Goal: Information Seeking & Learning: Understand process/instructions

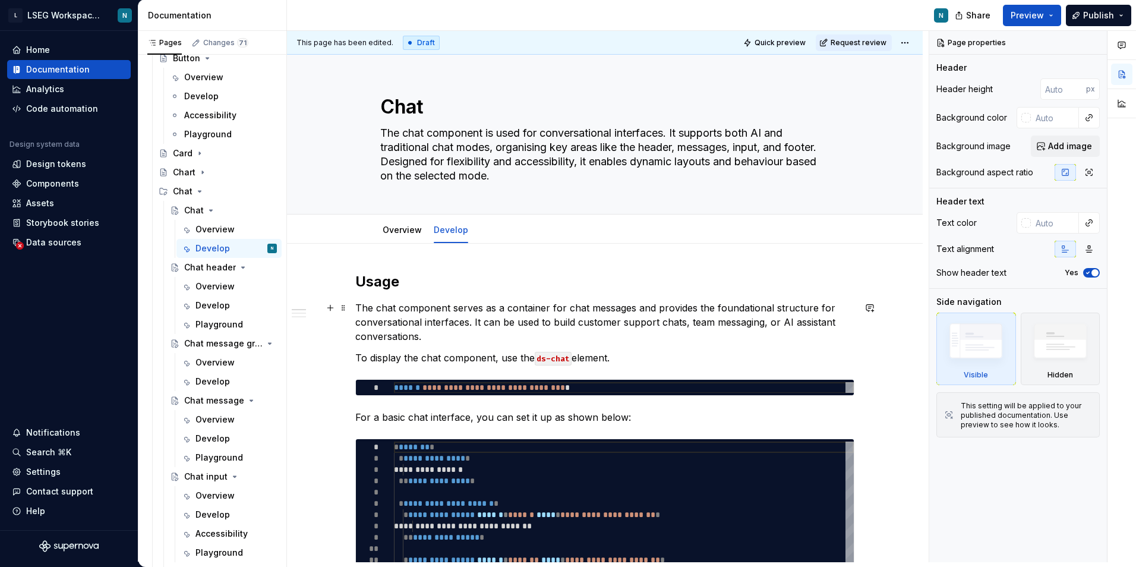
type textarea "*"
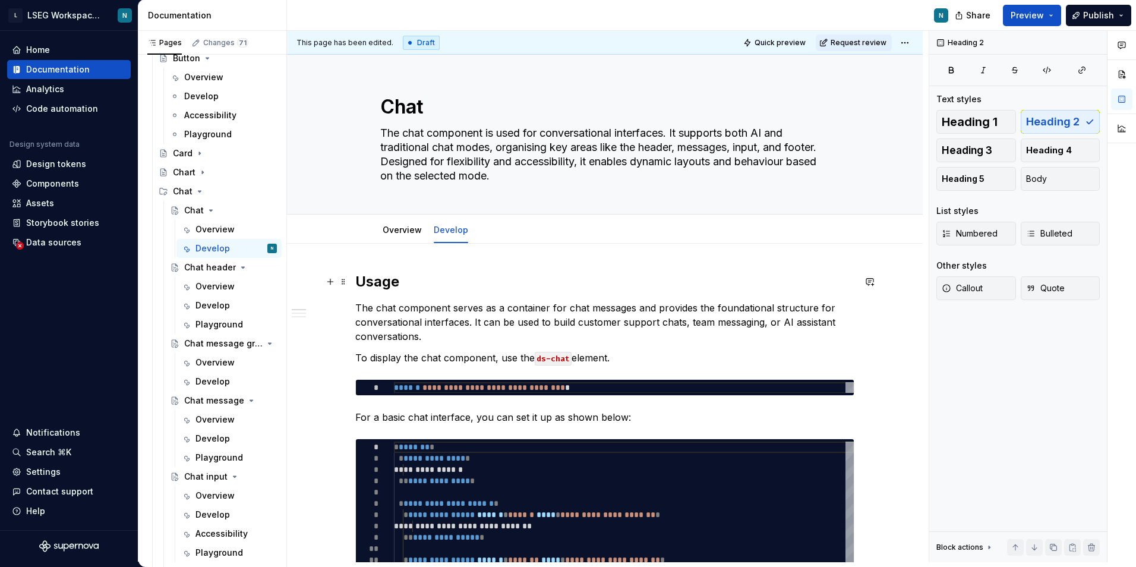
click at [388, 286] on h2 "Usage" at bounding box center [604, 281] width 499 height 19
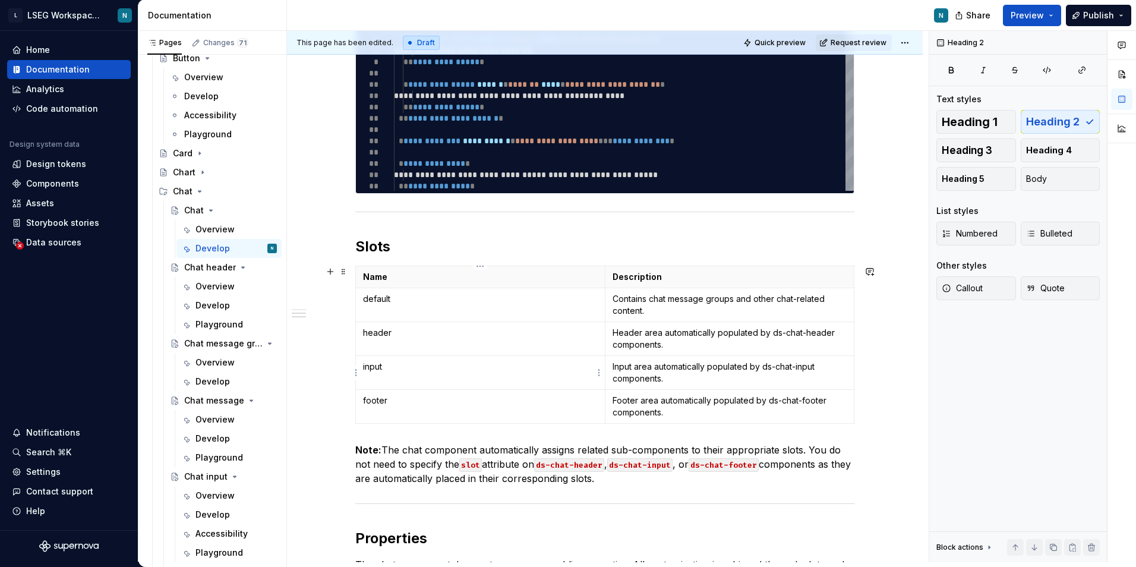
scroll to position [416, 0]
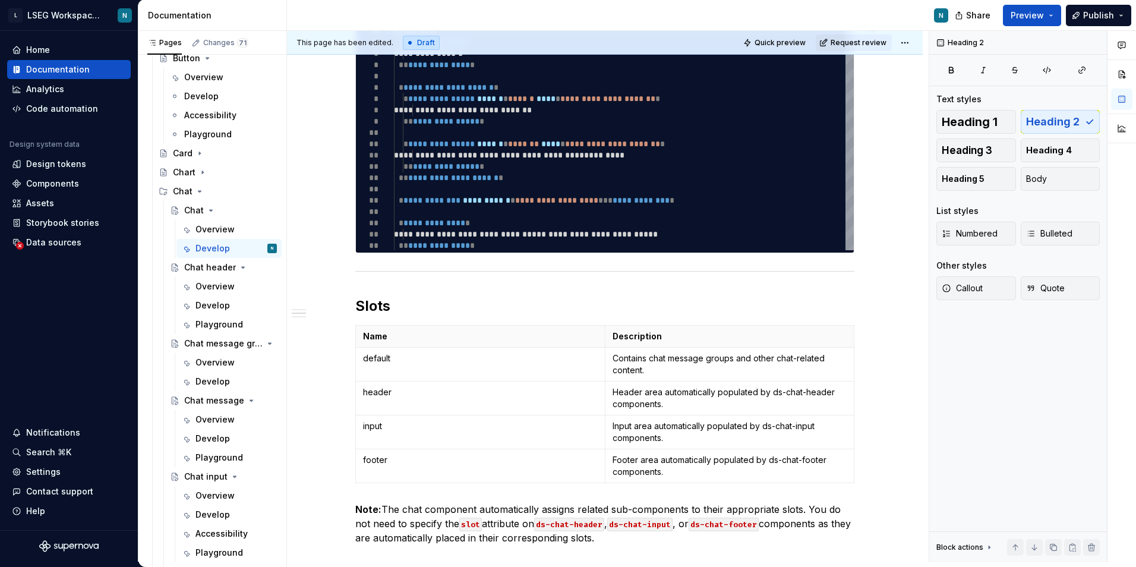
click at [865, 241] on div "**********" at bounding box center [605, 329] width 636 height 1002
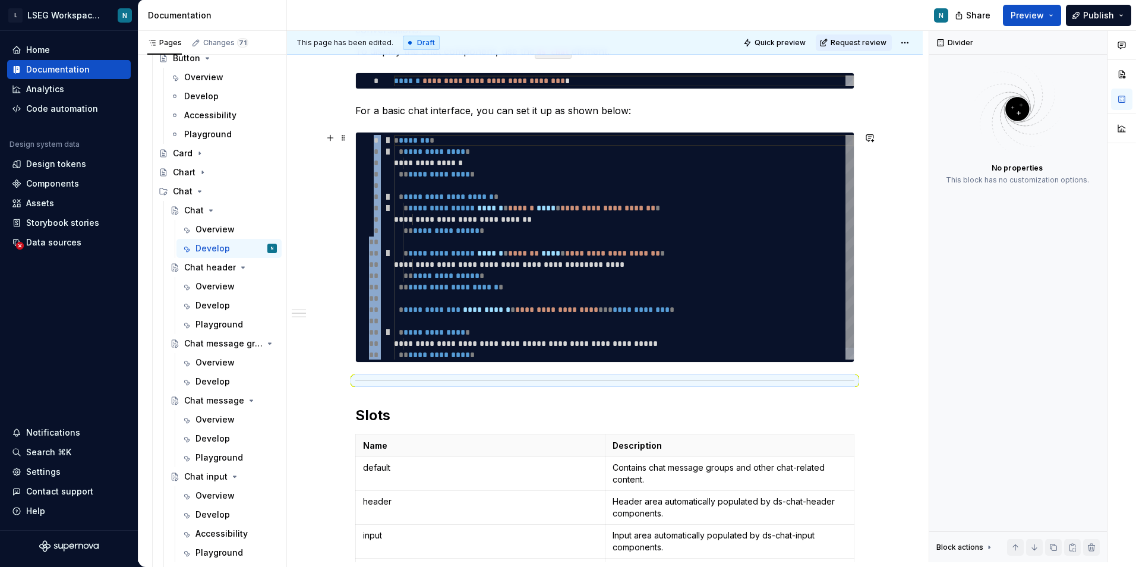
scroll to position [297, 0]
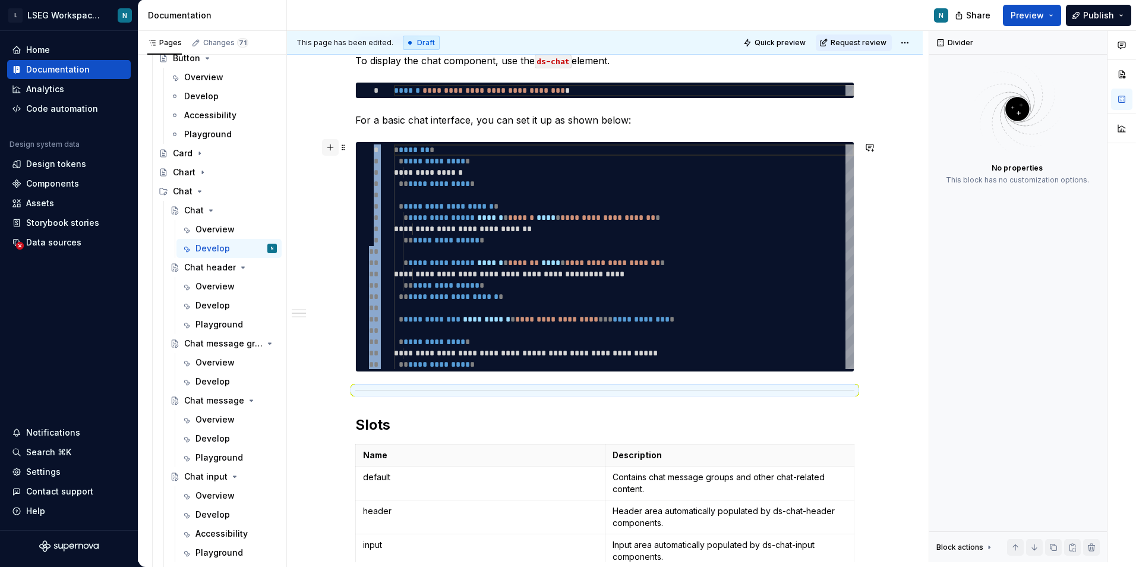
click at [332, 146] on button "button" at bounding box center [330, 147] width 17 height 17
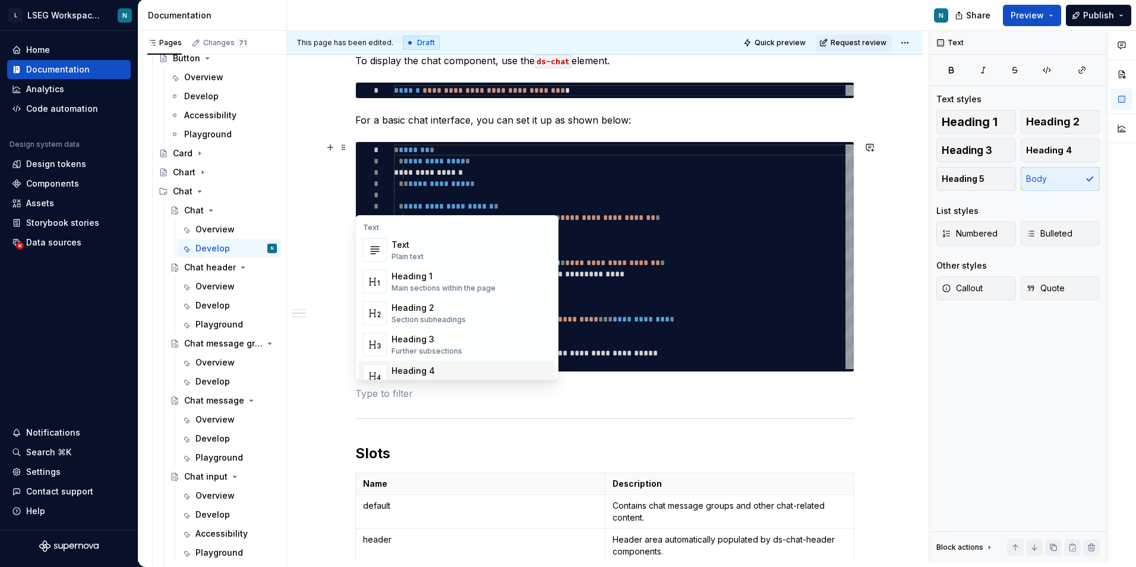
click at [429, 396] on p at bounding box center [604, 393] width 499 height 14
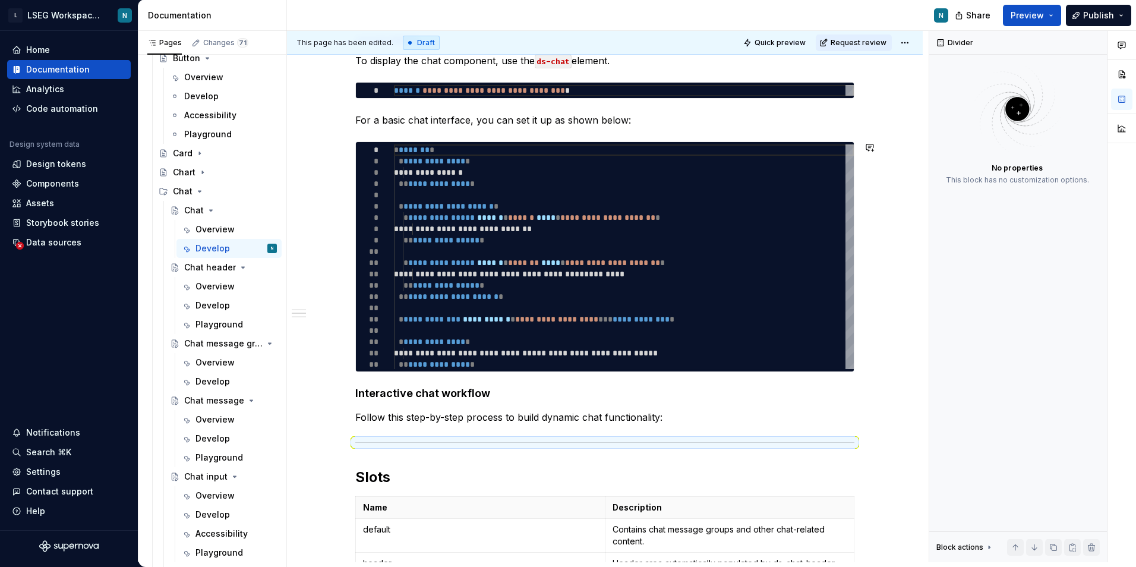
click at [429, 396] on h4 "Interactive chat workflow" at bounding box center [604, 393] width 499 height 14
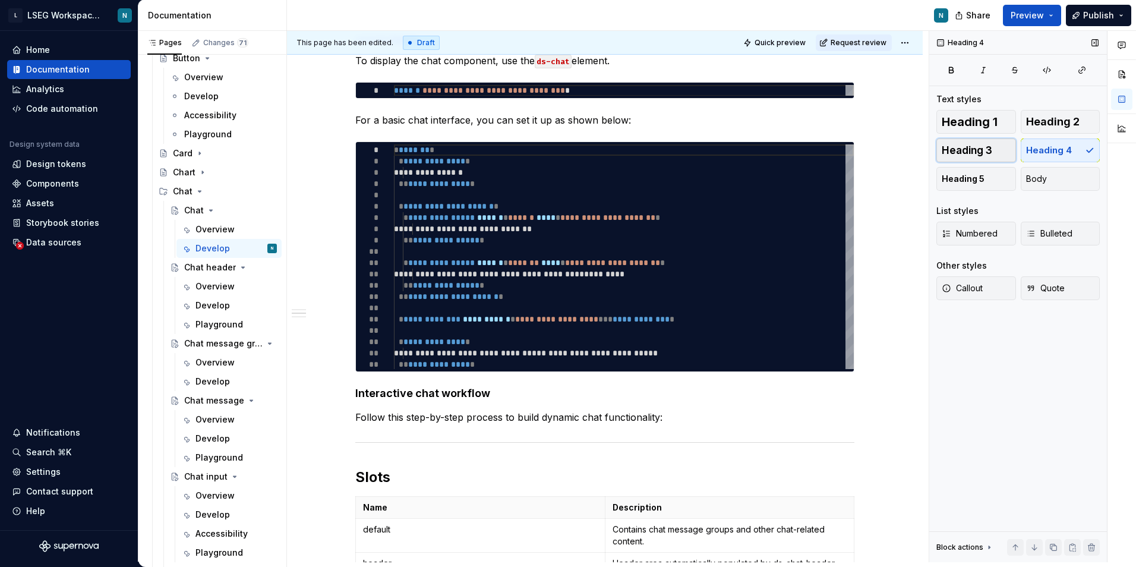
click at [953, 157] on button "Heading 3" at bounding box center [977, 150] width 80 height 24
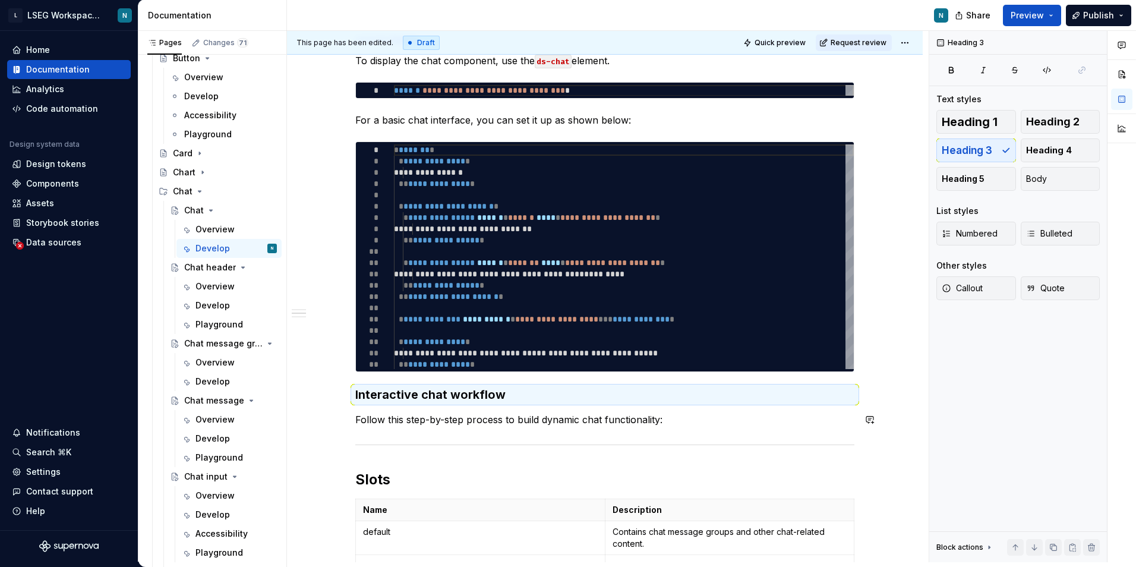
click at [687, 418] on p "Follow this step-by-step process to build dynamic chat functionality:" at bounding box center [604, 419] width 499 height 14
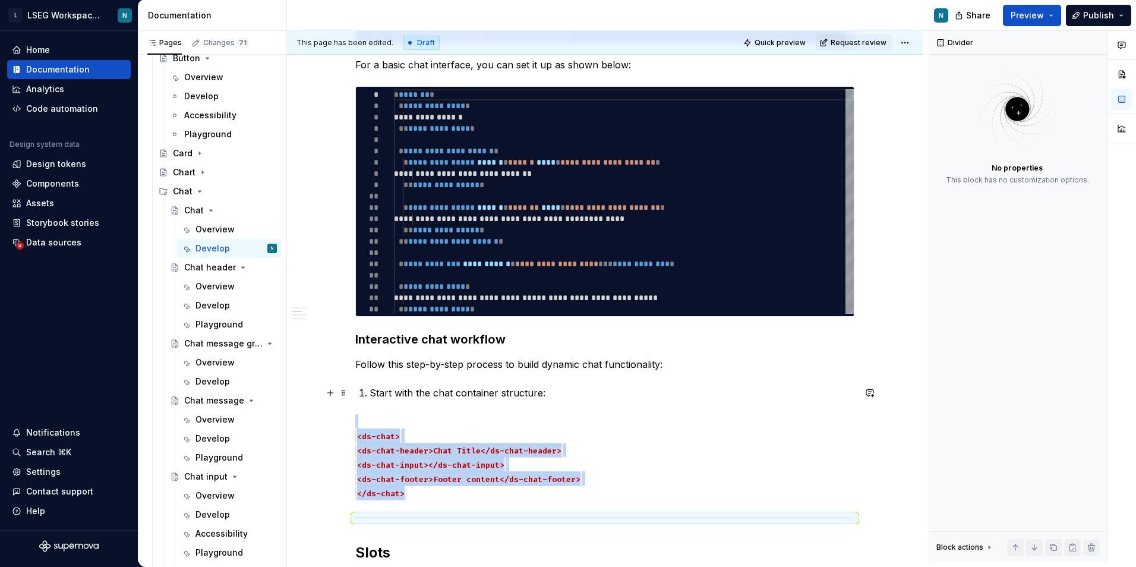
scroll to position [357, 0]
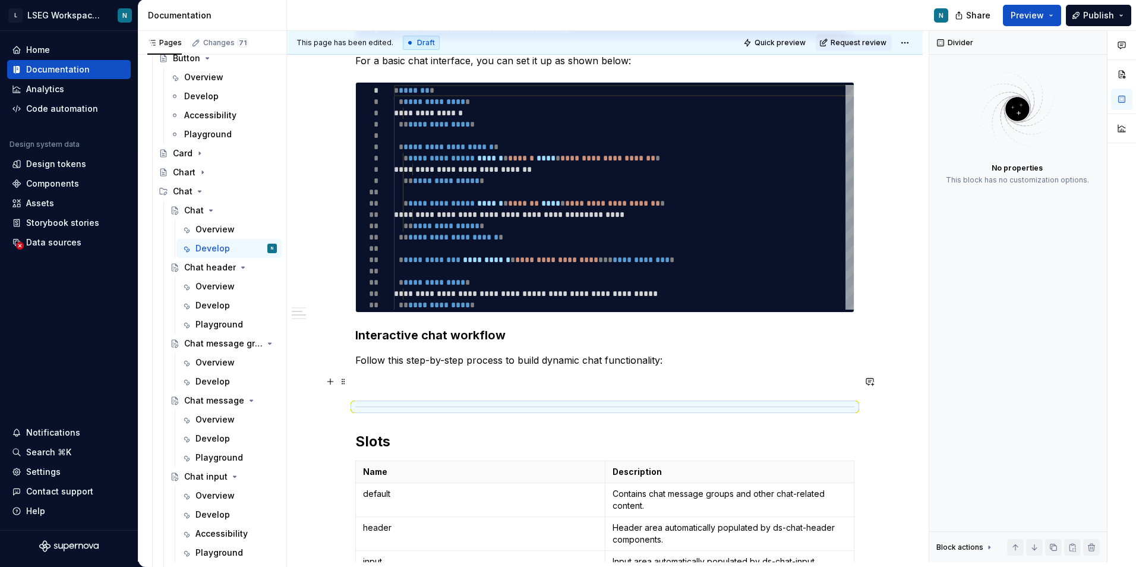
click at [456, 383] on p at bounding box center [604, 381] width 499 height 14
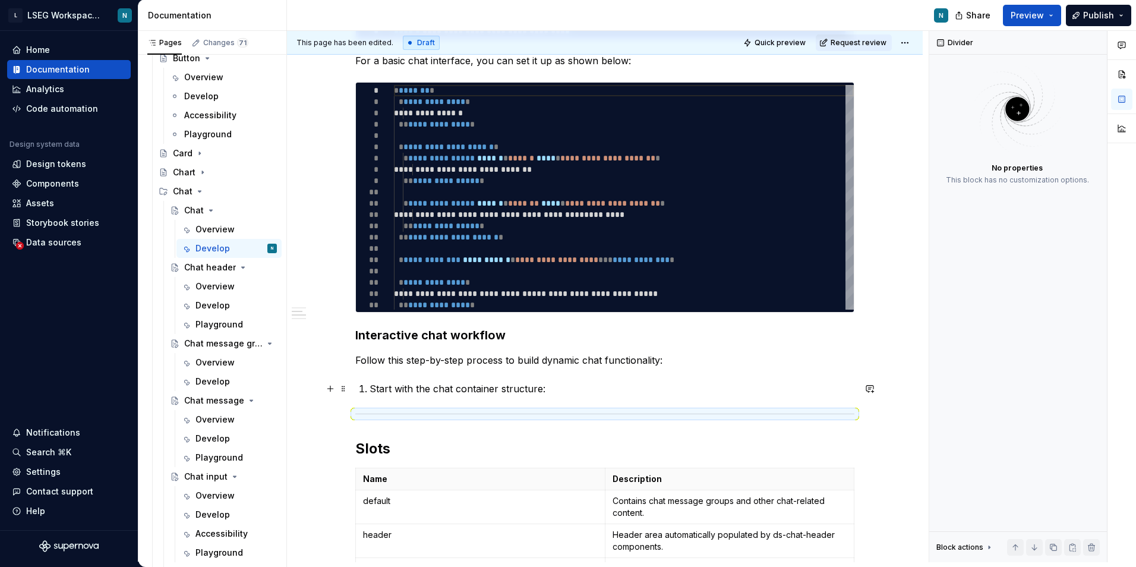
click at [576, 384] on p "Start with the chat container structure:" at bounding box center [612, 389] width 485 height 14
click at [562, 396] on div "**********" at bounding box center [604, 352] width 499 height 872
click at [332, 389] on button "button" at bounding box center [330, 388] width 17 height 17
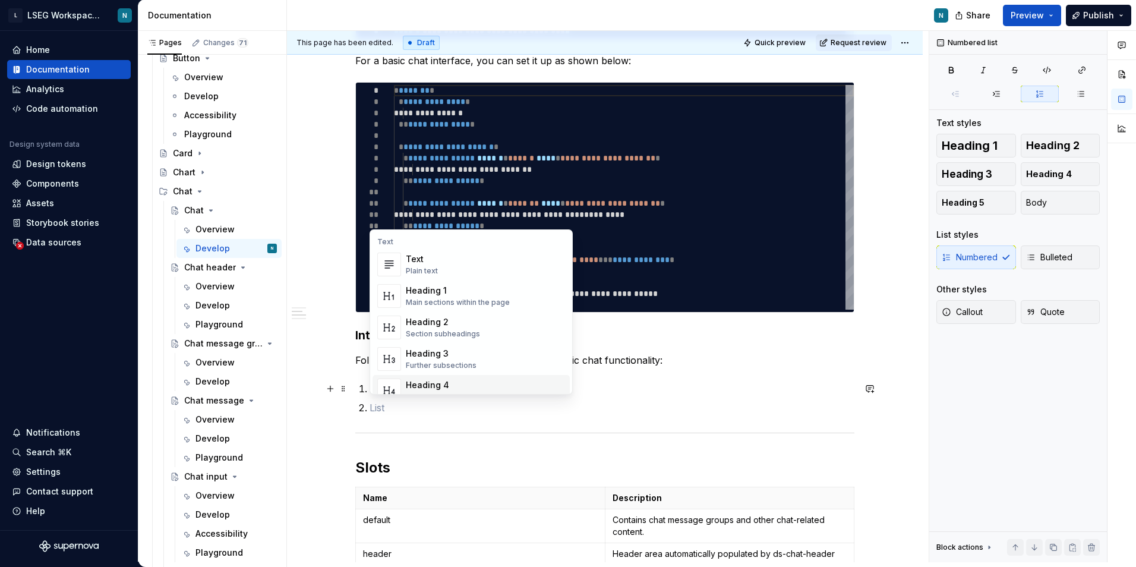
click at [631, 395] on p "Start with the chat container structure:" at bounding box center [612, 389] width 485 height 14
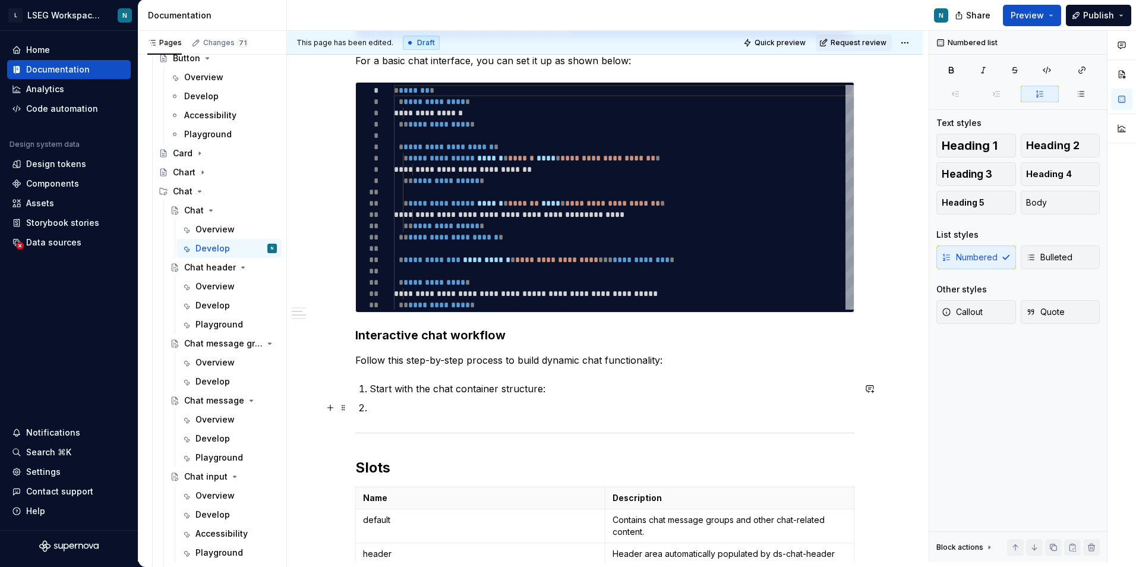
click at [435, 401] on p at bounding box center [612, 408] width 485 height 14
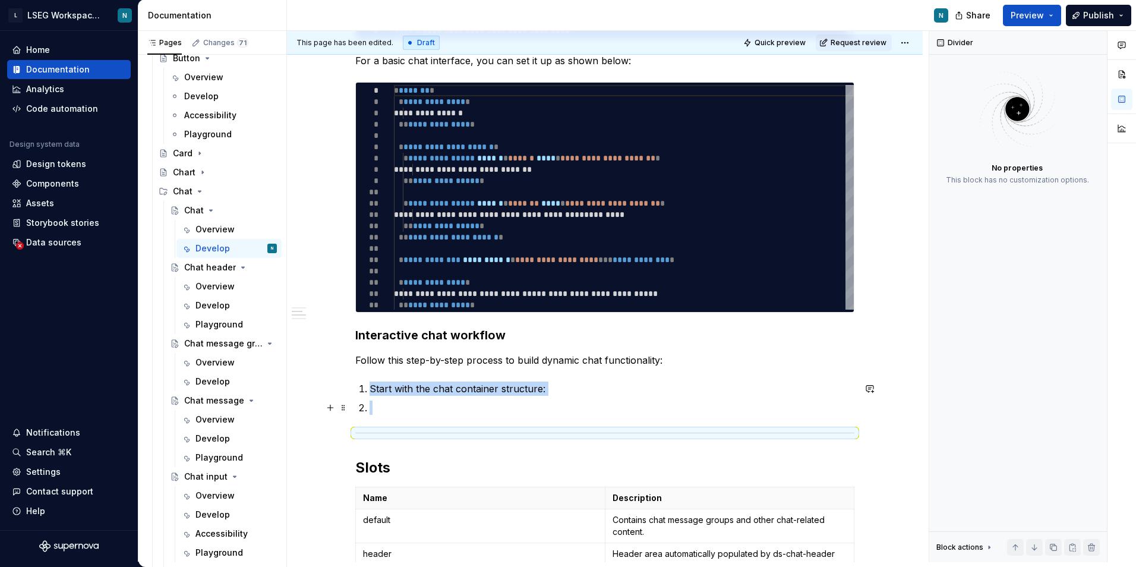
click at [423, 401] on p at bounding box center [612, 408] width 485 height 14
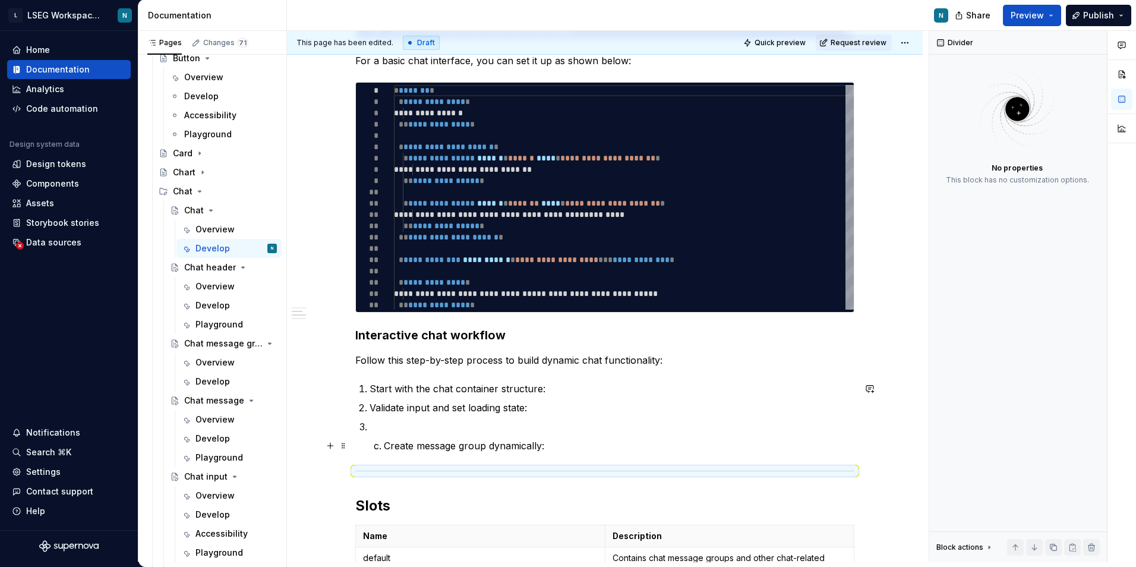
click at [384, 447] on li "Create message group dynamically:" at bounding box center [619, 446] width 471 height 14
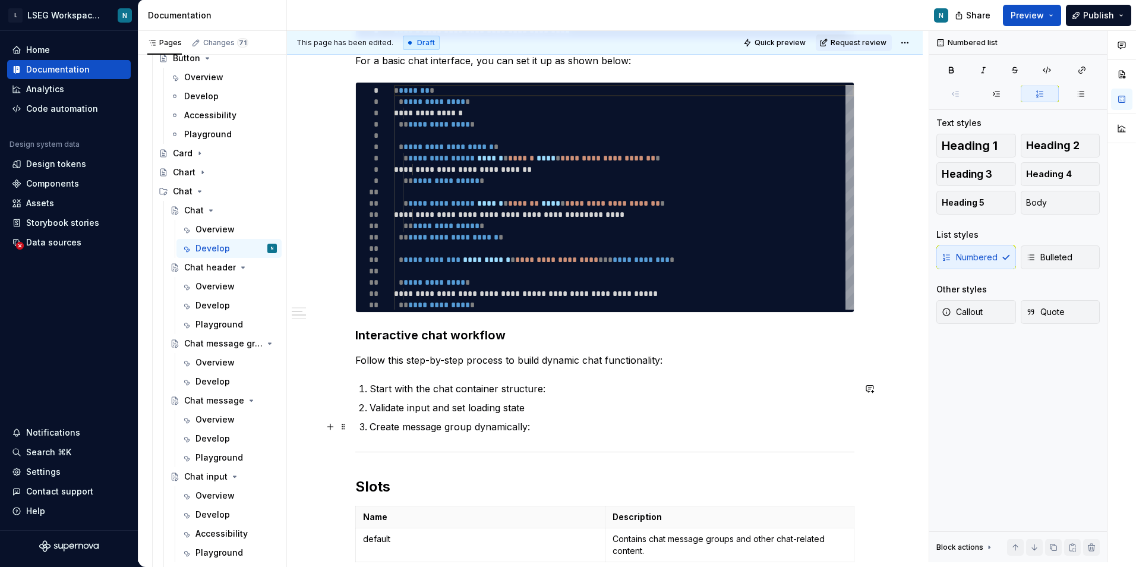
click at [562, 430] on p "Create message group dynamically:" at bounding box center [612, 427] width 485 height 14
click at [384, 468] on p "Add user message:" at bounding box center [619, 465] width 471 height 14
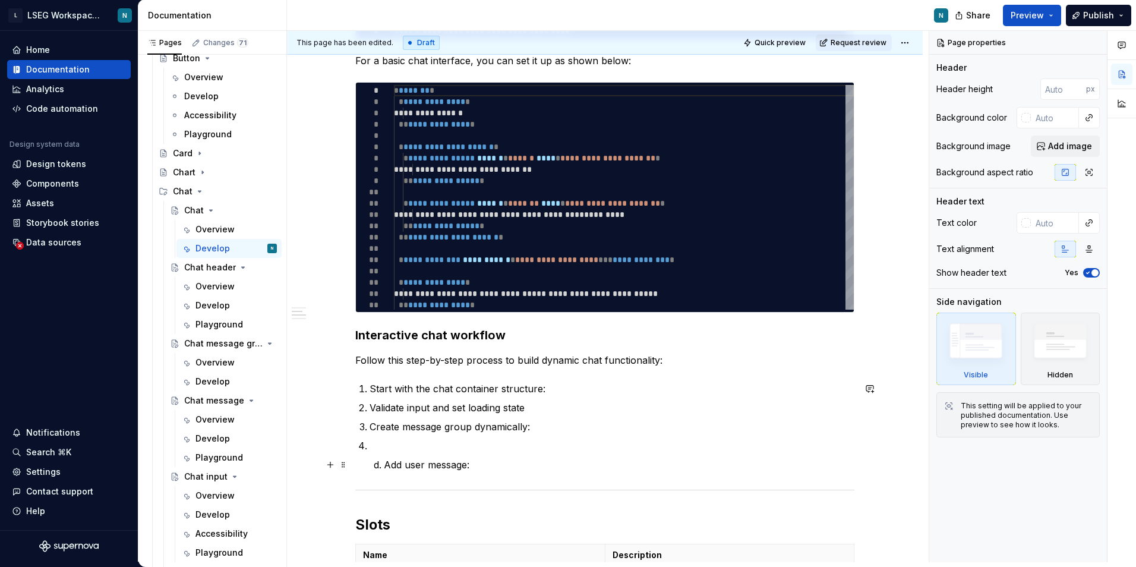
click at [384, 469] on li "Add user message:" at bounding box center [619, 465] width 471 height 14
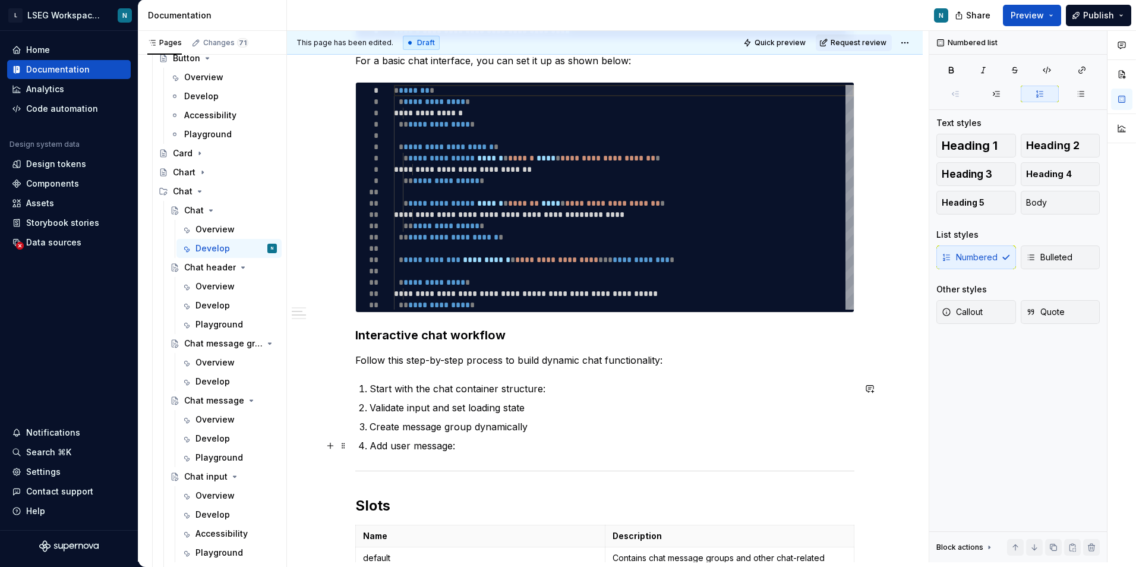
click at [465, 452] on p "Add user message:" at bounding box center [612, 446] width 485 height 14
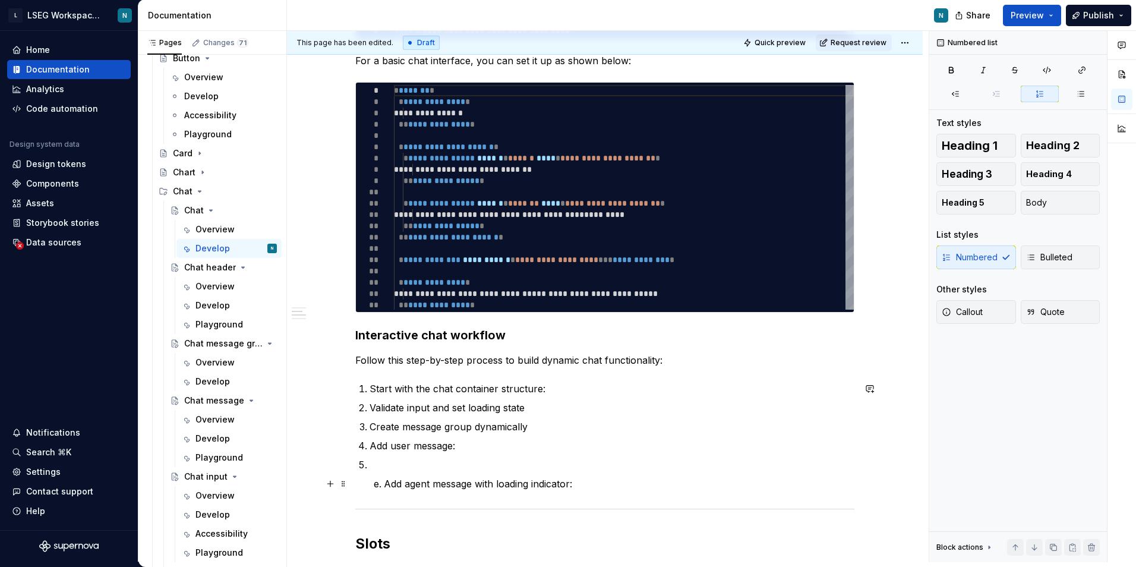
click at [384, 483] on li "Add agent message with loading indicator:" at bounding box center [619, 484] width 471 height 14
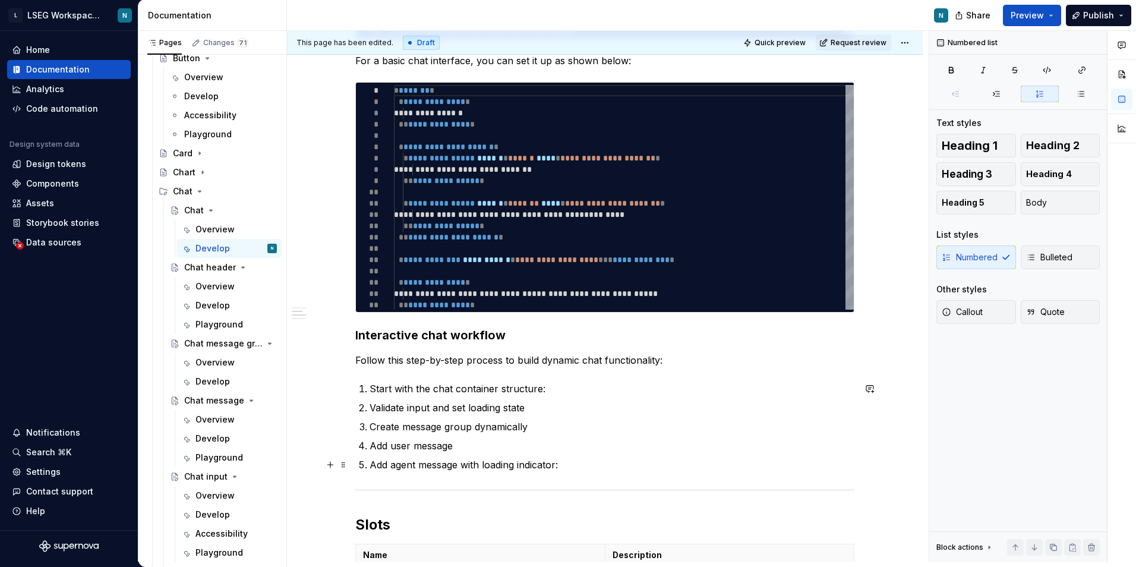
click at [603, 470] on p "Add agent message with loading indicator:" at bounding box center [612, 465] width 485 height 14
click at [542, 405] on p "Validate input and set loading state" at bounding box center [612, 408] width 485 height 14
click at [550, 429] on p "Create message group dynamically" at bounding box center [612, 427] width 485 height 14
click at [499, 450] on p "Add user message" at bounding box center [612, 446] width 485 height 14
click at [530, 478] on p at bounding box center [612, 484] width 485 height 14
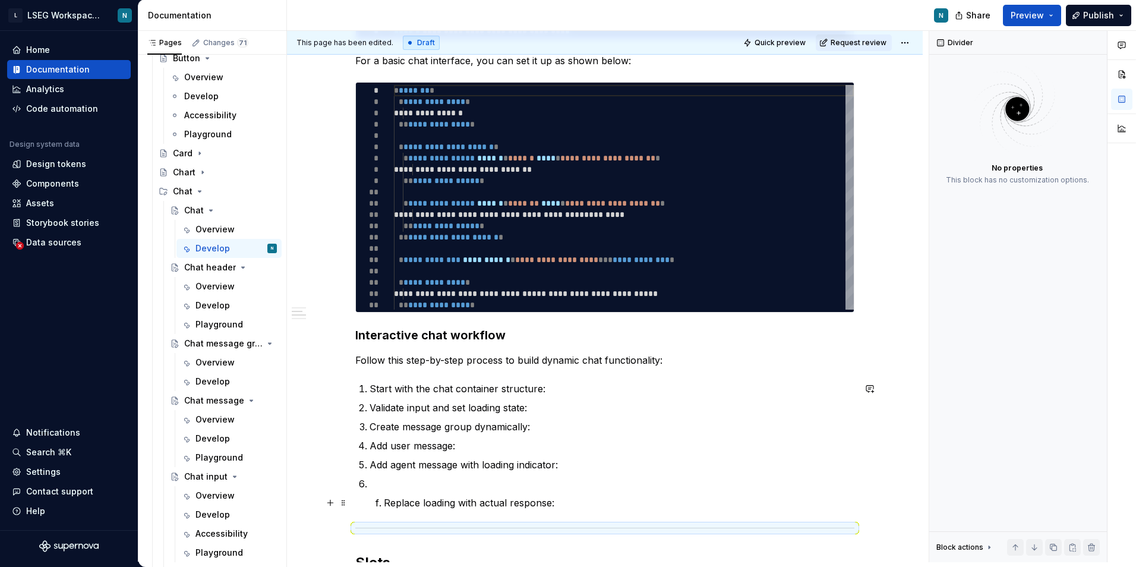
click at [384, 499] on p "Replace loading with actual response:" at bounding box center [619, 503] width 471 height 14
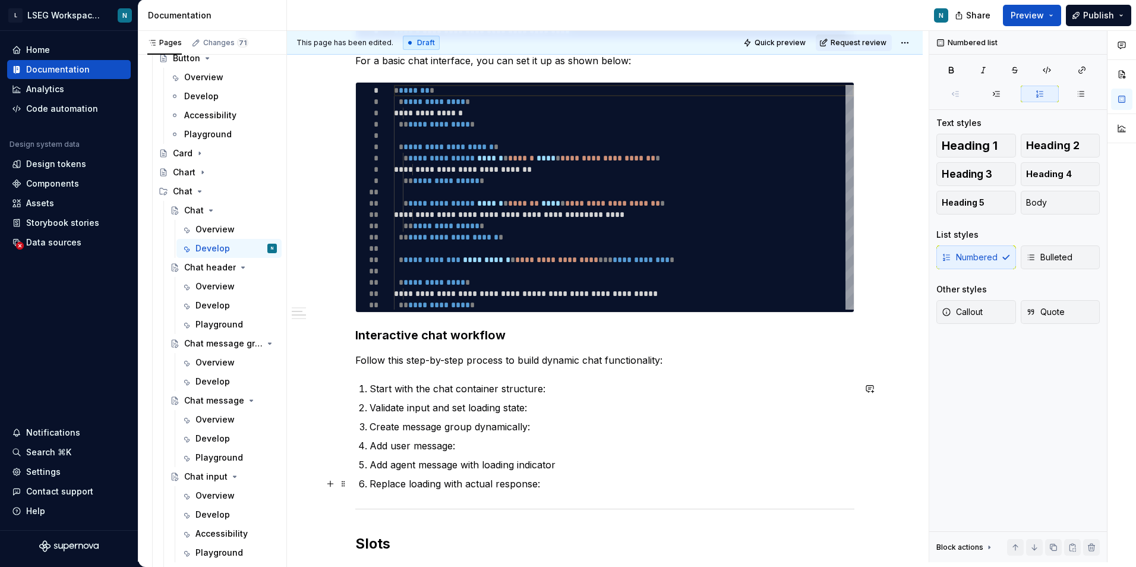
click at [597, 483] on p "Replace loading with actual response:" at bounding box center [612, 484] width 485 height 14
click at [590, 467] on p "Add agent message with loading indicator" at bounding box center [612, 465] width 485 height 14
click at [424, 508] on p at bounding box center [612, 503] width 485 height 14
click at [331, 363] on button "button" at bounding box center [330, 360] width 17 height 17
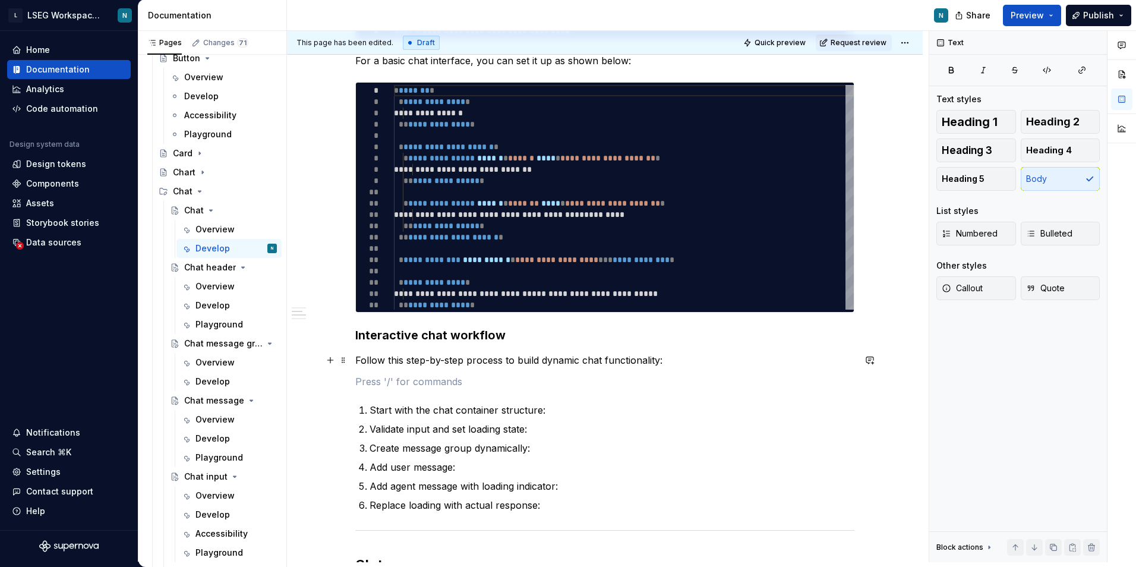
click at [415, 387] on p at bounding box center [604, 381] width 499 height 14
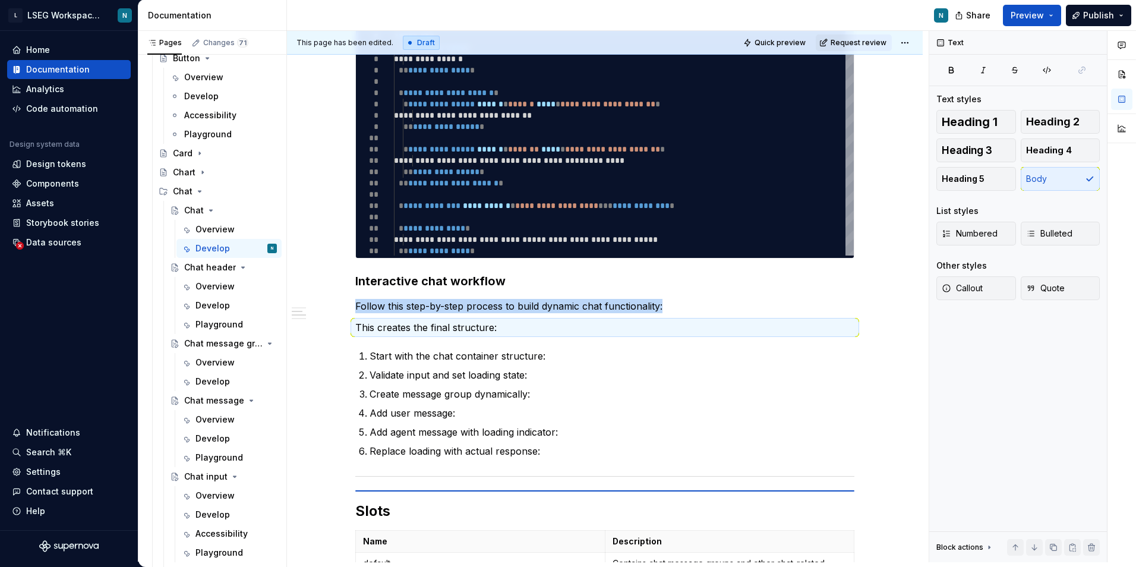
scroll to position [412, 0]
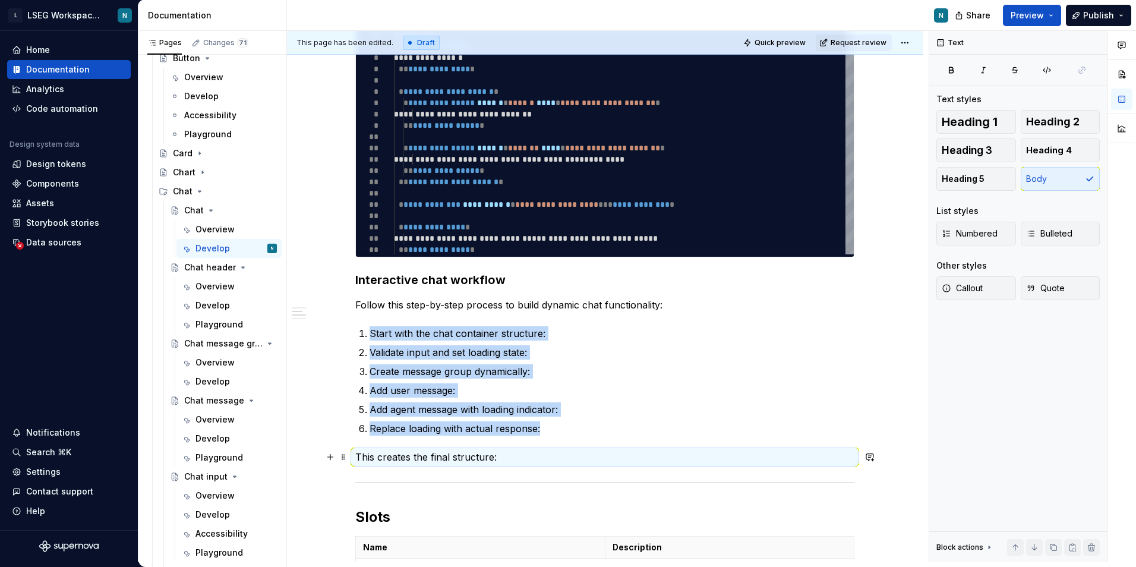
click at [314, 455] on div "**********" at bounding box center [605, 436] width 636 height 1209
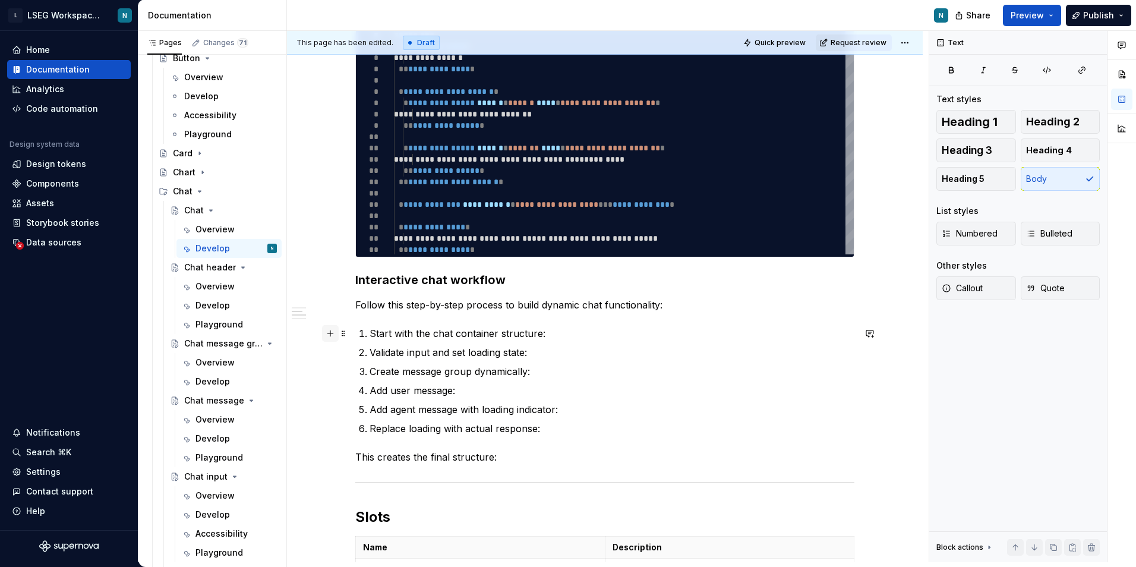
click at [333, 334] on button "button" at bounding box center [330, 333] width 17 height 17
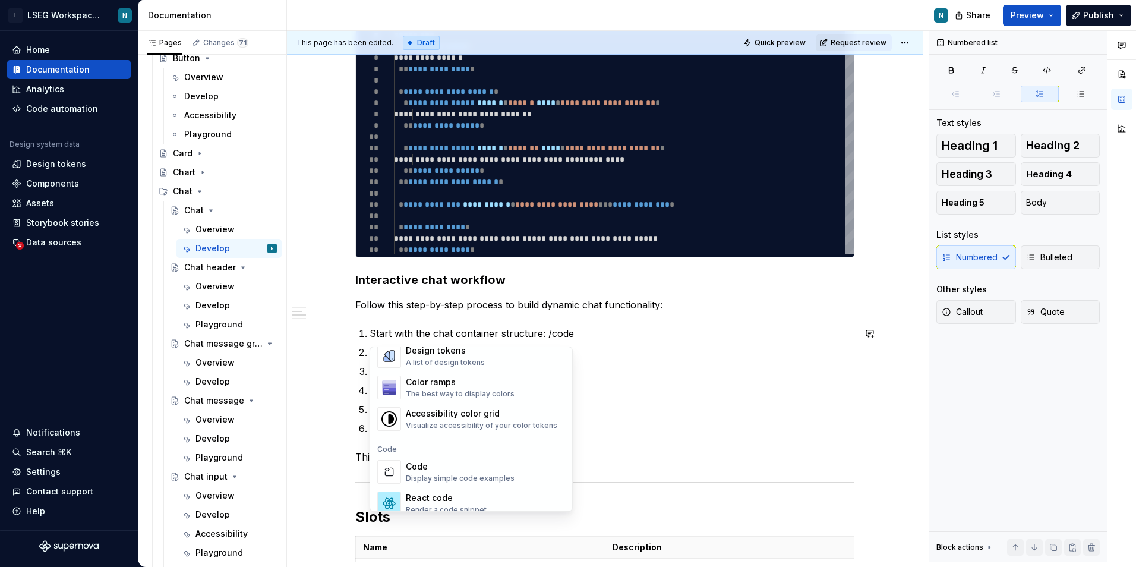
scroll to position [891, 0]
click at [459, 464] on div "Code" at bounding box center [460, 464] width 109 height 12
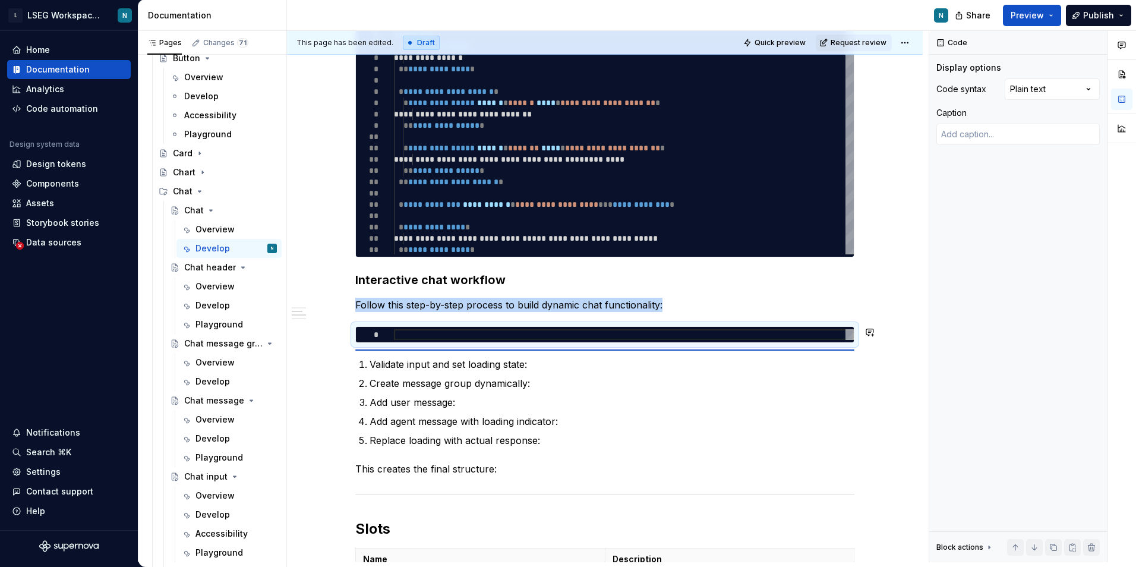
scroll to position [0, 0]
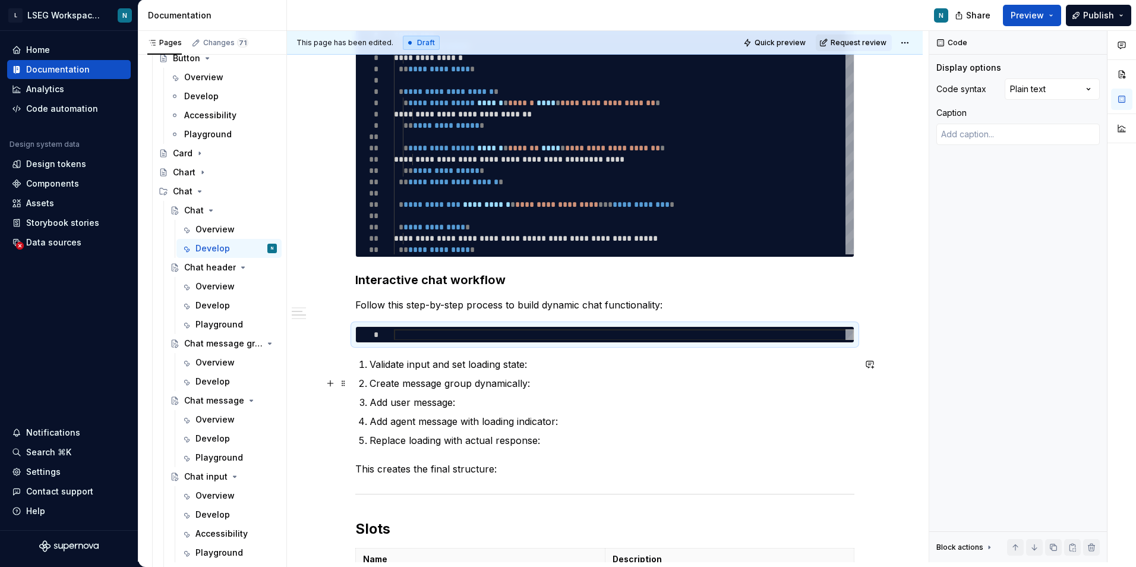
click at [404, 374] on ol "Validate input and set loading state: Create message group dynamically: Add use…" at bounding box center [612, 402] width 485 height 90
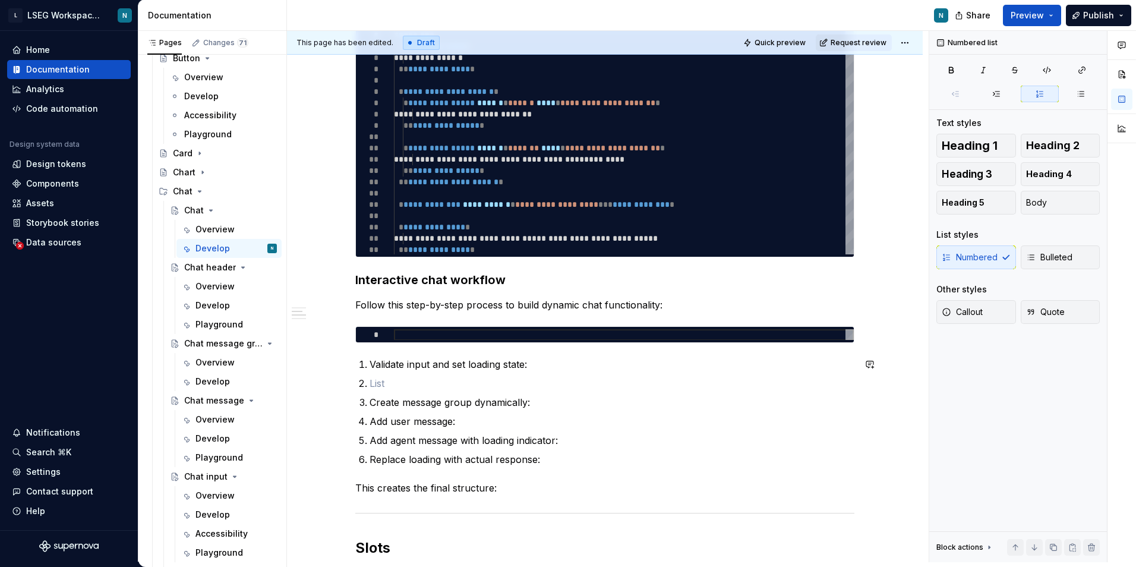
click at [427, 380] on p at bounding box center [612, 383] width 485 height 14
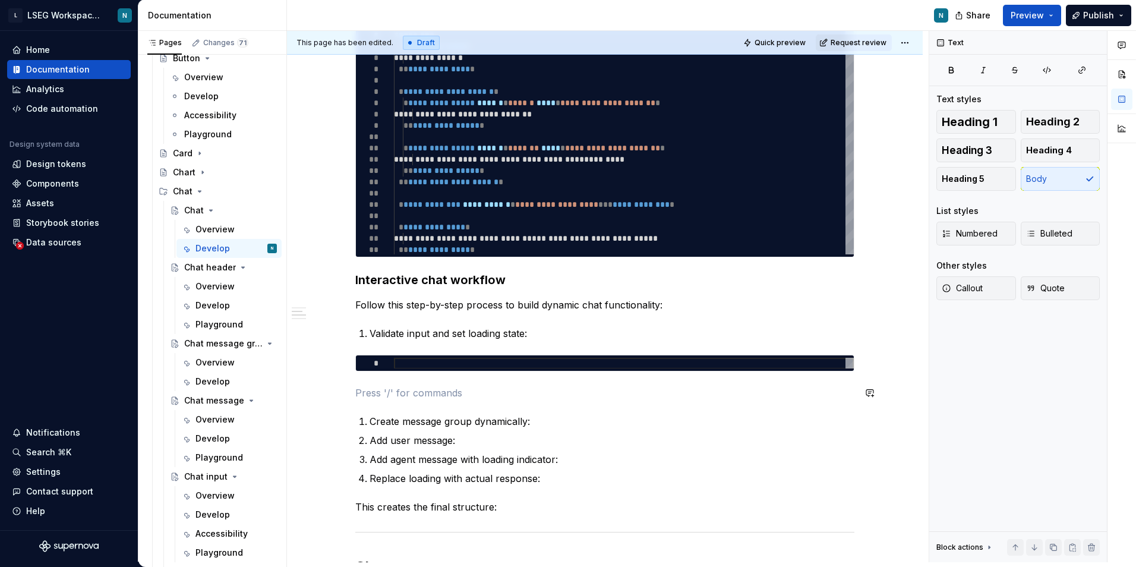
click at [628, 385] on div "**********" at bounding box center [604, 383] width 499 height 1046
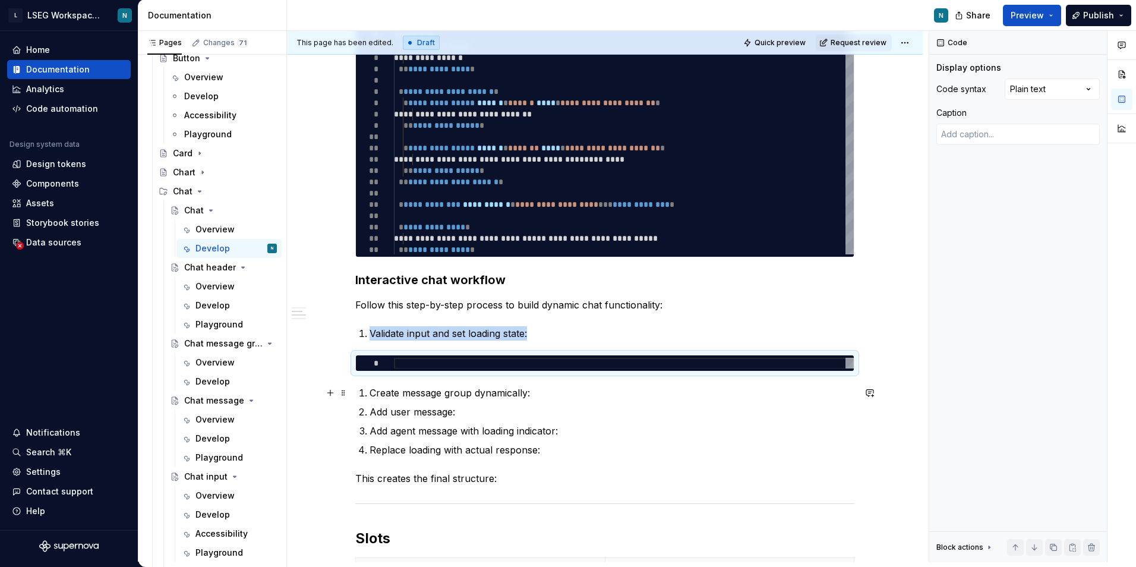
click at [370, 390] on li "Create message group dynamically:" at bounding box center [612, 393] width 485 height 14
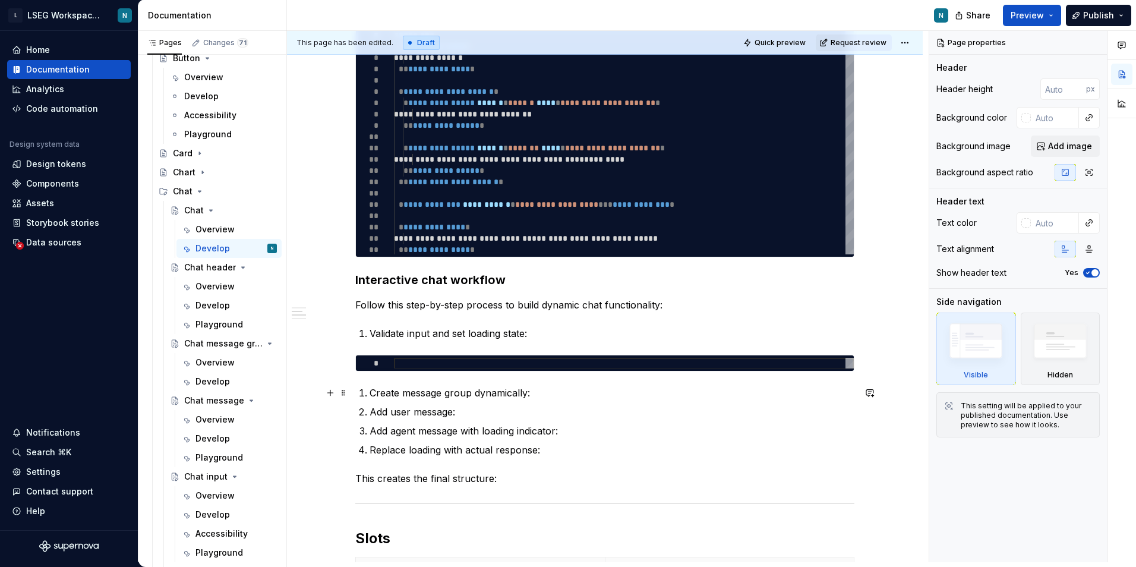
click at [372, 393] on p "Create message group dynamically:" at bounding box center [612, 393] width 485 height 14
click at [371, 326] on div "**********" at bounding box center [604, 368] width 499 height 1017
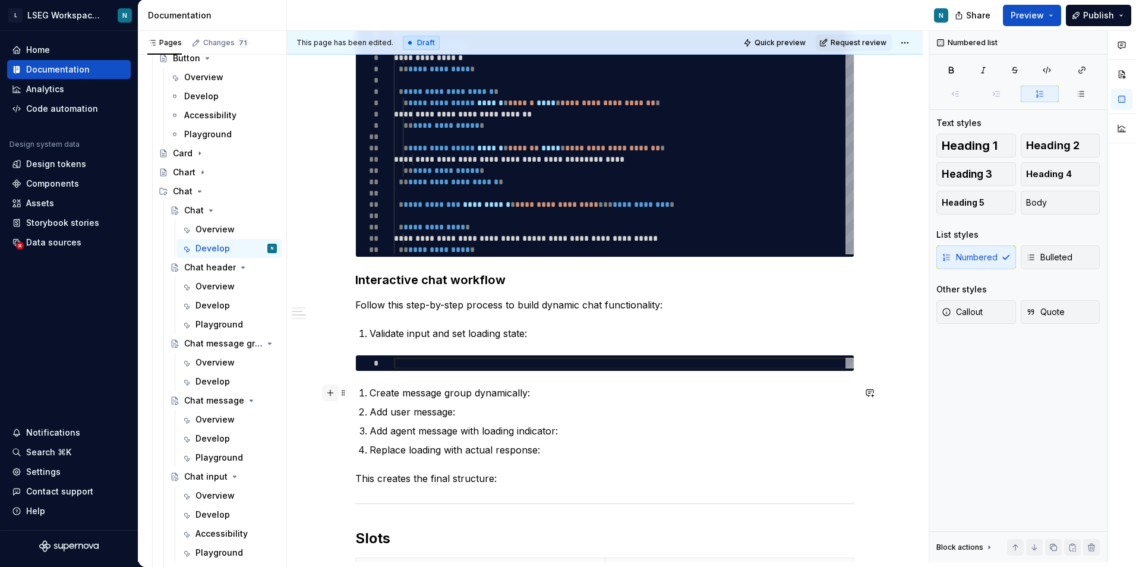
click at [338, 392] on button "button" at bounding box center [330, 392] width 17 height 17
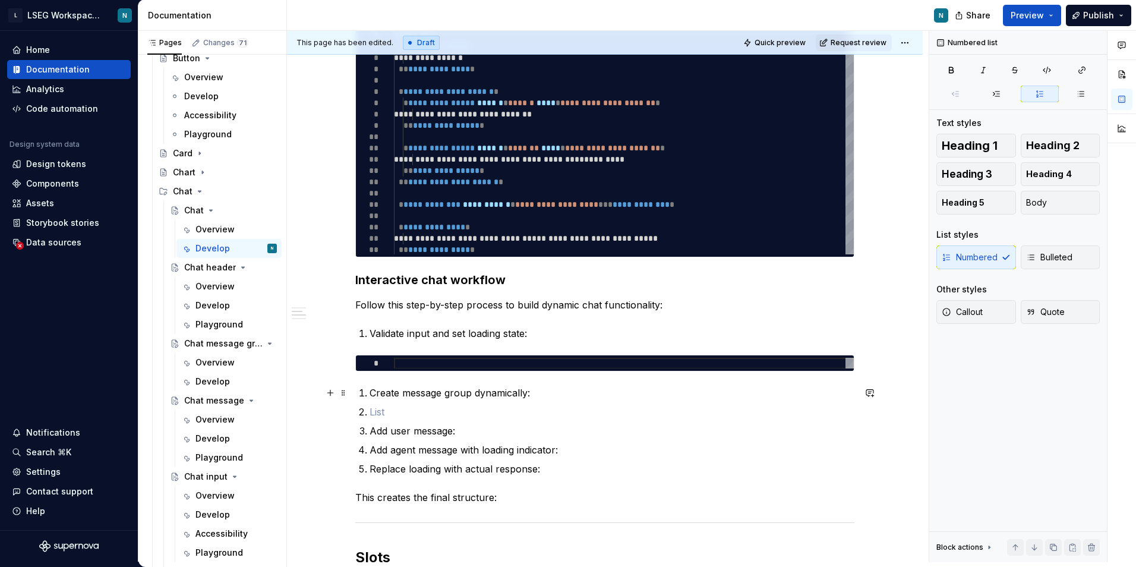
click at [389, 411] on p at bounding box center [612, 412] width 485 height 14
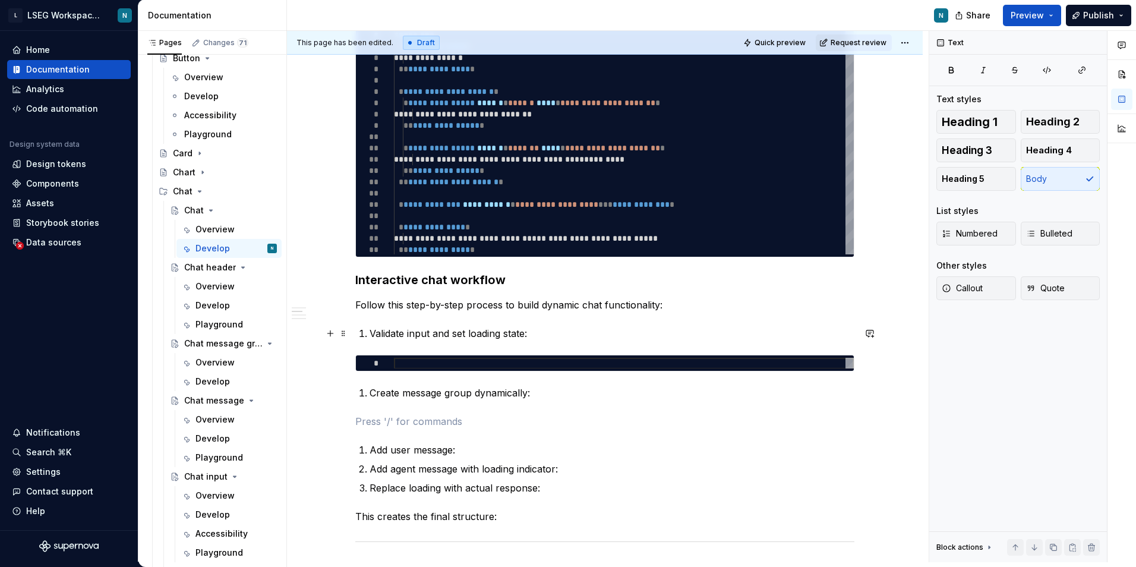
click at [370, 331] on li "Validate input and set loading state:" at bounding box center [612, 333] width 485 height 14
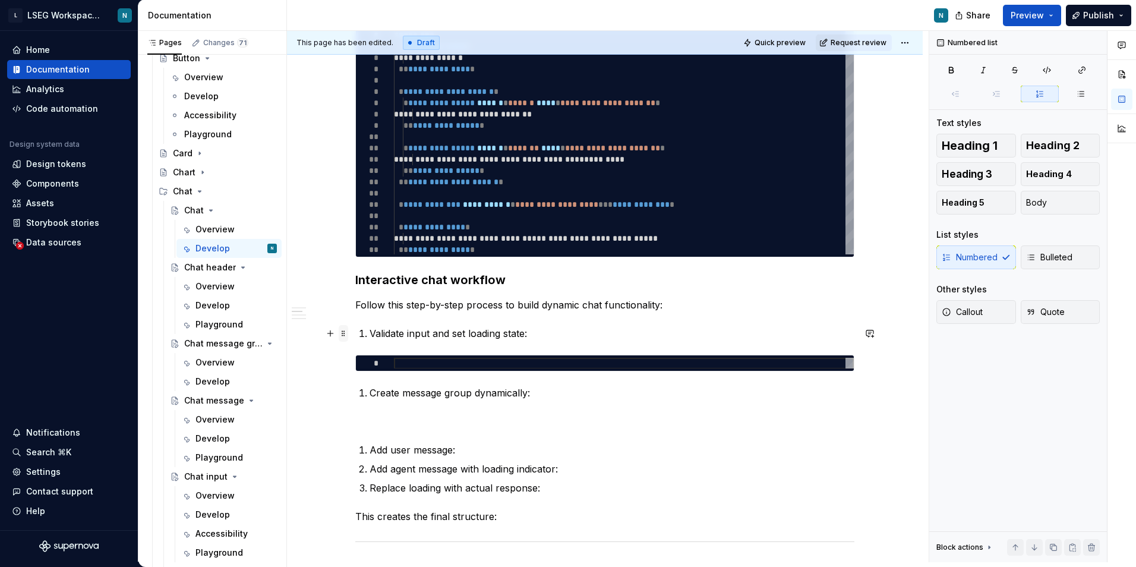
click at [342, 337] on span at bounding box center [344, 333] width 10 height 17
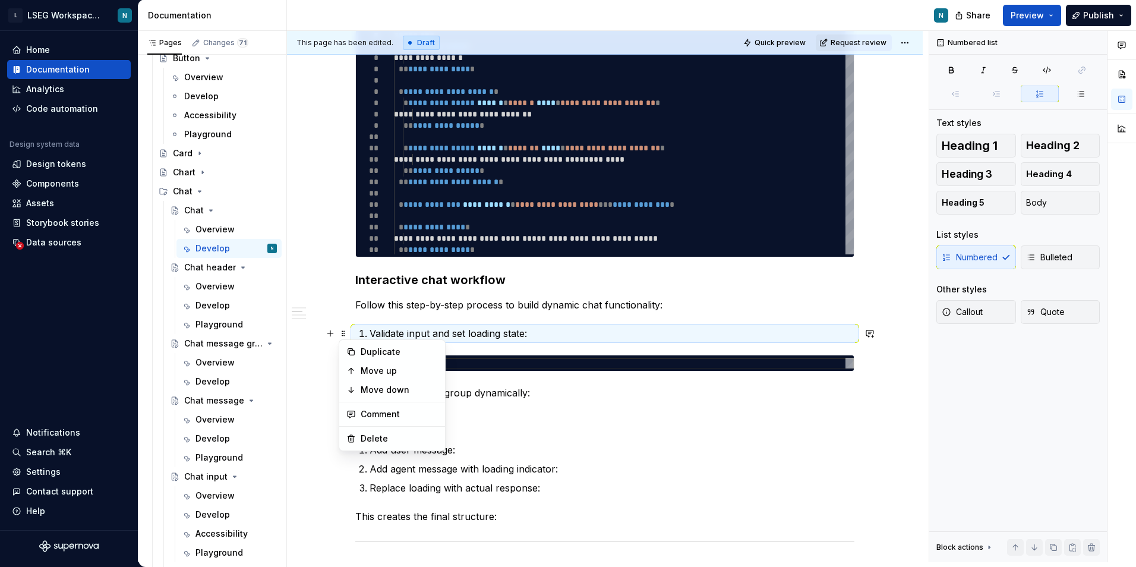
click at [447, 336] on p "Validate input and set loading state:" at bounding box center [612, 333] width 485 height 14
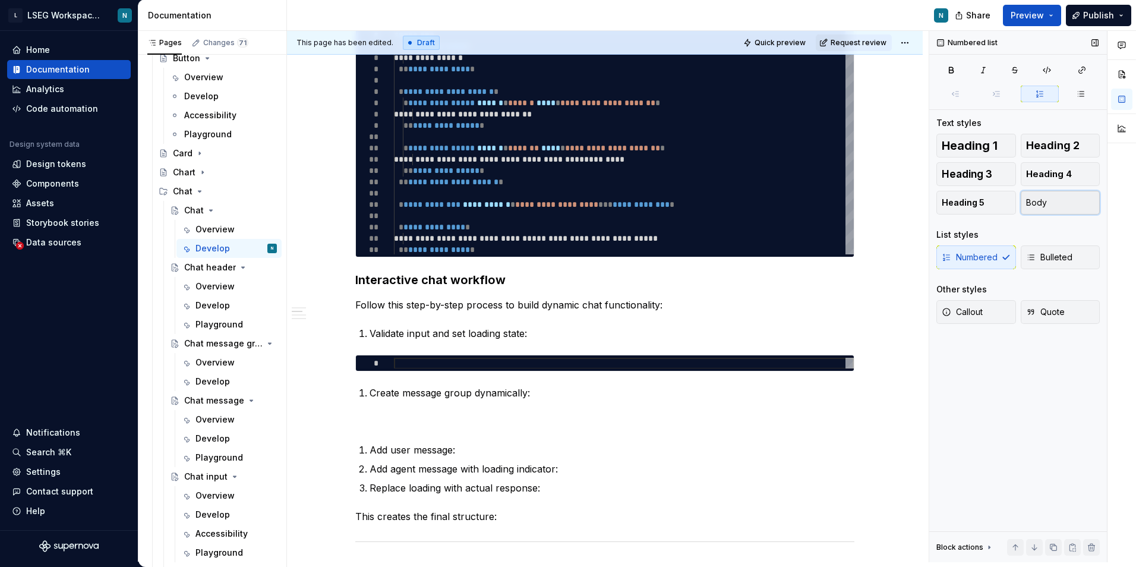
click at [1040, 208] on span "Body" at bounding box center [1036, 203] width 21 height 12
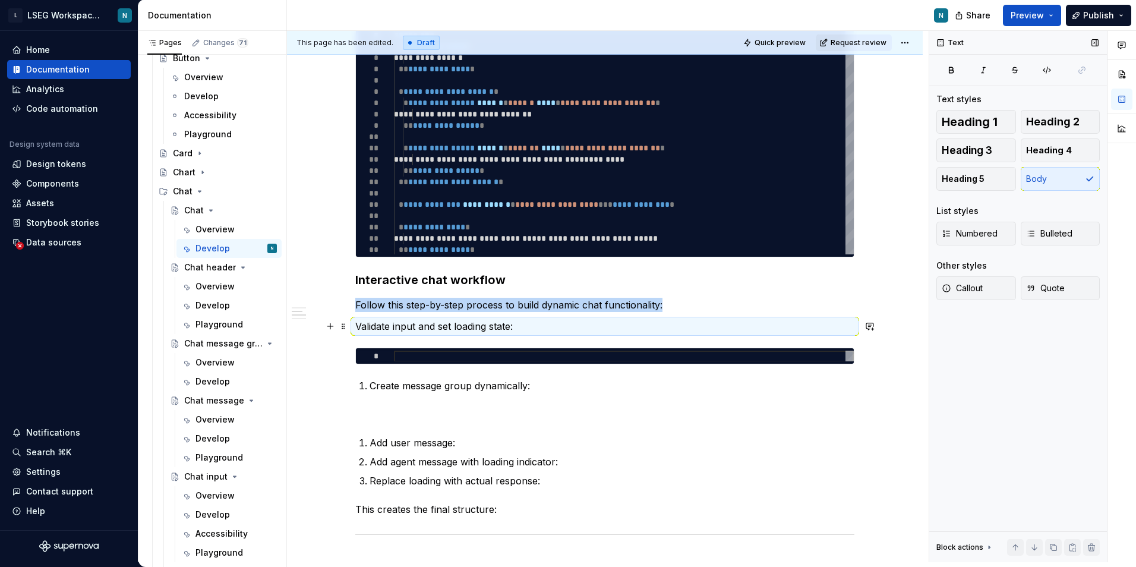
click at [361, 323] on p "Validate input and set loading state:" at bounding box center [604, 326] width 499 height 14
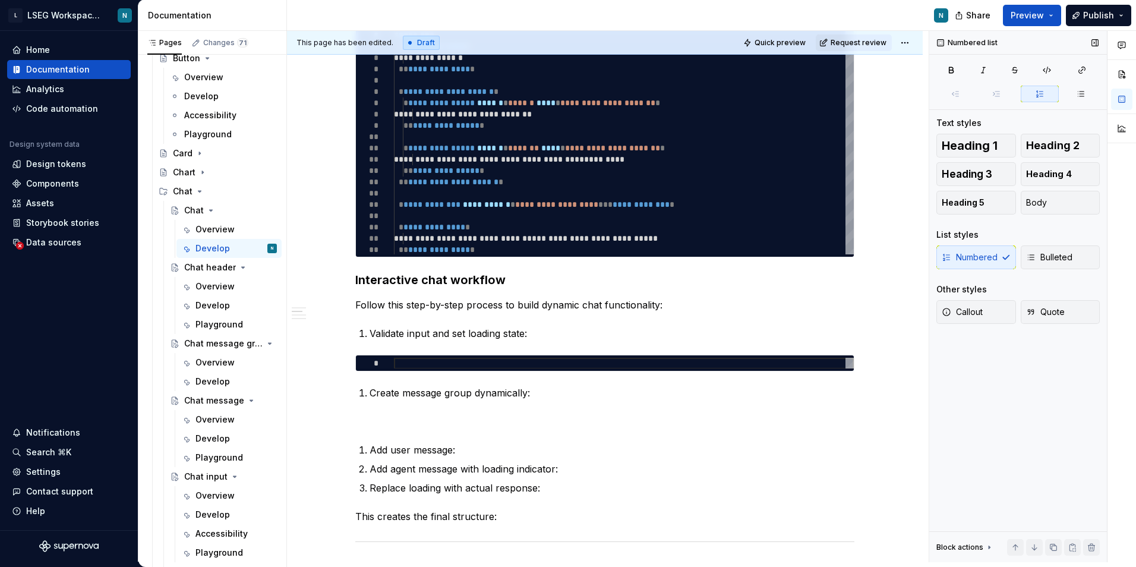
click at [988, 255] on div "Numbered Bulleted" at bounding box center [1018, 257] width 163 height 24
click at [970, 267] on div "Numbered Bulleted" at bounding box center [1018, 257] width 163 height 24
click at [402, 404] on div "**********" at bounding box center [604, 387] width 499 height 1055
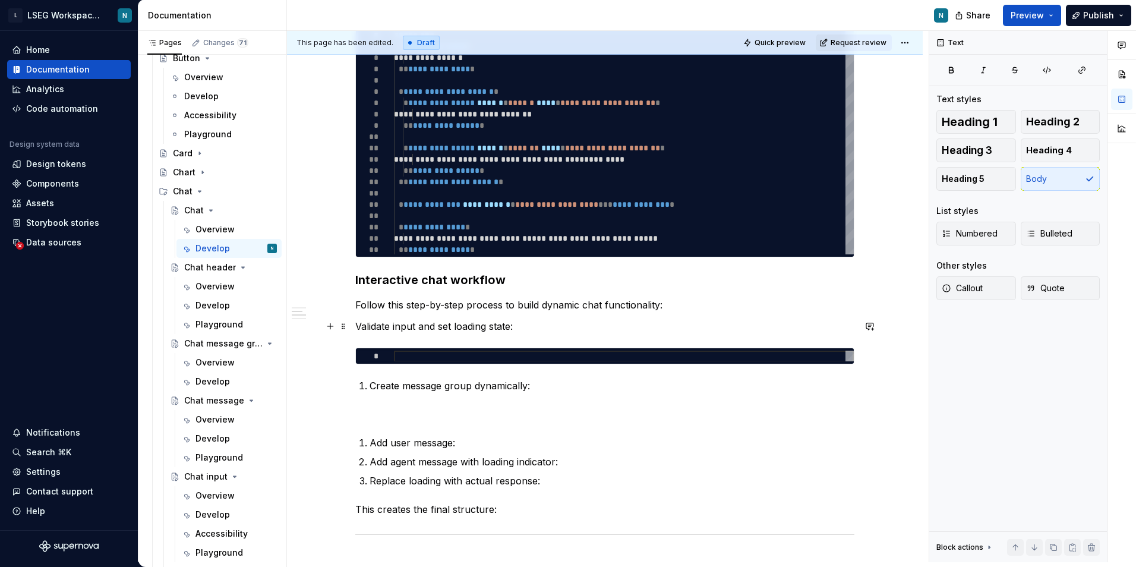
click at [360, 326] on p "Validate input and set loading state:" at bounding box center [604, 326] width 499 height 14
drag, startPoint x: 355, startPoint y: 324, endPoint x: 361, endPoint y: 326, distance: 6.1
click at [355, 324] on p "Validate input and set loading state:" at bounding box center [604, 326] width 499 height 14
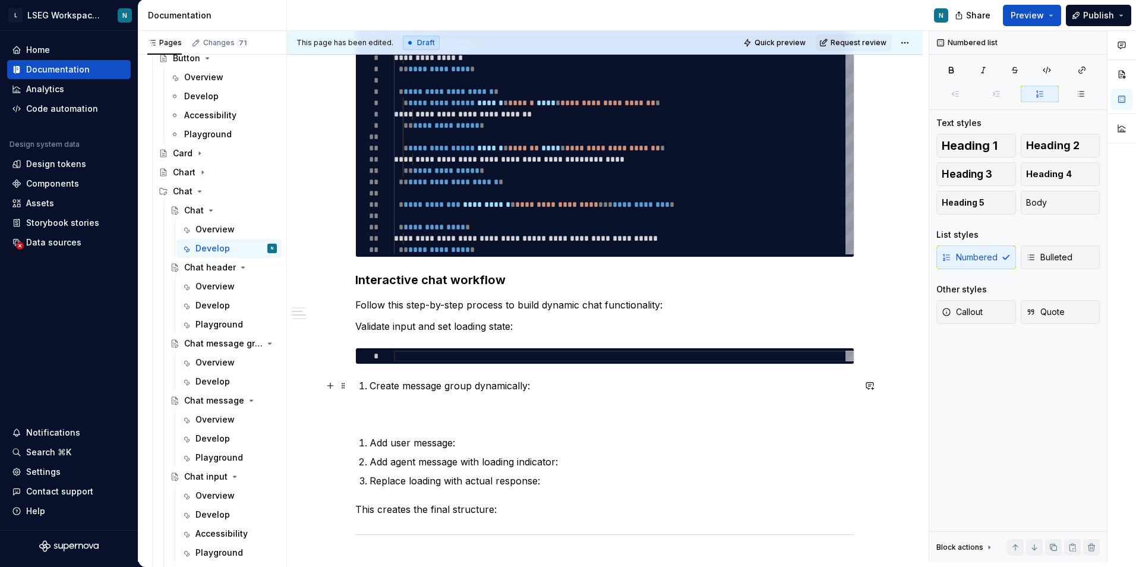
click at [370, 387] on p "Create message group dynamically:" at bounding box center [612, 386] width 485 height 14
click at [1057, 198] on button "Body" at bounding box center [1061, 203] width 80 height 24
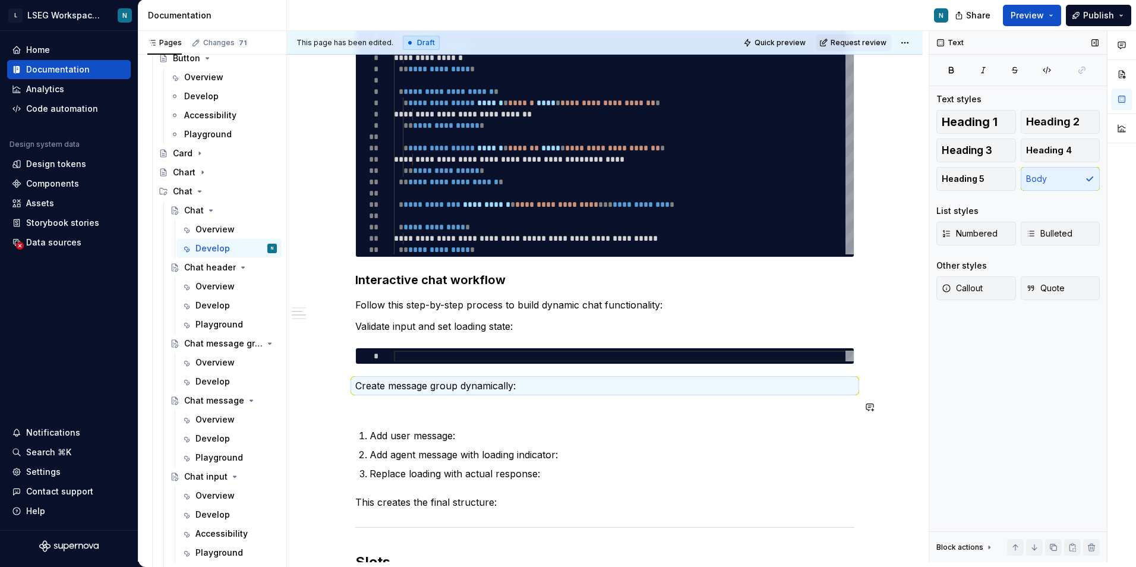
click at [378, 429] on p "Add user message:" at bounding box center [612, 435] width 485 height 14
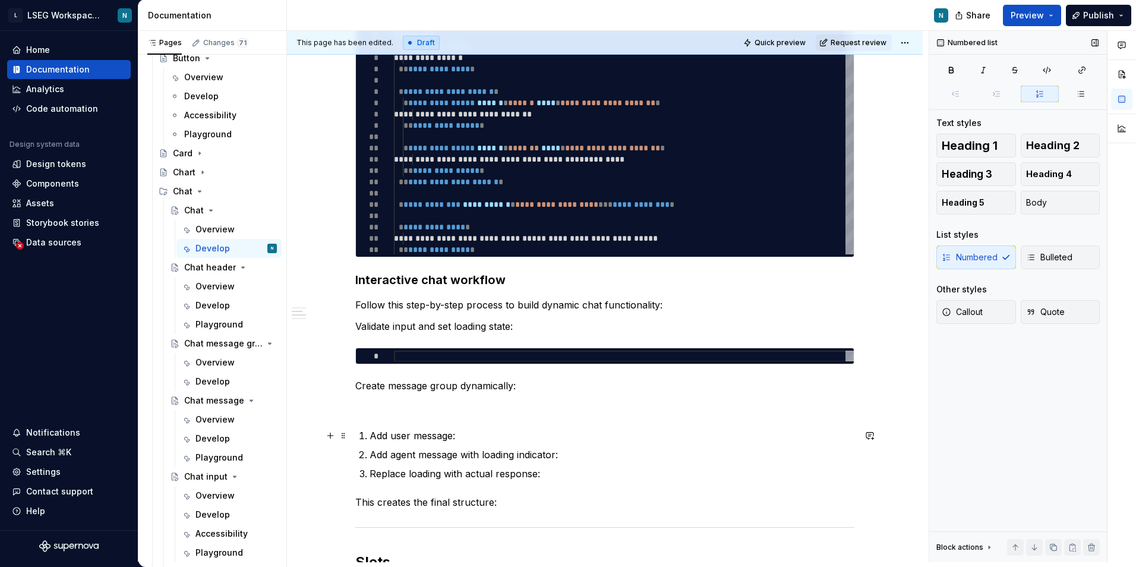
click at [371, 433] on p "Add user message:" at bounding box center [612, 435] width 485 height 14
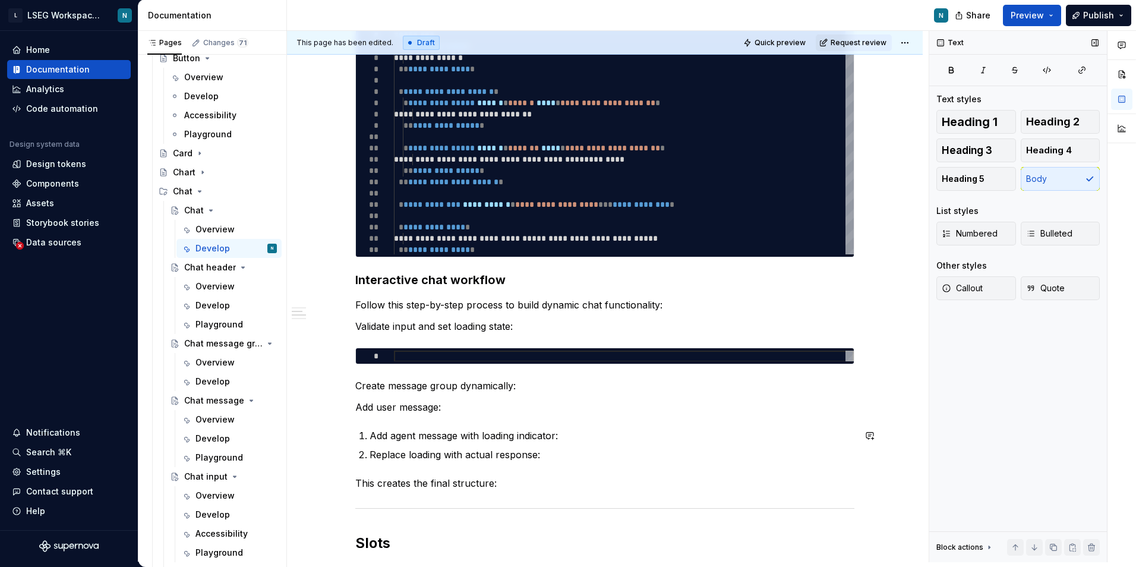
click at [371, 433] on p "Add agent message with loading indicator:" at bounding box center [612, 435] width 485 height 14
click at [370, 458] on li "Replace loading with actual response:" at bounding box center [612, 457] width 485 height 14
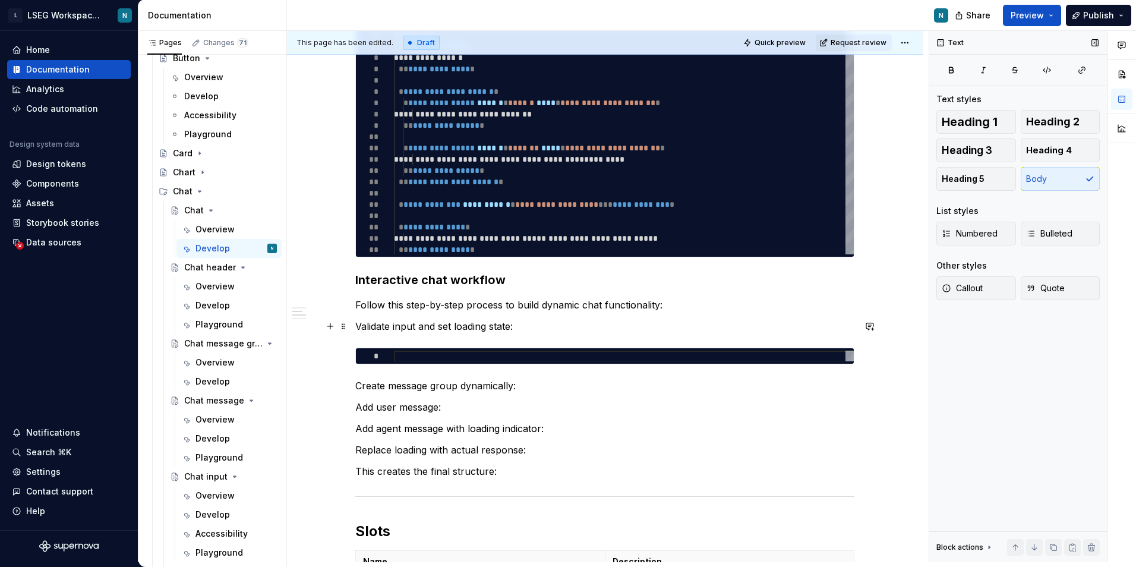
click at [359, 327] on p "Validate input and set loading state:" at bounding box center [604, 326] width 499 height 14
drag, startPoint x: 376, startPoint y: 326, endPoint x: 352, endPoint y: 328, distance: 24.4
click at [352, 328] on div "**********" at bounding box center [605, 443] width 636 height 1223
click at [358, 387] on p "Create message group dynamically:" at bounding box center [604, 386] width 499 height 14
click at [357, 407] on p "Add user message:" at bounding box center [604, 407] width 499 height 14
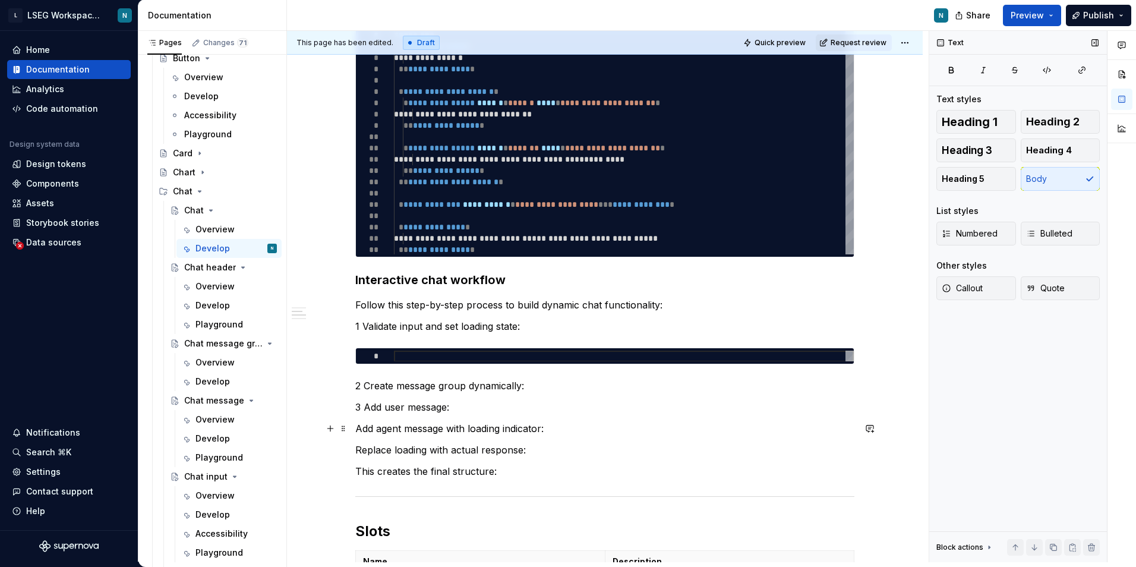
click at [356, 428] on p "Add agent message with loading indicator:" at bounding box center [604, 428] width 499 height 14
click at [358, 446] on p "Replace loading with actual response:" at bounding box center [604, 450] width 499 height 14
click at [356, 469] on p "This creates the final structure:" at bounding box center [604, 471] width 499 height 14
click at [683, 300] on p "Follow this step-by-step process to build dynamic chat functionality:" at bounding box center [604, 305] width 499 height 14
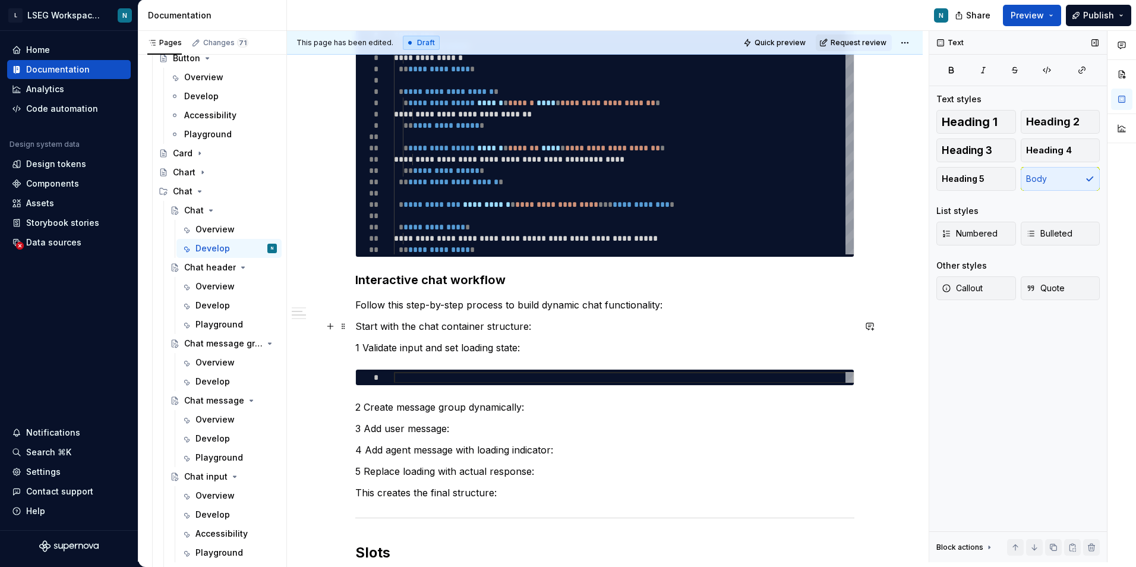
click at [358, 330] on p "Start with the chat container structure:" at bounding box center [604, 326] width 499 height 14
click at [363, 344] on p "1 Validate input and set loading state:" at bounding box center [604, 348] width 499 height 14
click at [357, 406] on p "2 Create message group dynamically:" at bounding box center [604, 407] width 499 height 14
click at [365, 432] on p "3 Add user message:" at bounding box center [604, 428] width 499 height 14
click at [357, 329] on p "1 Start with the chat container structure:" at bounding box center [604, 326] width 499 height 14
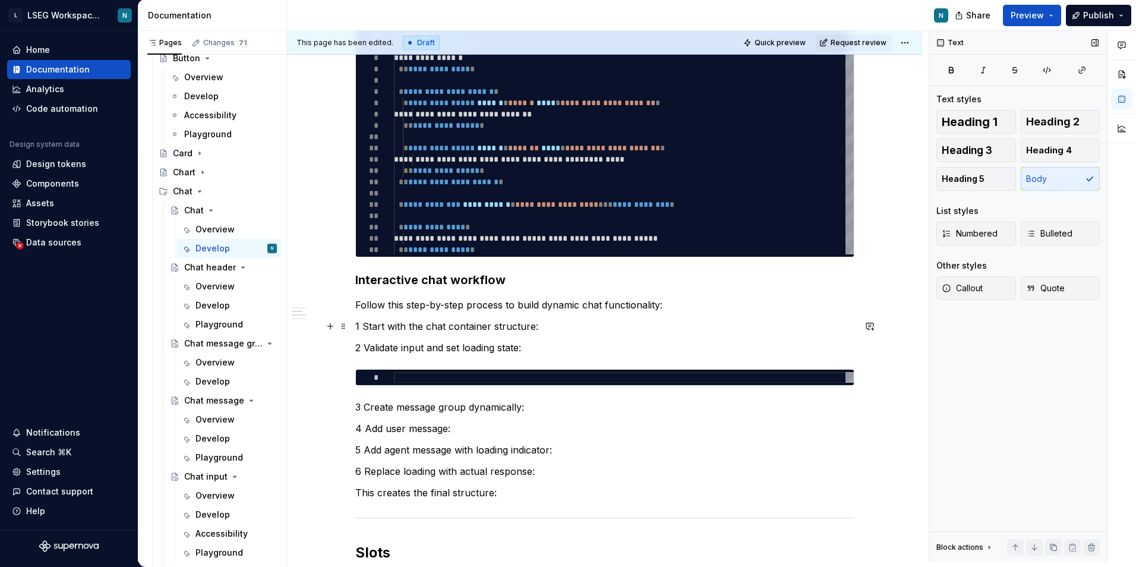
click at [360, 327] on p "1 Start with the chat container structure:" at bounding box center [604, 326] width 499 height 14
click at [361, 349] on p "2 Validate input and set loading state:" at bounding box center [604, 348] width 499 height 14
click at [362, 407] on p "3 Create message group dynamically:" at bounding box center [604, 407] width 499 height 14
click at [360, 428] on p "4 Add user message:" at bounding box center [604, 428] width 499 height 14
click at [362, 448] on p "5 Add agent message with loading indicator:" at bounding box center [604, 450] width 499 height 14
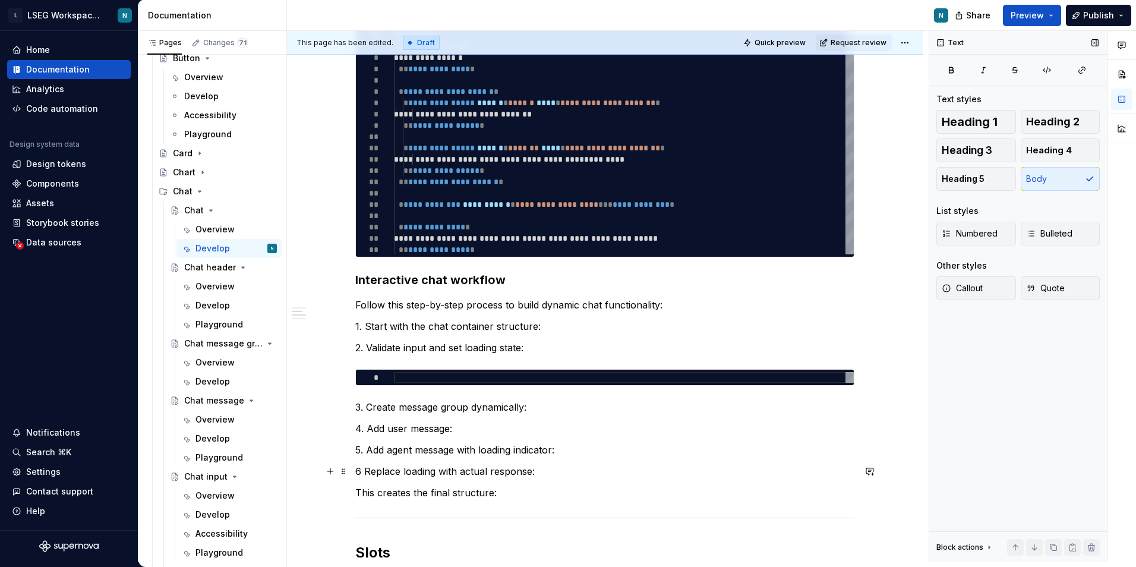
click at [358, 466] on p "6 Replace loading with actual response:" at bounding box center [604, 471] width 499 height 14
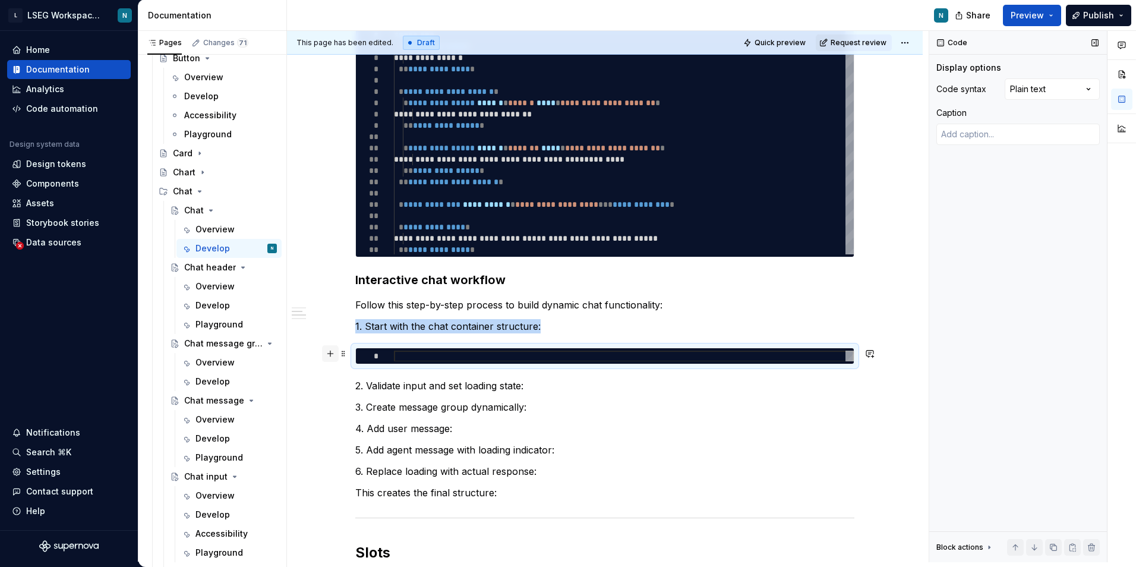
click at [332, 355] on button "button" at bounding box center [330, 353] width 17 height 17
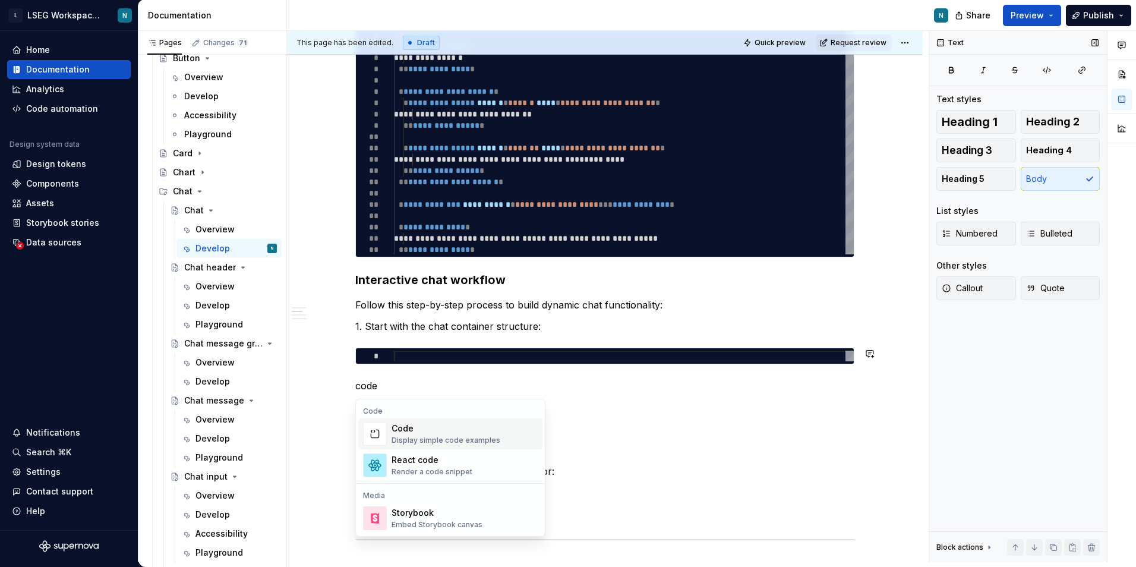
click at [427, 433] on div "Code" at bounding box center [446, 429] width 109 height 12
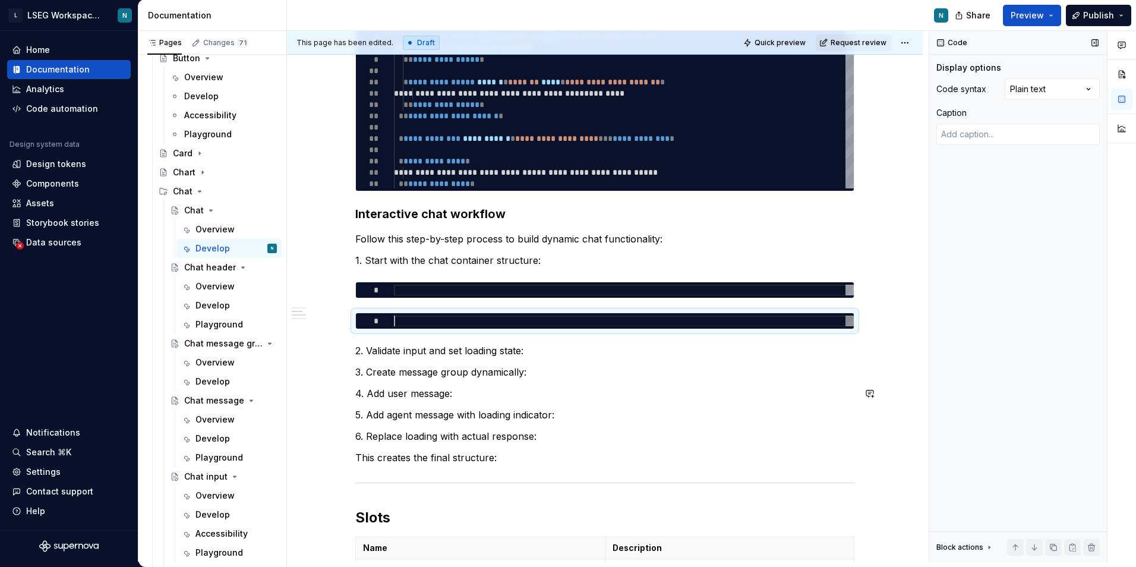
scroll to position [531, 0]
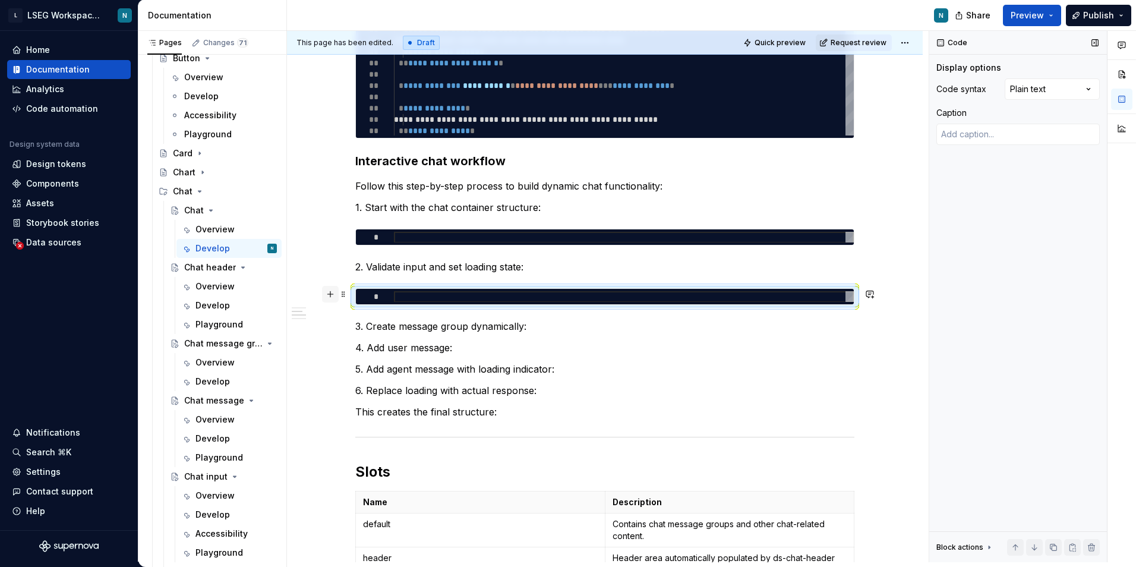
click at [329, 296] on button "button" at bounding box center [330, 294] width 17 height 17
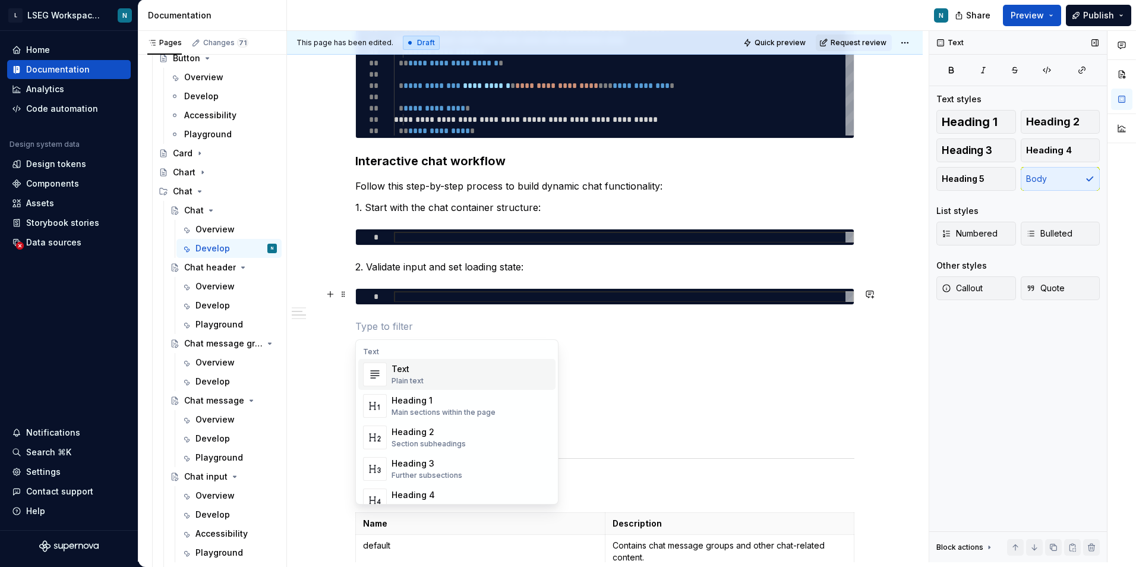
click at [419, 244] on div "*" at bounding box center [605, 236] width 498 height 15
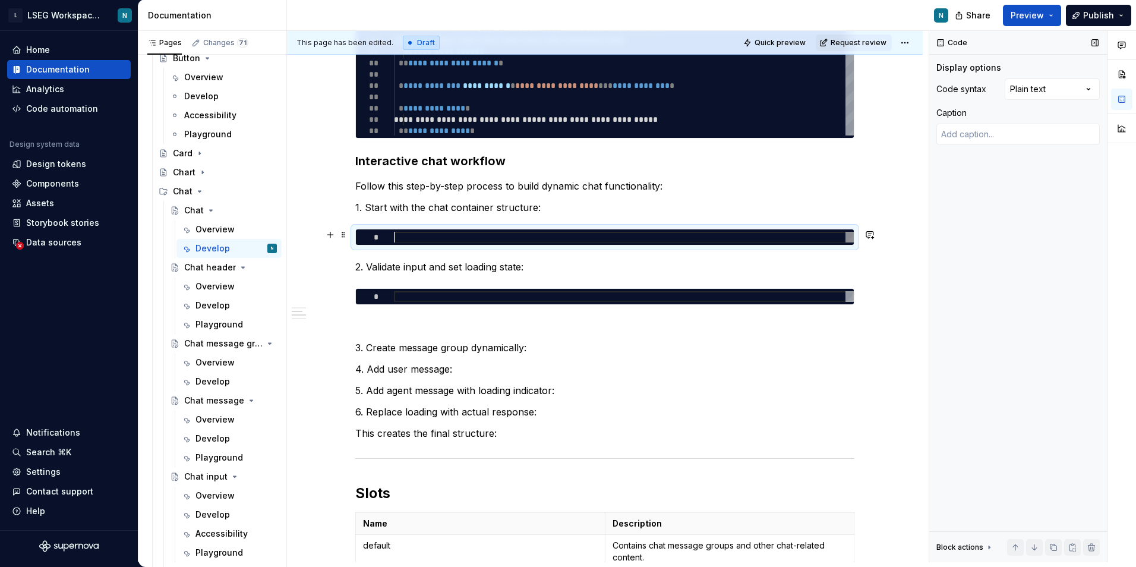
scroll to position [0, 0]
click at [432, 235] on div at bounding box center [624, 237] width 460 height 11
type textarea "*"
type textarea "**********"
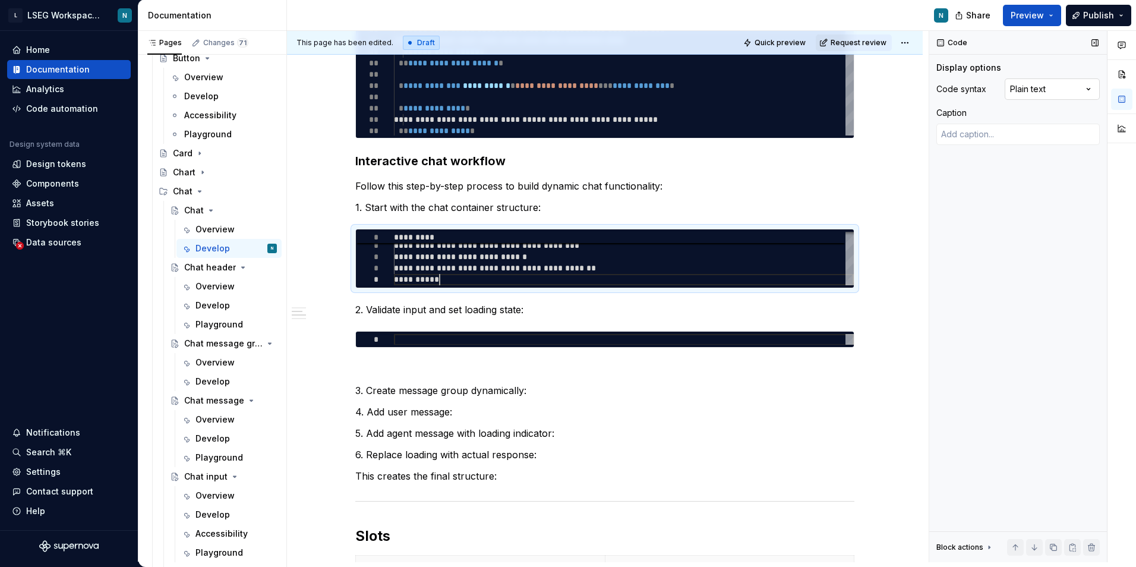
click at [1060, 83] on div "Comments Open comments No comments yet Select ‘Comment’ from the block context …" at bounding box center [1032, 296] width 207 height 531
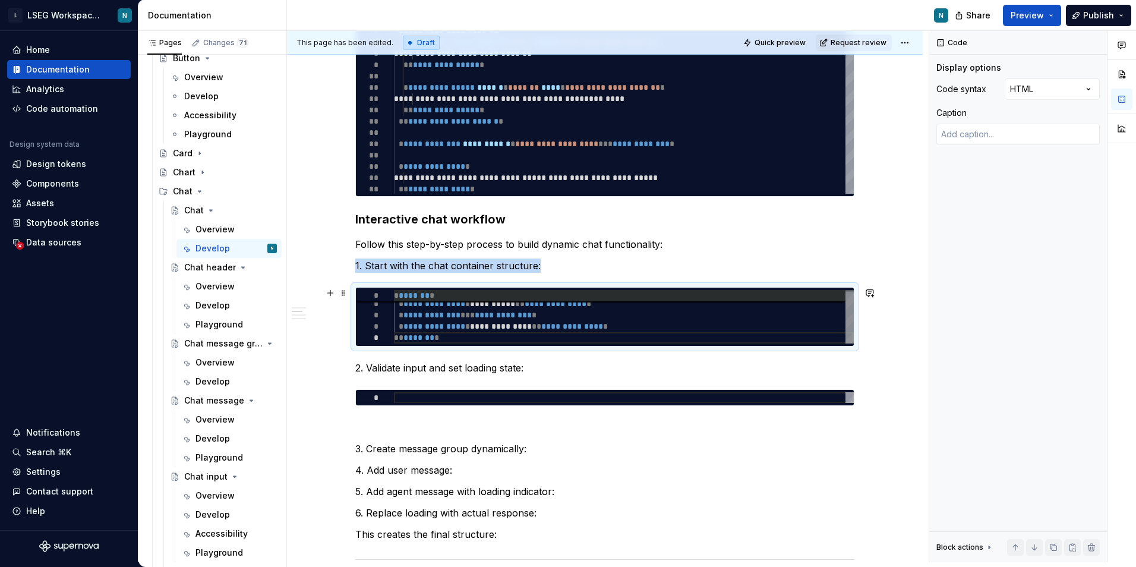
scroll to position [471, 0]
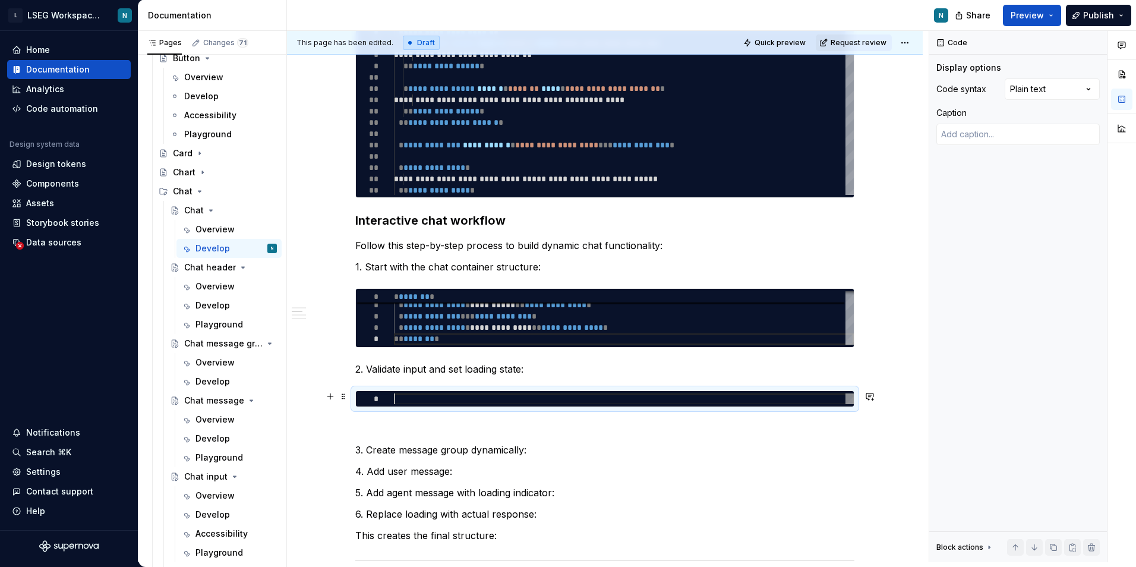
click at [512, 396] on div at bounding box center [624, 398] width 460 height 11
type textarea "*"
type textarea "**********"
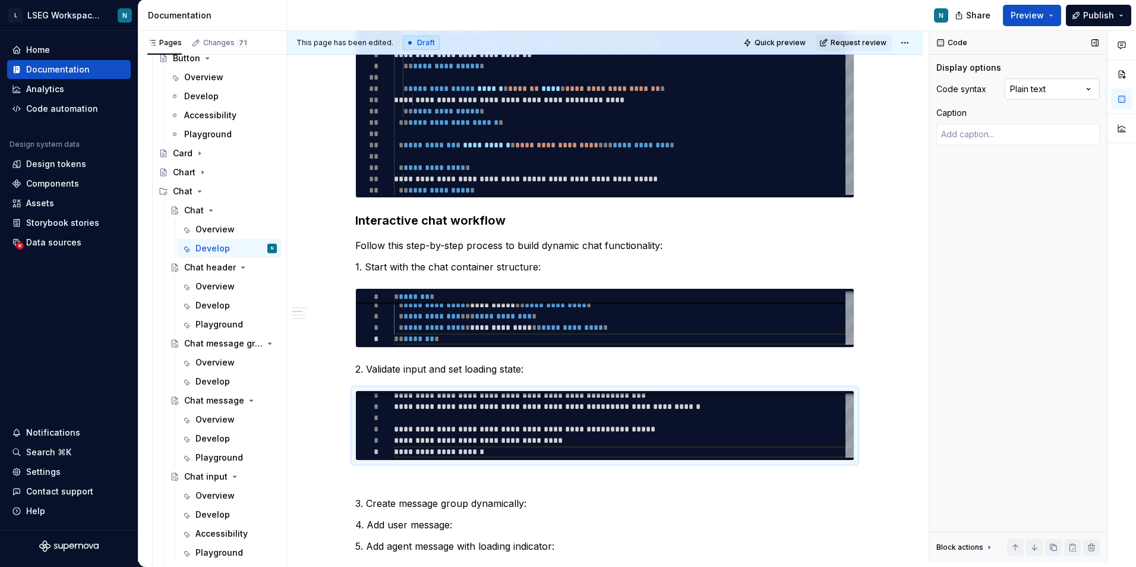
click at [1052, 94] on div "Comments Open comments No comments yet Select ‘Comment’ from the block context …" at bounding box center [1032, 296] width 207 height 531
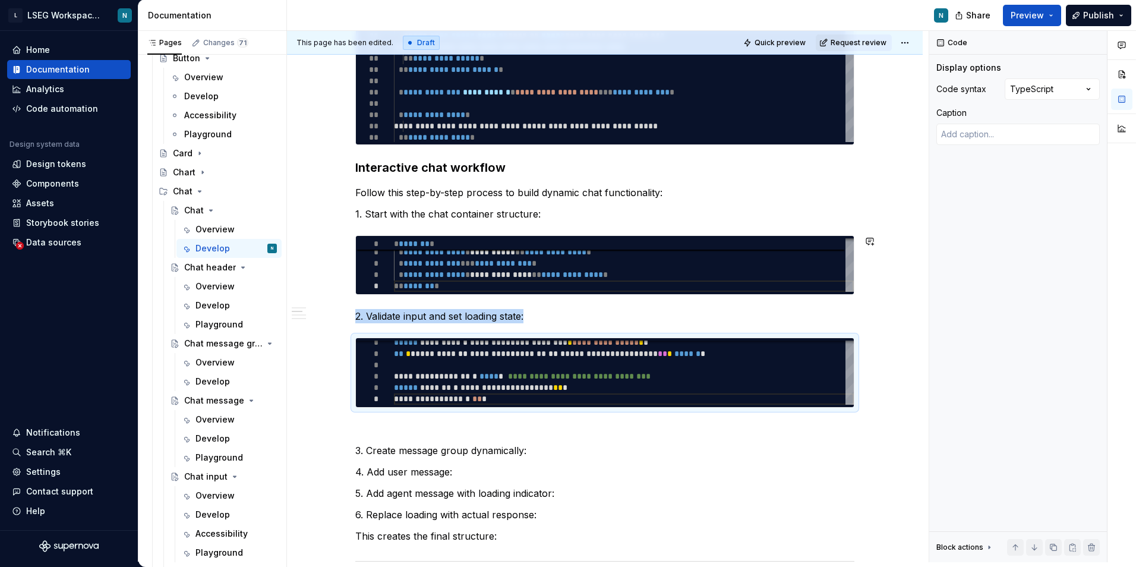
scroll to position [531, 0]
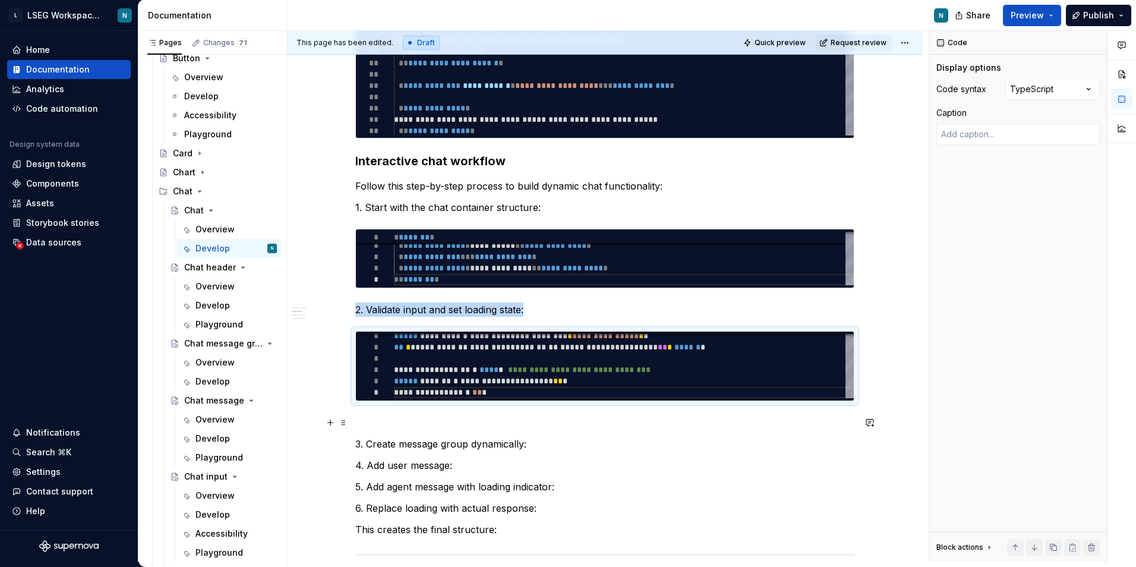
click at [471, 425] on p at bounding box center [604, 422] width 499 height 14
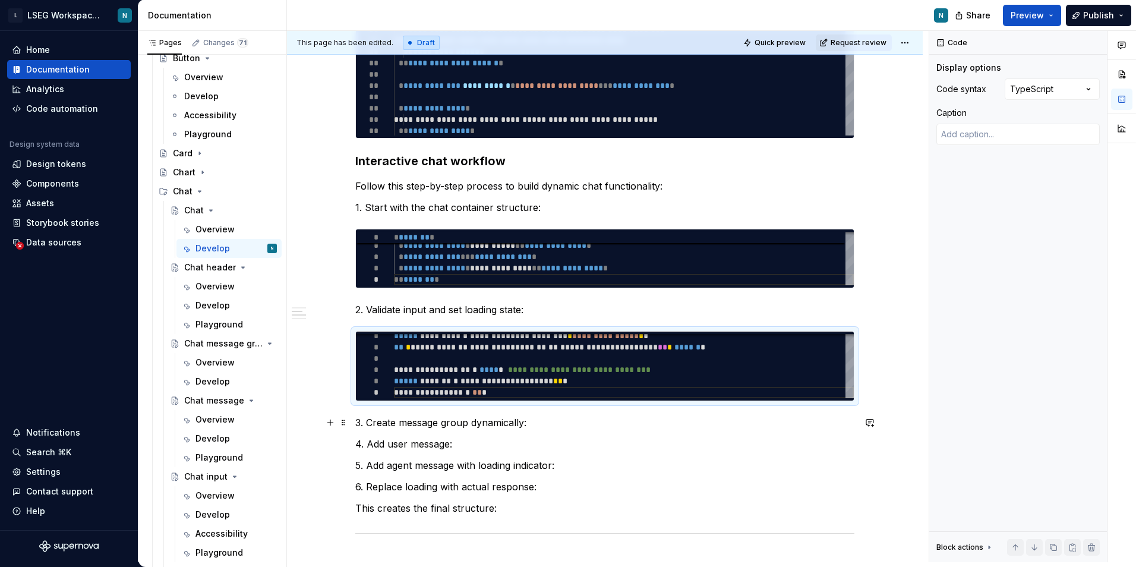
click at [557, 418] on p "3. Create message group dynamically:" at bounding box center [604, 422] width 499 height 14
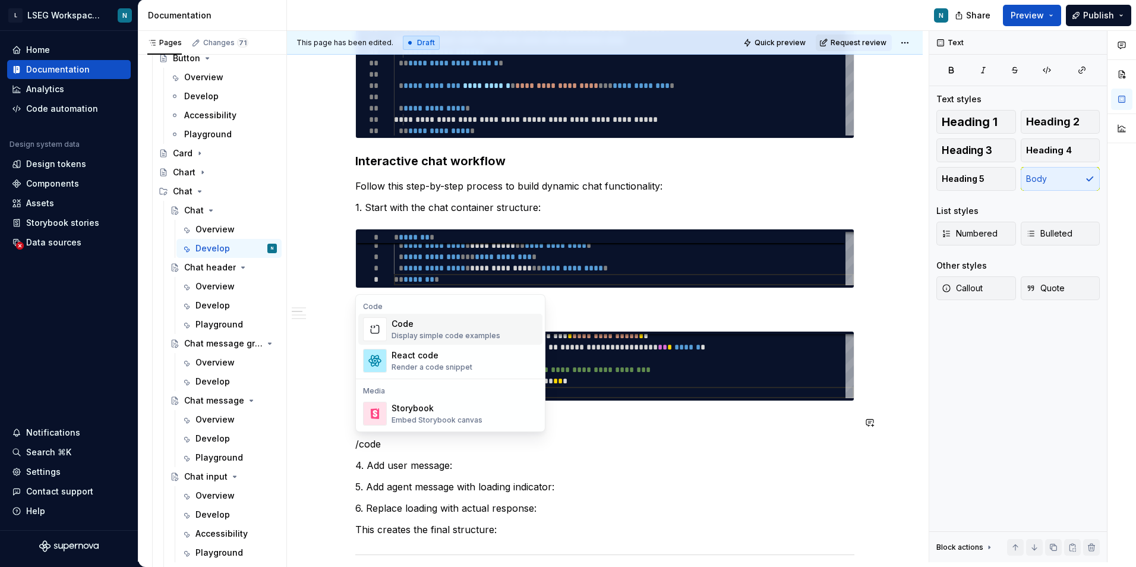
click at [427, 325] on div "Code" at bounding box center [446, 324] width 109 height 12
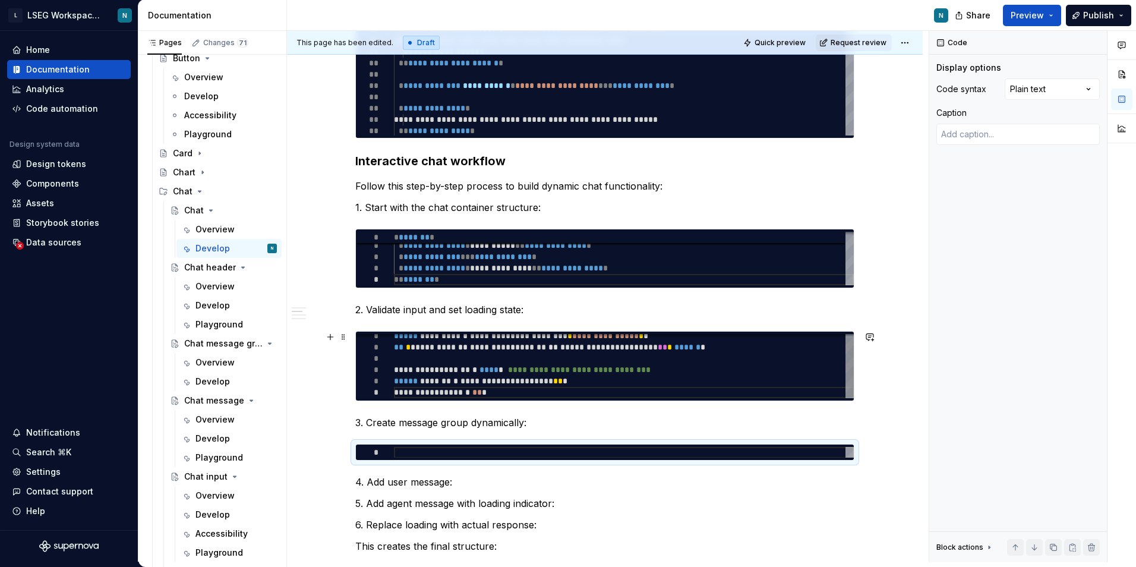
type textarea "*"
type textarea "**********"
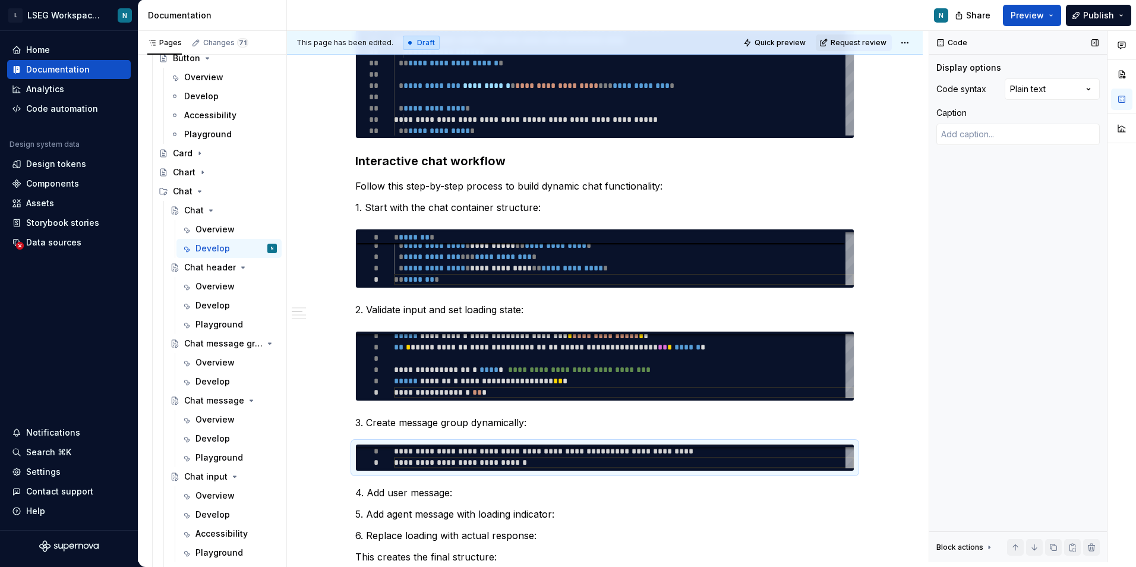
click at [1052, 101] on div "Code syntax Plain text Caption" at bounding box center [1018, 116] width 163 height 76
click at [1052, 99] on div "Comments Open comments No comments yet Select ‘Comment’ from the block context …" at bounding box center [1032, 296] width 207 height 531
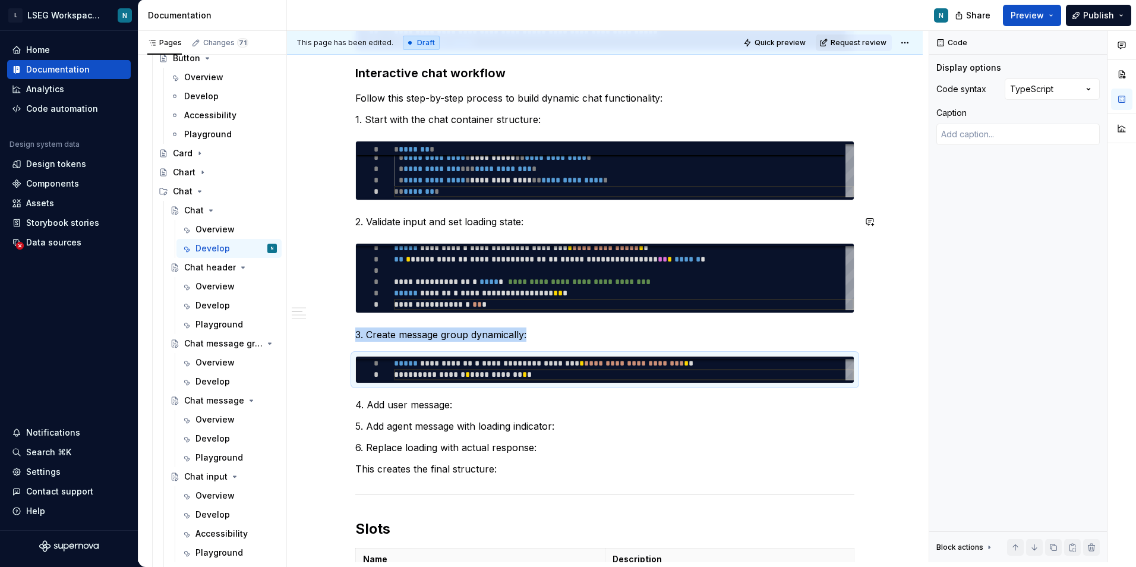
scroll to position [650, 0]
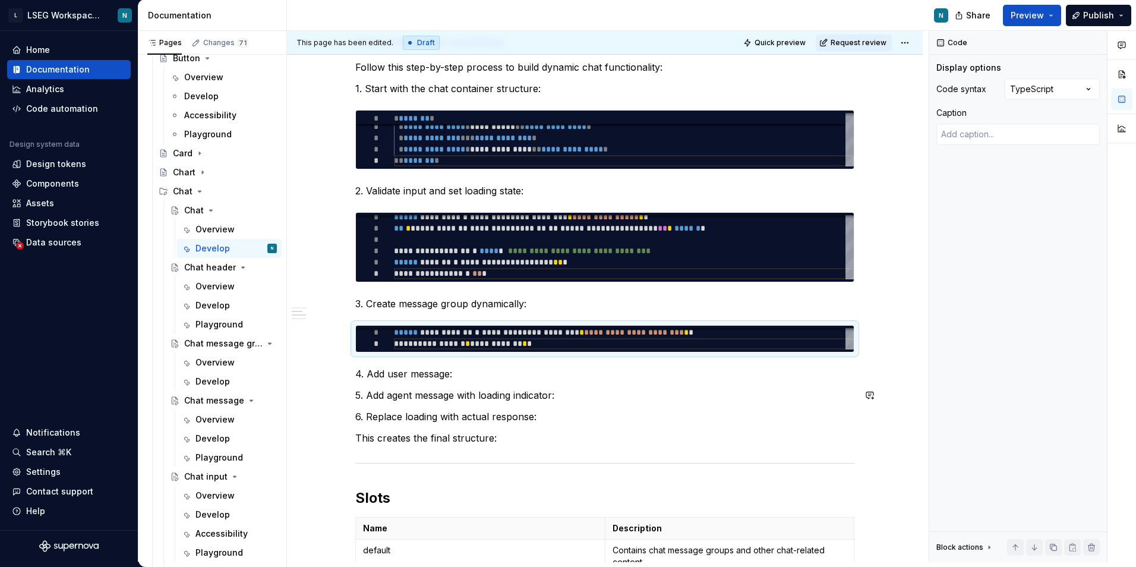
click at [563, 382] on div "**********" at bounding box center [604, 230] width 499 height 1215
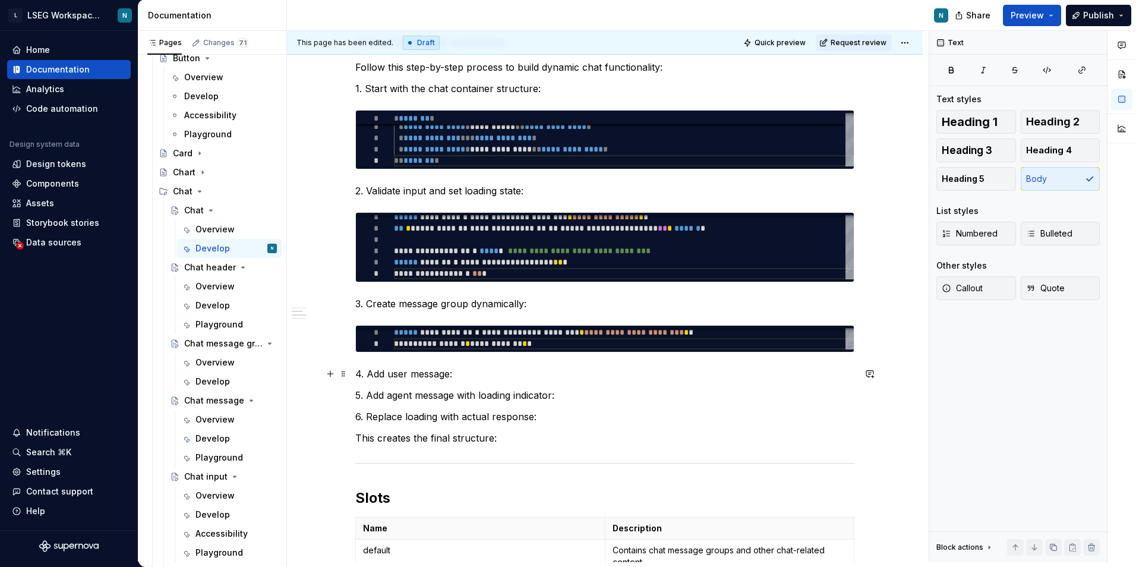
click at [540, 371] on p "4. Add user message:" at bounding box center [604, 374] width 499 height 14
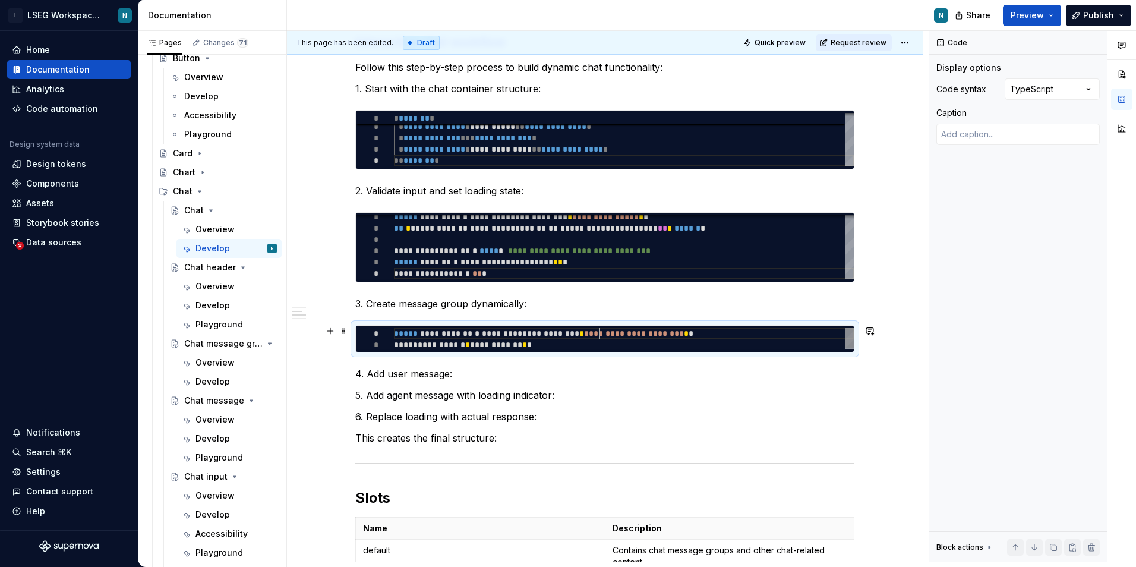
scroll to position [0, 141]
click at [598, 334] on div "**********" at bounding box center [624, 339] width 460 height 23
click at [538, 377] on p "4. Add user message:" at bounding box center [604, 374] width 499 height 14
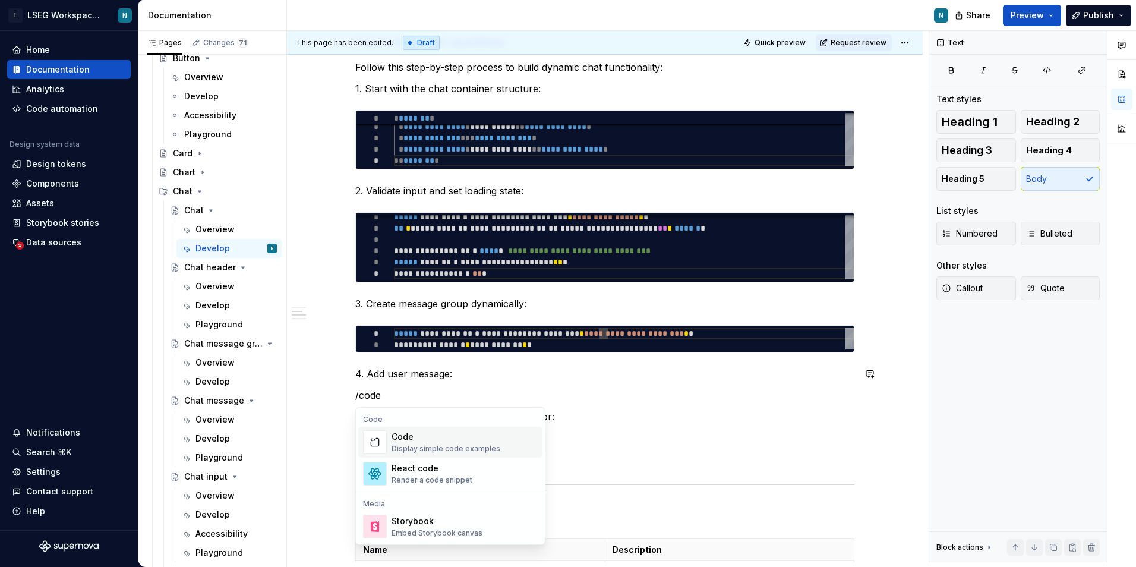
click at [474, 435] on div "Code" at bounding box center [446, 437] width 109 height 12
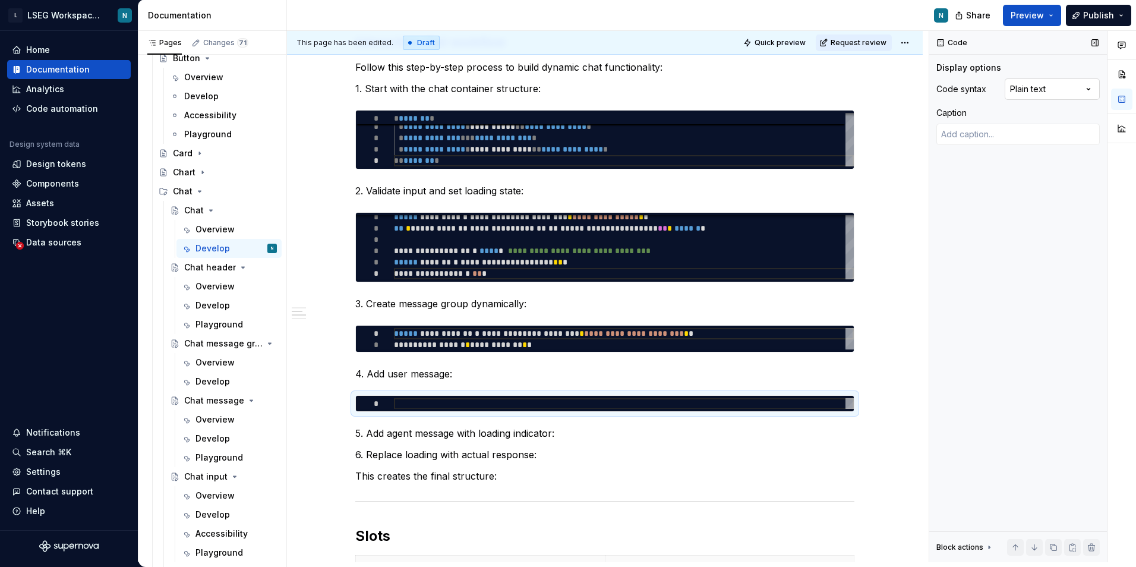
click at [1050, 92] on div "Comments Open comments No comments yet Select ‘Comment’ from the block context …" at bounding box center [1032, 296] width 207 height 531
type textarea "*"
click at [468, 402] on div at bounding box center [624, 403] width 460 height 11
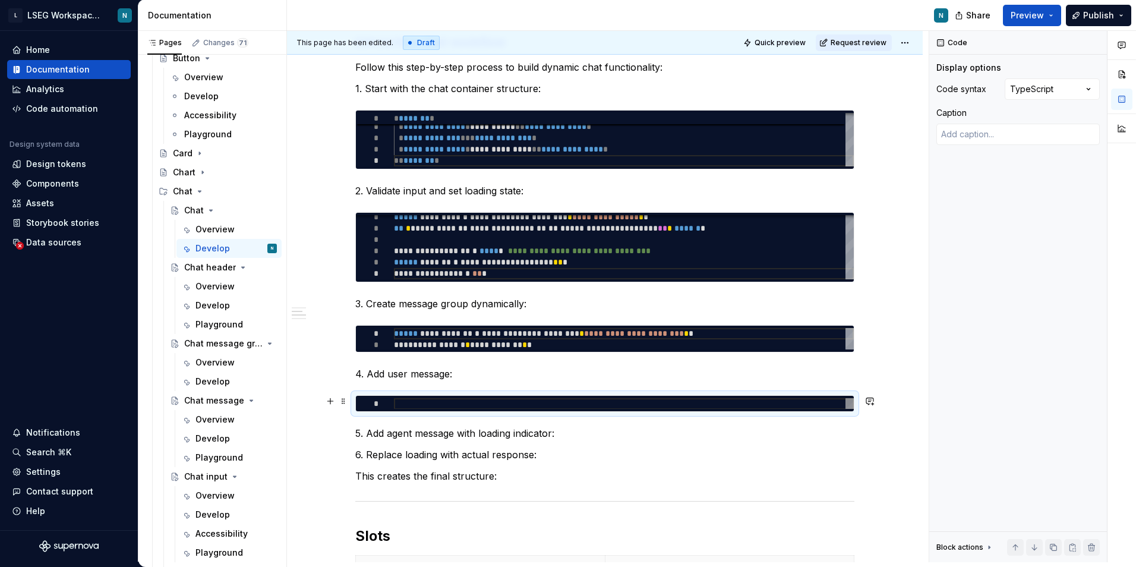
type textarea "**********"
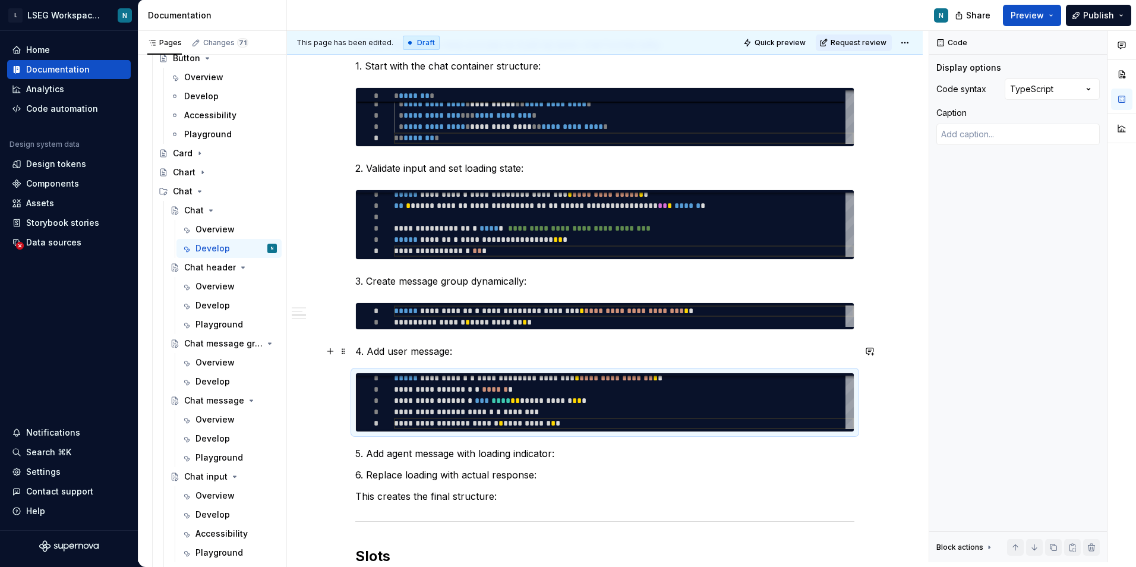
scroll to position [709, 0]
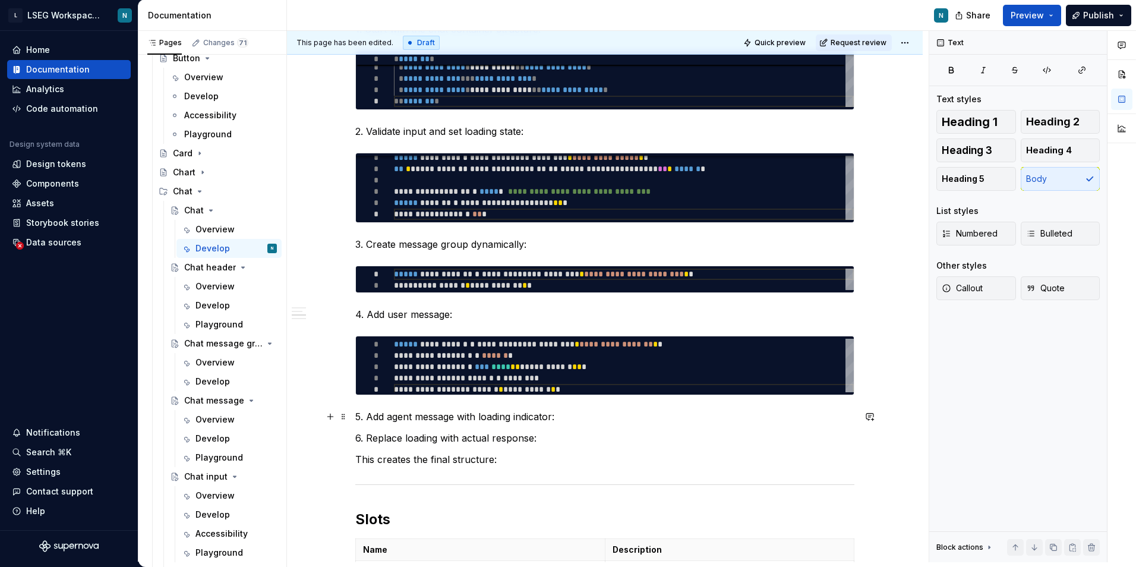
click at [597, 415] on p "5. Add agent message with loading indicator:" at bounding box center [604, 416] width 499 height 14
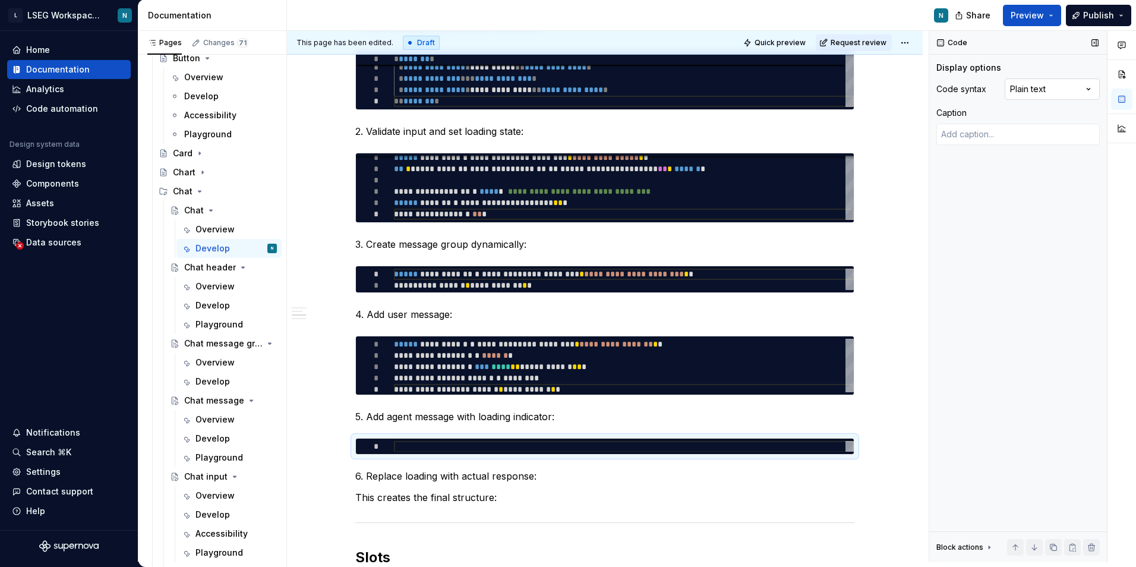
click at [1037, 96] on div "Comments Open comments No comments yet Select ‘Comment’ from the block context …" at bounding box center [1032, 296] width 207 height 531
type textarea "*"
click at [541, 446] on div at bounding box center [624, 446] width 460 height 11
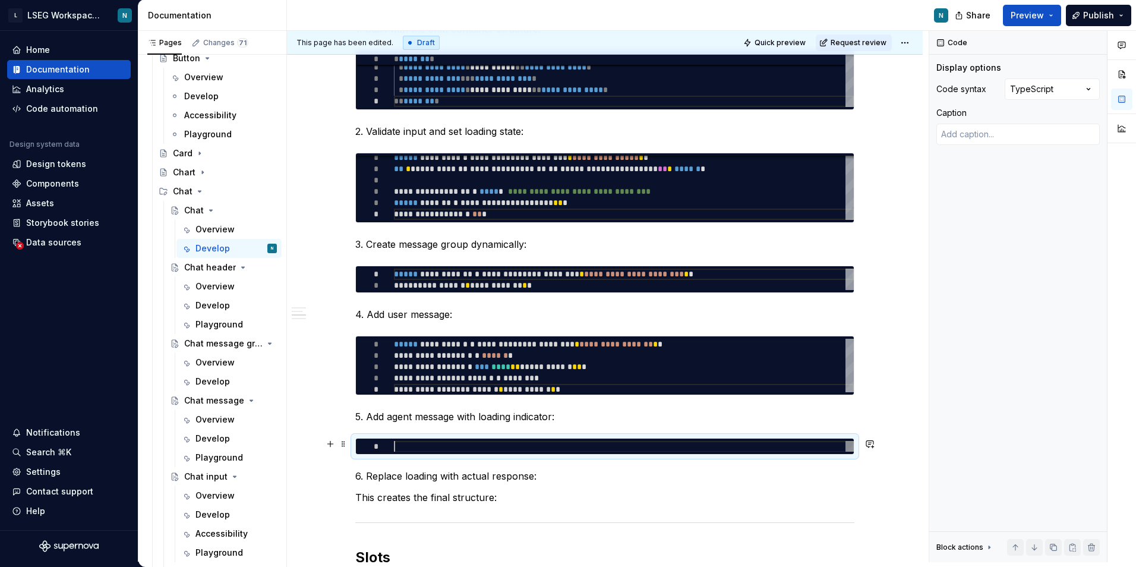
type textarea "**********"
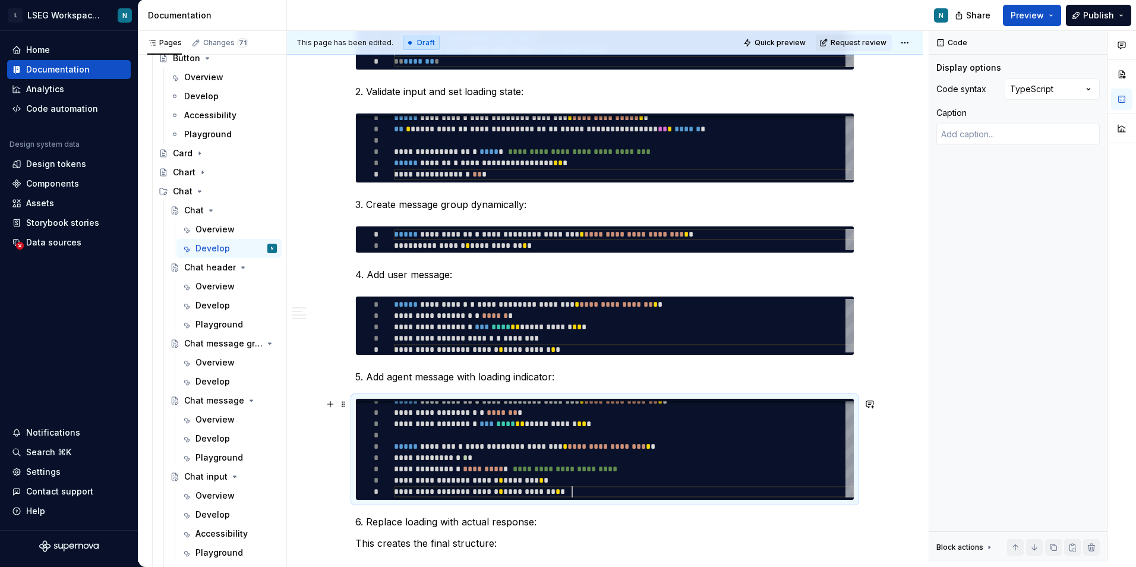
scroll to position [947, 0]
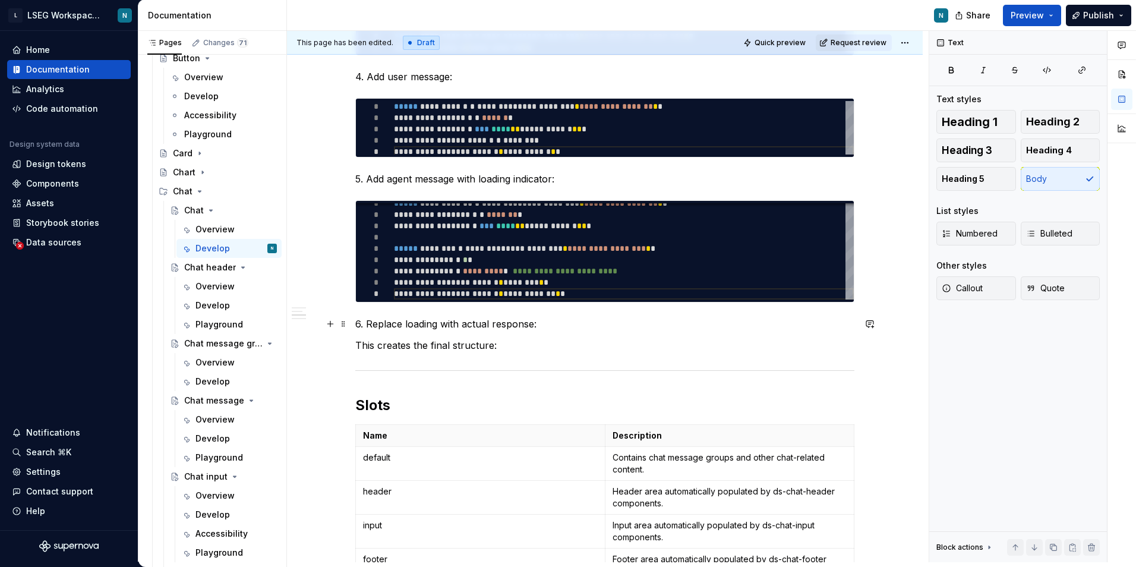
click at [551, 325] on p "6. Replace loading with actual response:" at bounding box center [604, 324] width 499 height 14
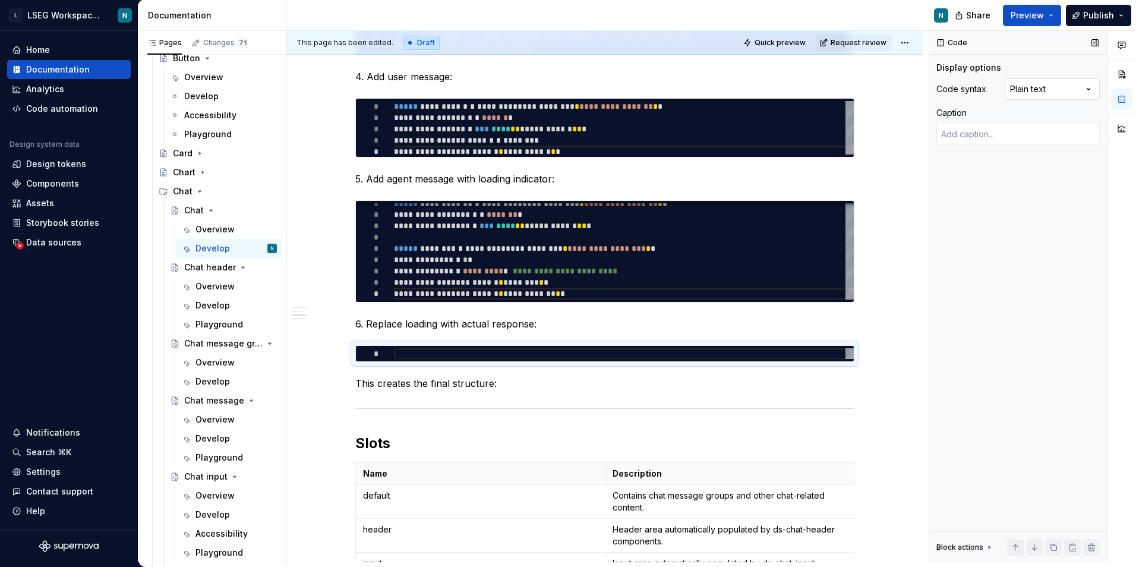
click at [1060, 93] on div "Comments Open comments No comments yet Select ‘Comment’ from the block context …" at bounding box center [1032, 296] width 207 height 531
drag, startPoint x: 1042, startPoint y: 194, endPoint x: 859, endPoint y: 34, distance: 243.9
type textarea "*"
click at [439, 355] on div at bounding box center [624, 353] width 460 height 11
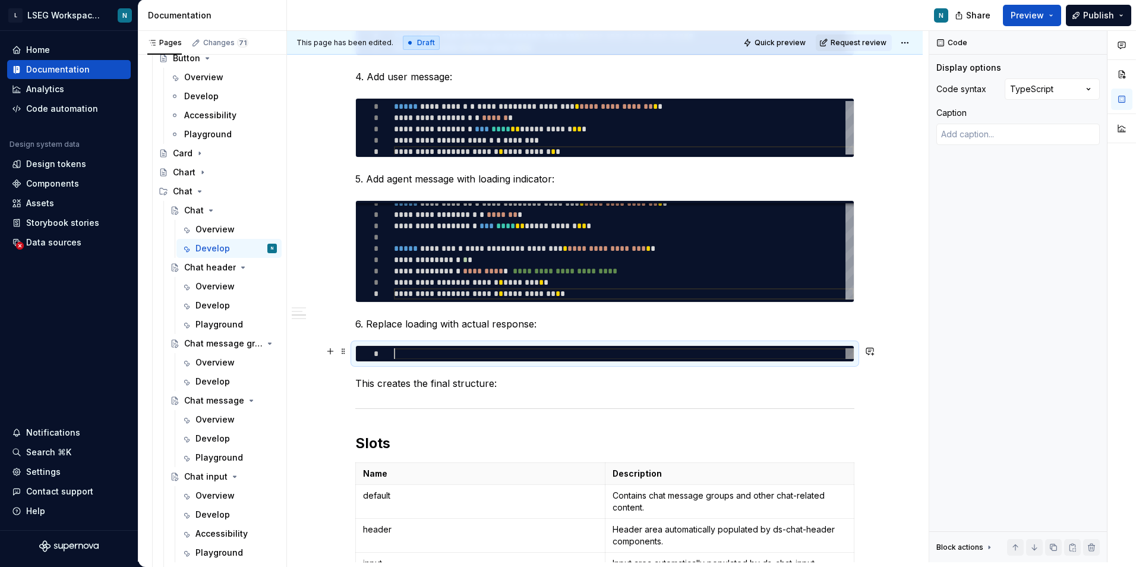
scroll to position [0, 0]
type textarea "**********"
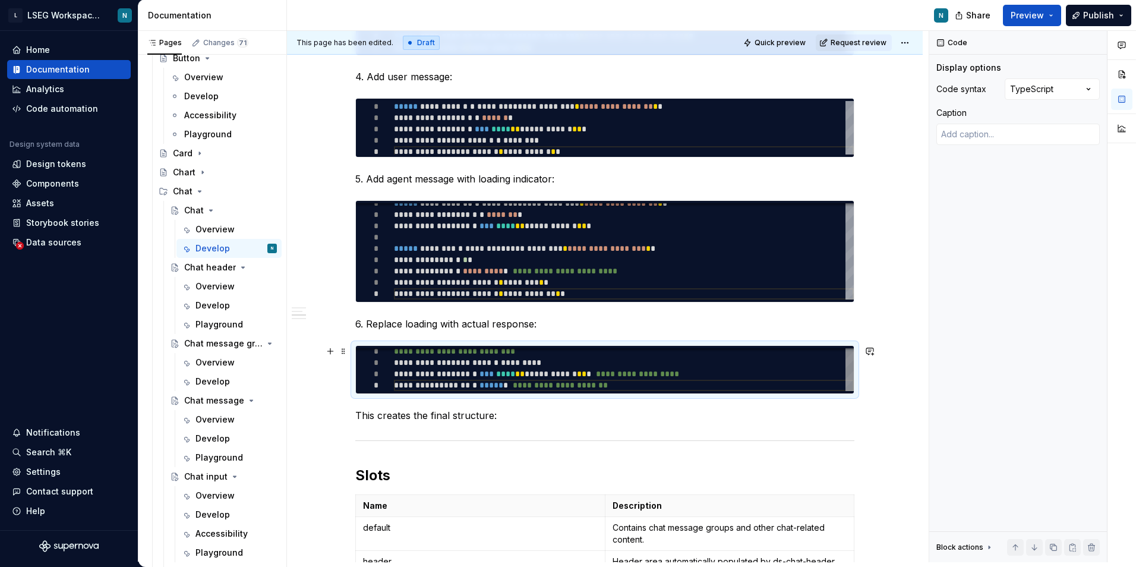
click at [628, 365] on div "**********" at bounding box center [624, 368] width 460 height 45
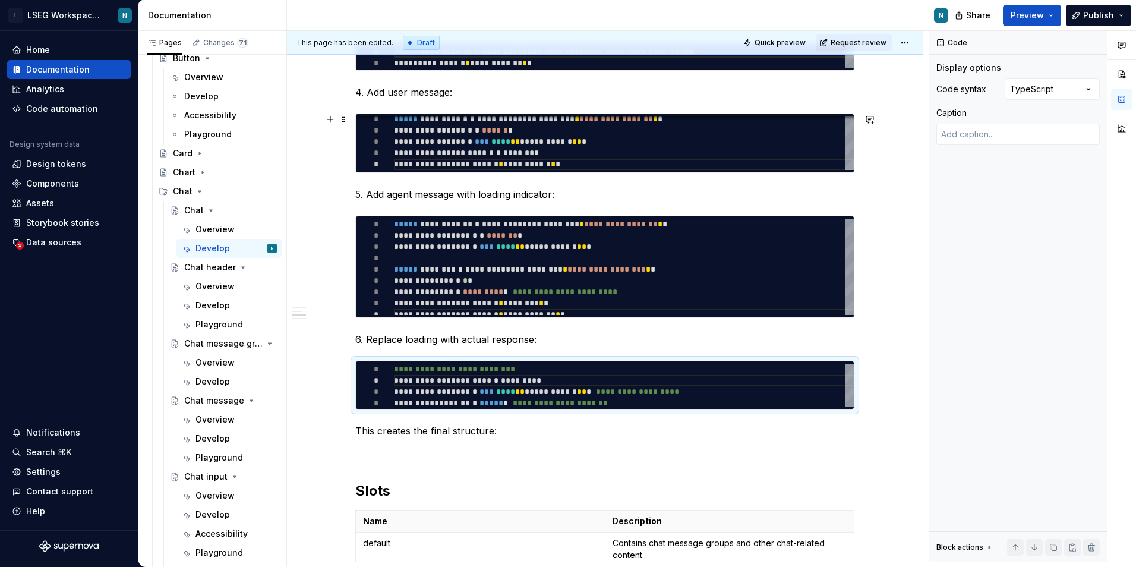
scroll to position [947, 0]
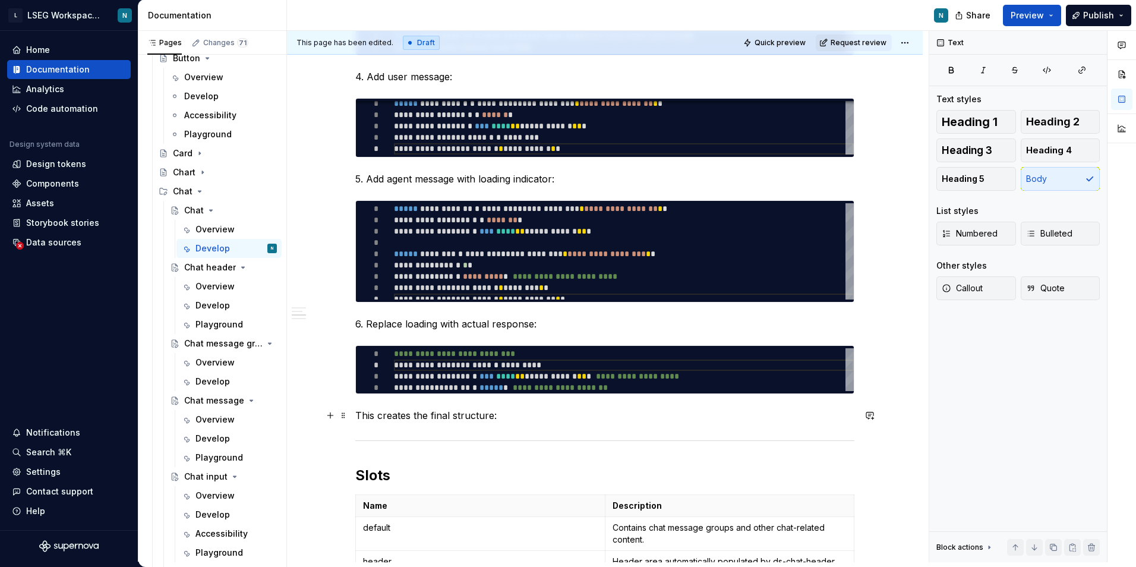
click at [531, 417] on p "This creates the final structure:" at bounding box center [604, 415] width 499 height 14
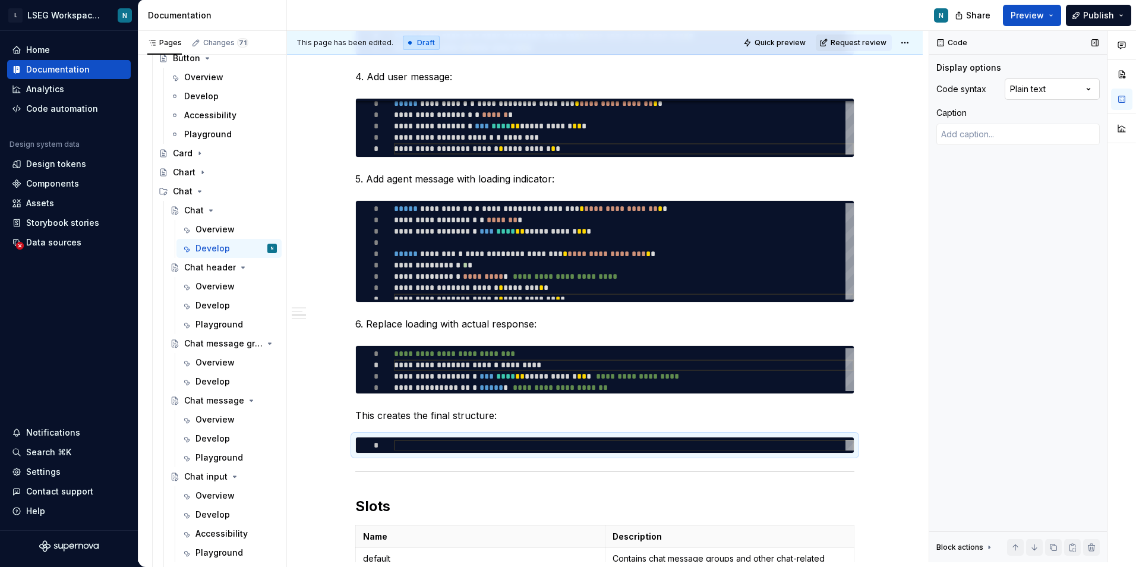
click at [1032, 98] on div "Comments Open comments No comments yet Select ‘Comment’ from the block context …" at bounding box center [1032, 296] width 207 height 531
type textarea "*"
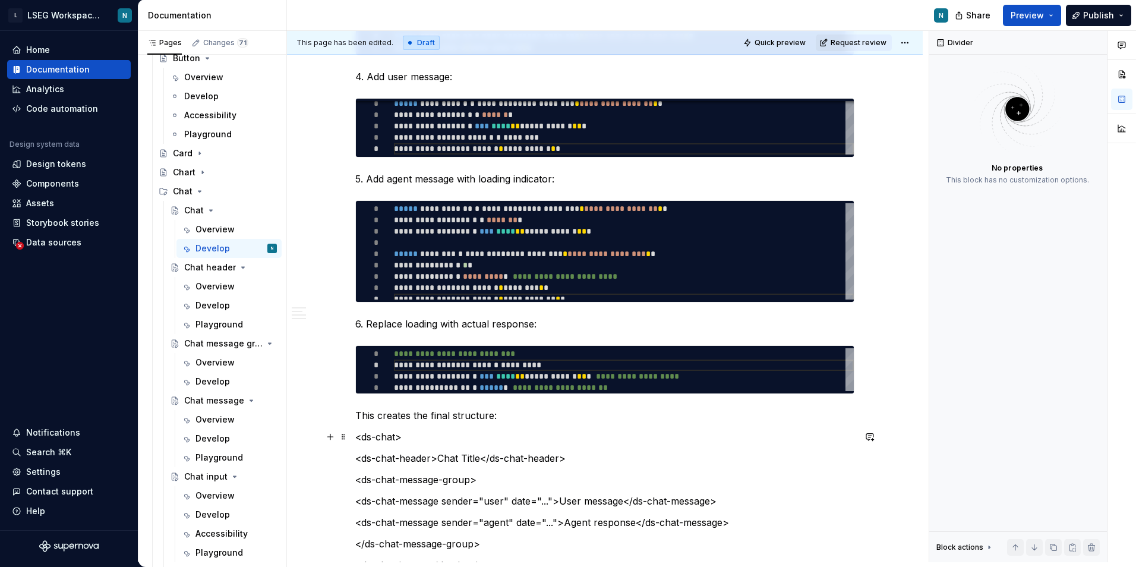
click at [497, 440] on p "<ds-chat>" at bounding box center [604, 437] width 499 height 14
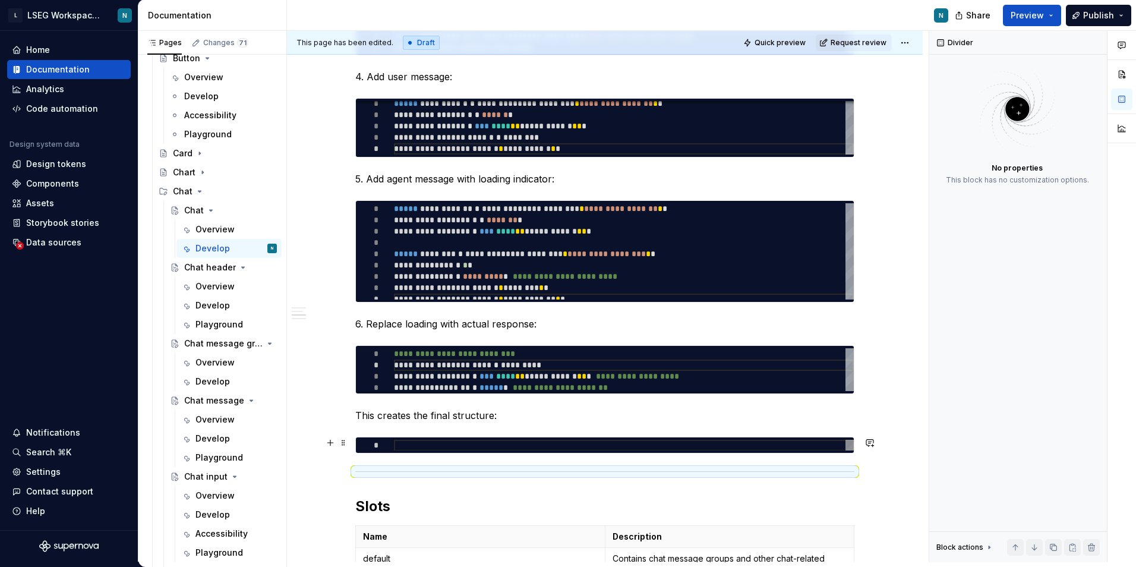
type textarea "*"
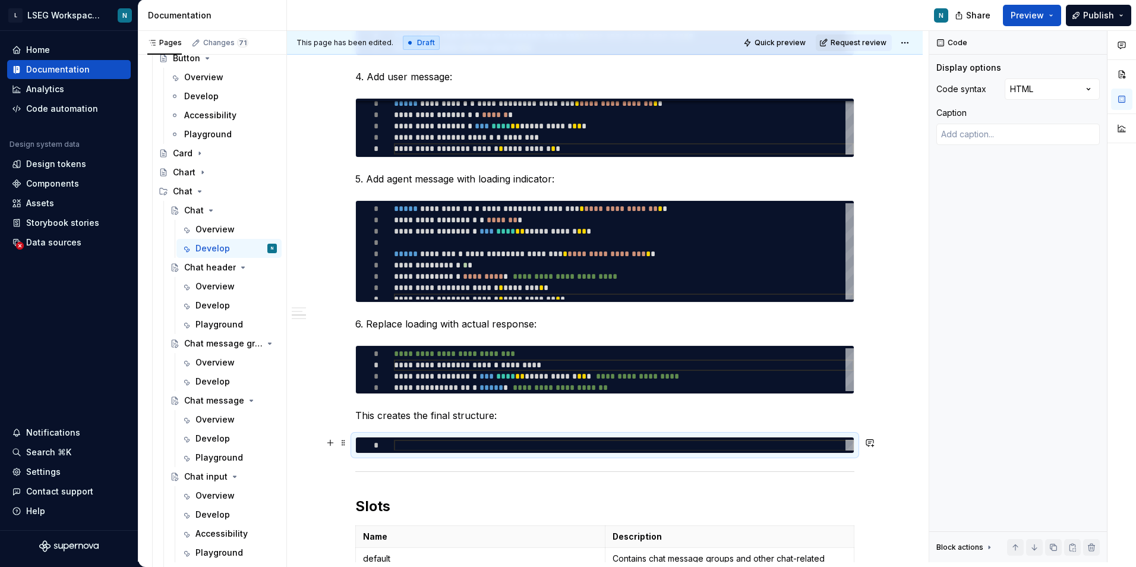
click at [507, 439] on div "*" at bounding box center [605, 444] width 498 height 15
click at [501, 442] on div at bounding box center [624, 445] width 460 height 11
type textarea "**********"
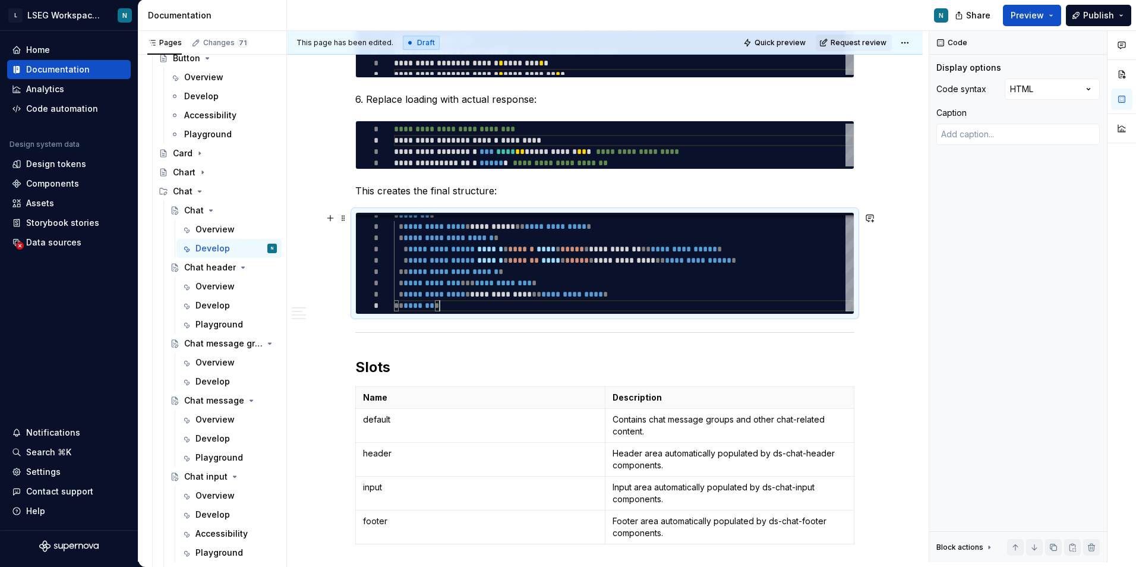
scroll to position [1184, 0]
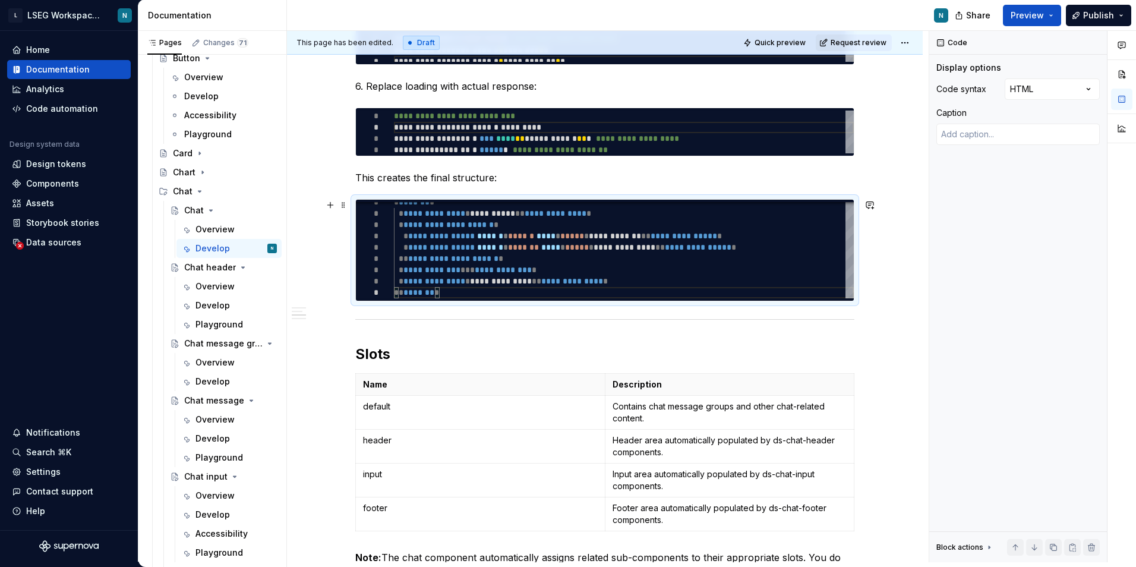
click at [332, 206] on button "button" at bounding box center [330, 205] width 17 height 17
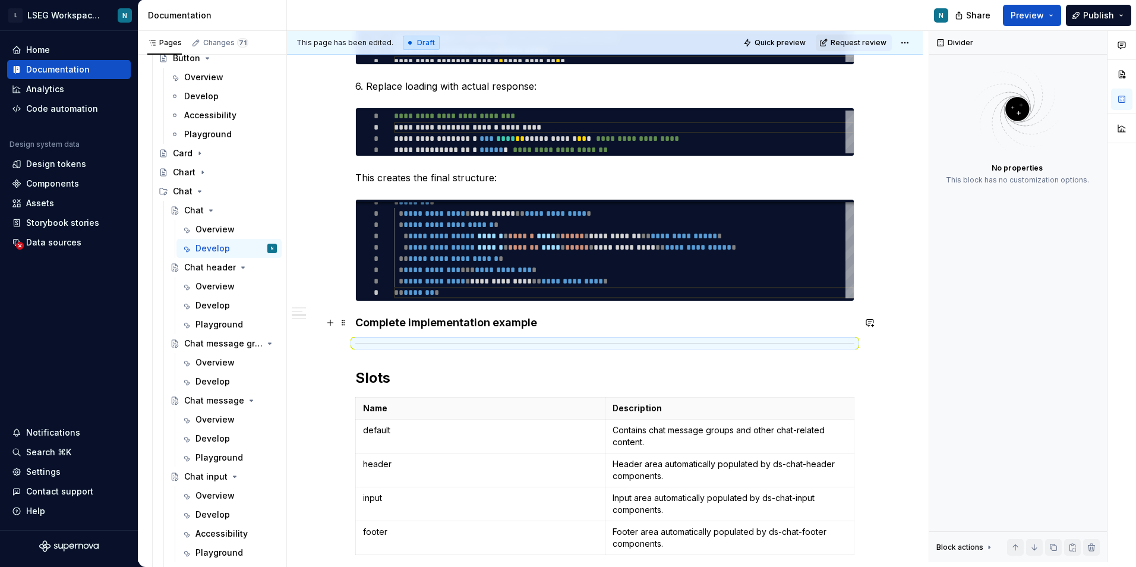
click at [472, 320] on h4 "Complete implementation example" at bounding box center [604, 323] width 499 height 14
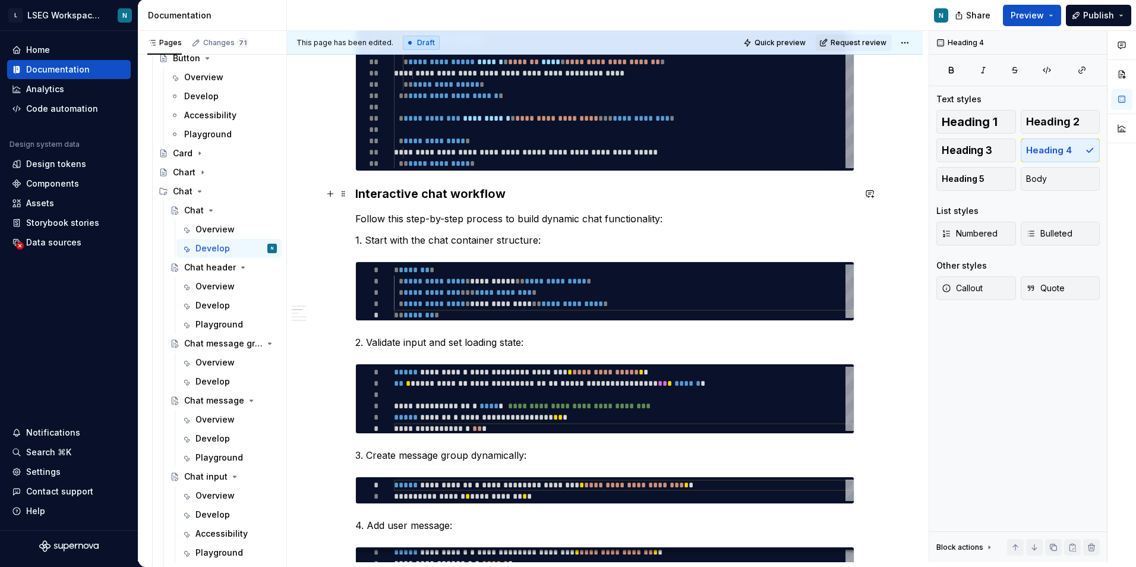
scroll to position [412, 0]
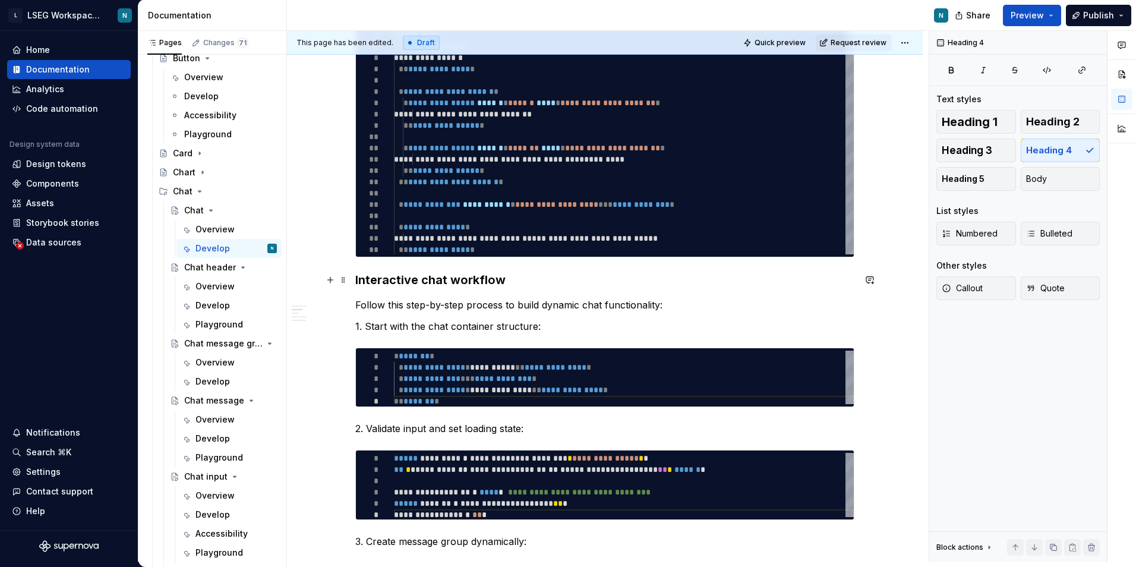
click at [435, 276] on h3 "Interactive chat workflow" at bounding box center [604, 280] width 499 height 17
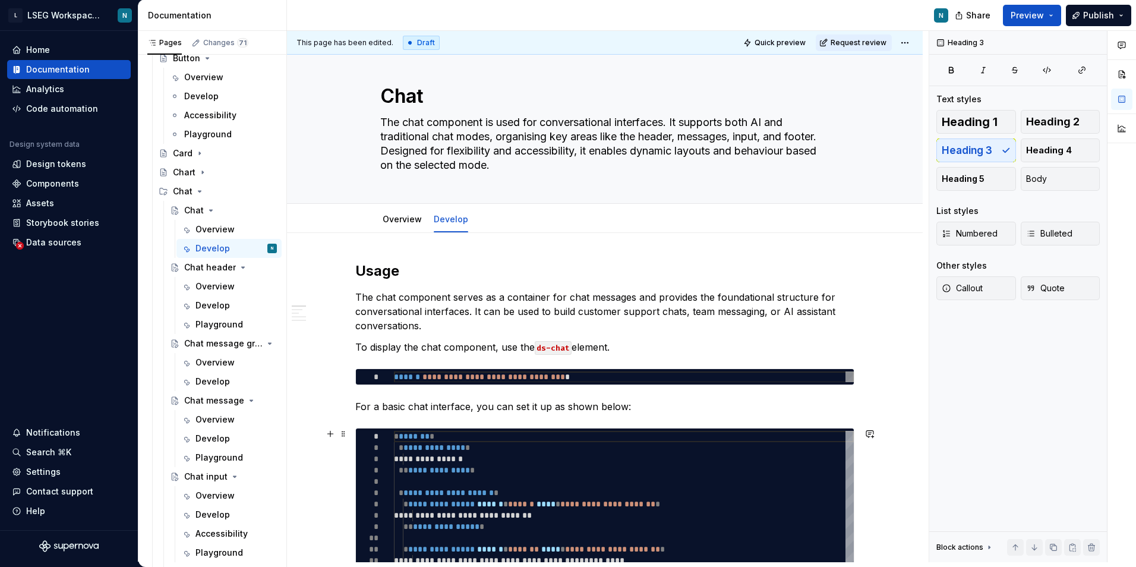
scroll to position [0, 0]
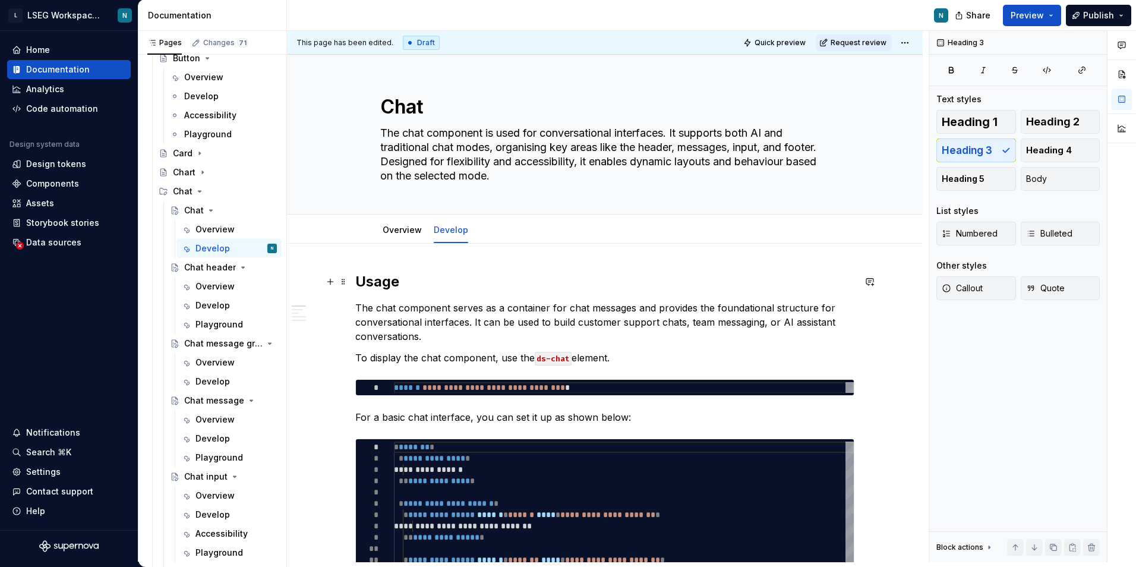
click at [386, 283] on h2 "Usage" at bounding box center [604, 281] width 499 height 19
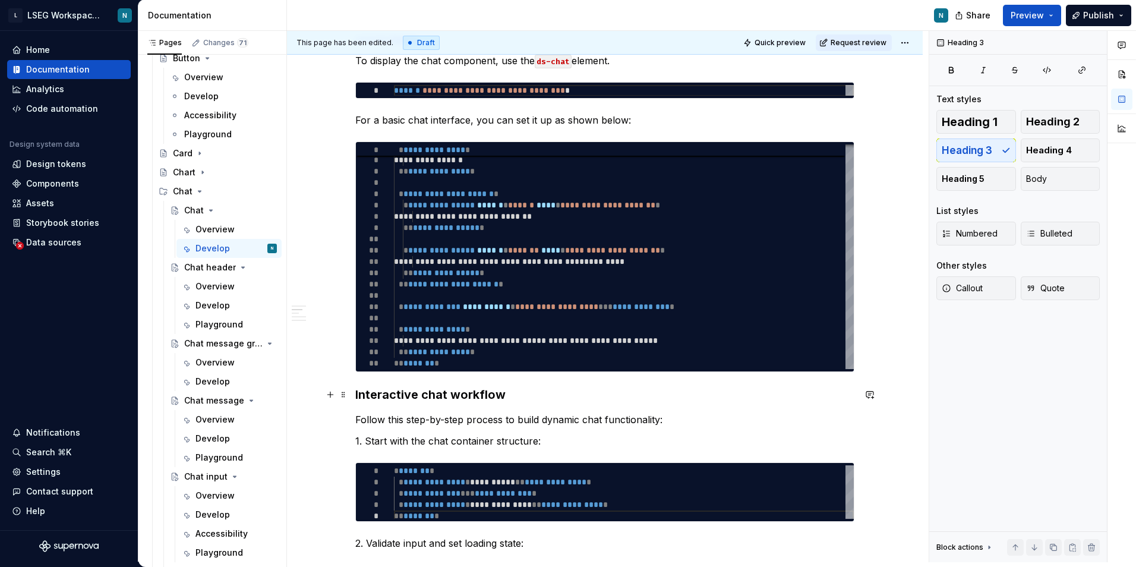
click at [459, 390] on h3 "Interactive chat workflow" at bounding box center [604, 394] width 499 height 17
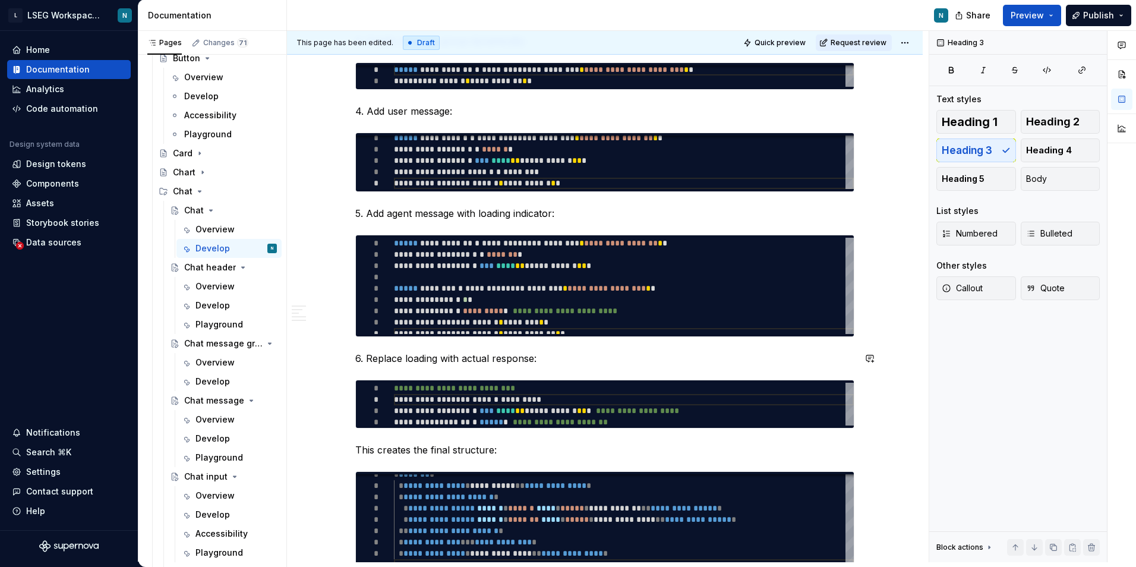
scroll to position [1070, 0]
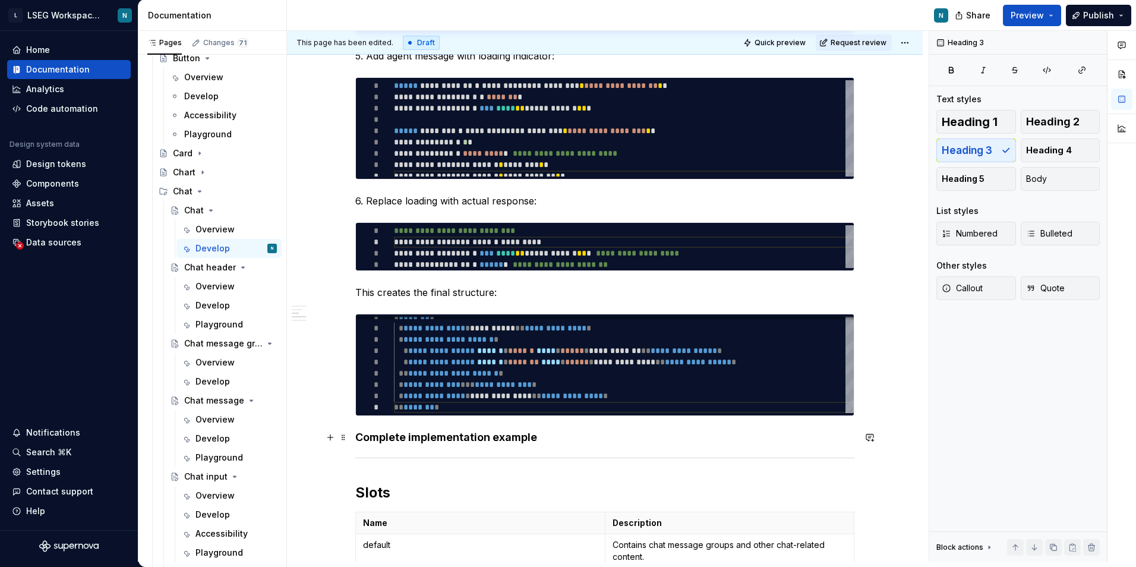
drag, startPoint x: 467, startPoint y: 434, endPoint x: 521, endPoint y: 437, distance: 54.1
click at [467, 434] on h4 "Complete implementation example" at bounding box center [604, 437] width 499 height 14
click at [587, 442] on h4 "Complete implementation example" at bounding box center [604, 437] width 499 height 14
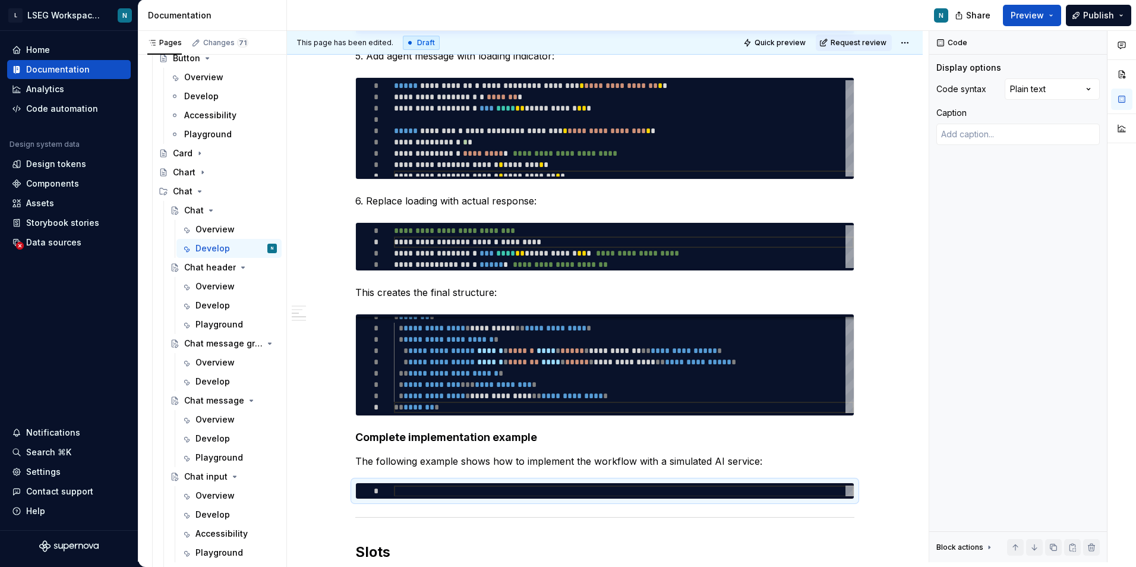
click at [1072, 83] on div "Comments Open comments No comments yet Select ‘Comment’ from the block context …" at bounding box center [1032, 296] width 207 height 531
type textarea "*"
click at [648, 496] on div at bounding box center [624, 491] width 460 height 11
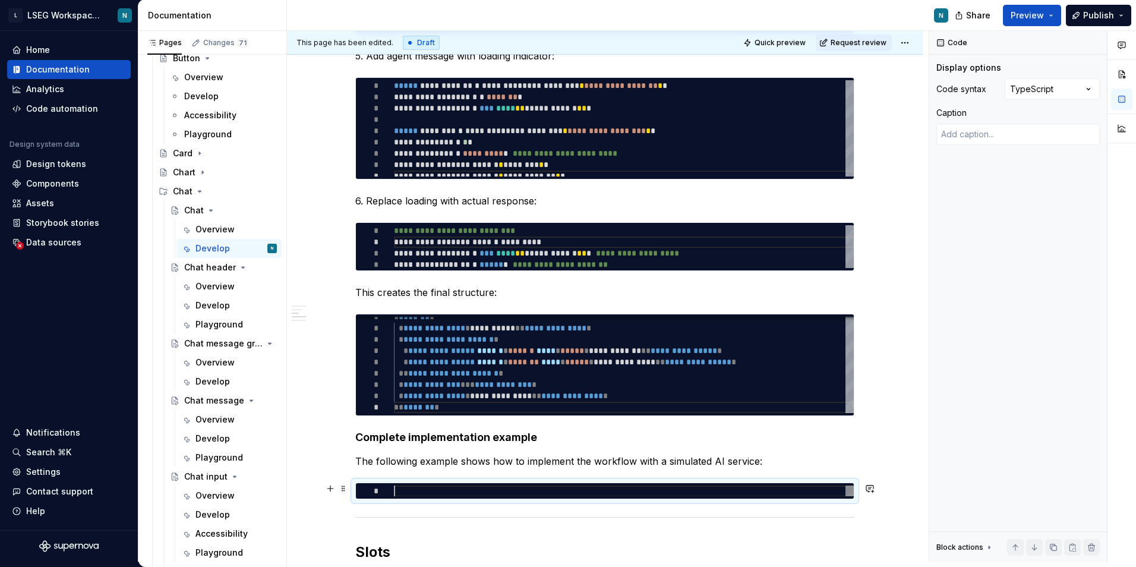
type textarea "**********"
type textarea "*"
type textarea "**********"
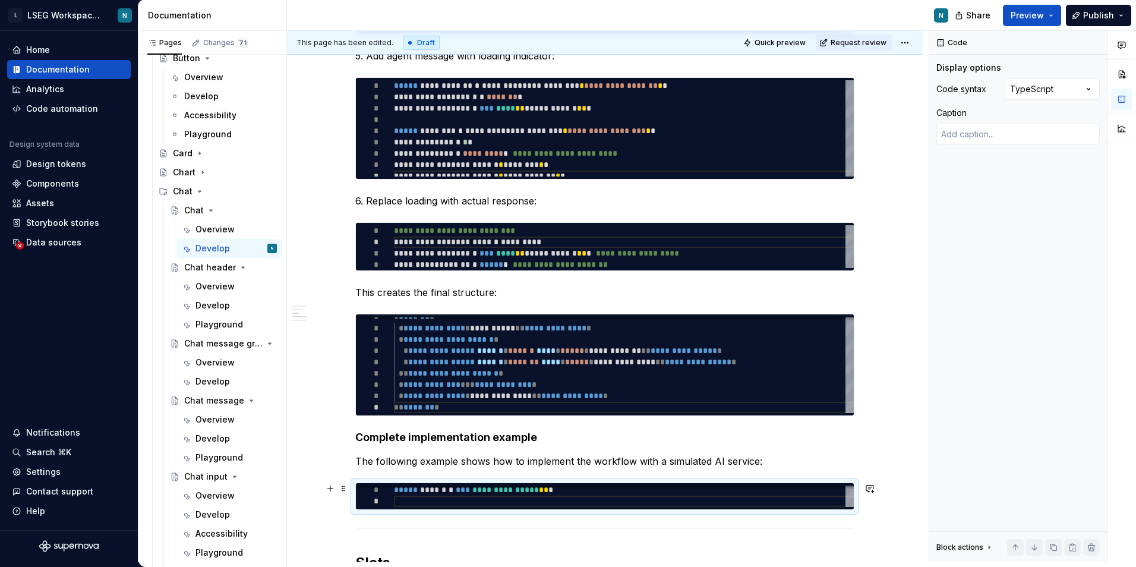
type textarea "*"
type textarea "**********"
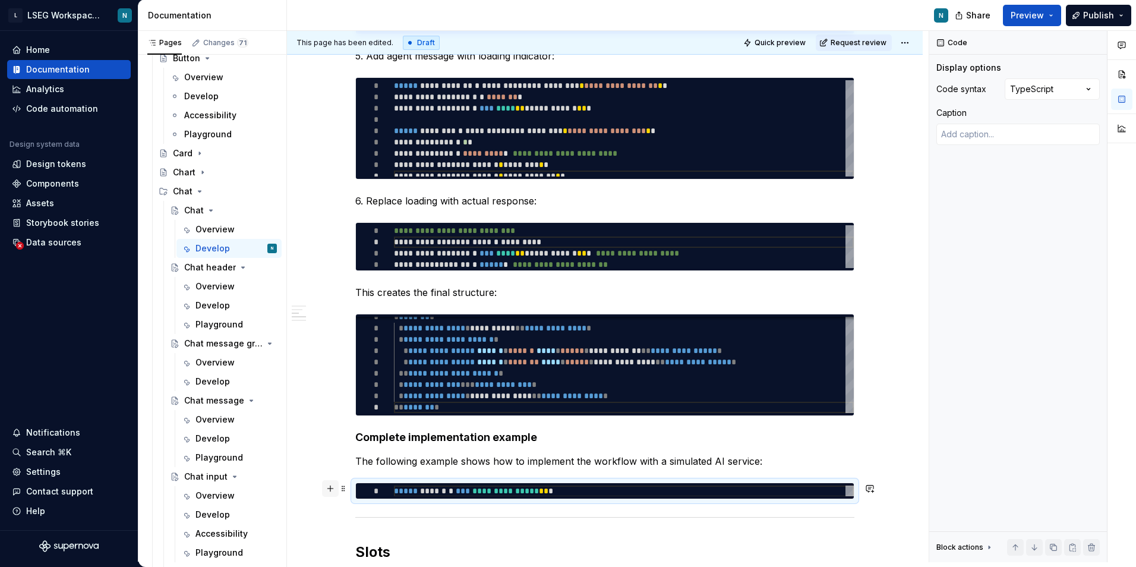
click at [327, 494] on button "button" at bounding box center [330, 488] width 17 height 17
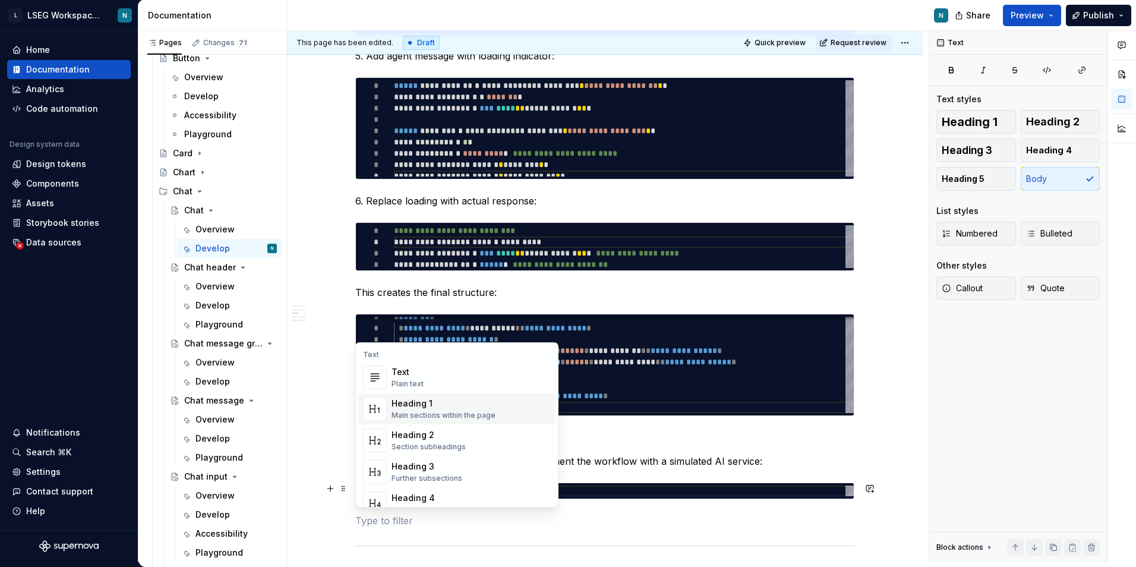
click at [550, 510] on div "**********" at bounding box center [604, 60] width 499 height 1717
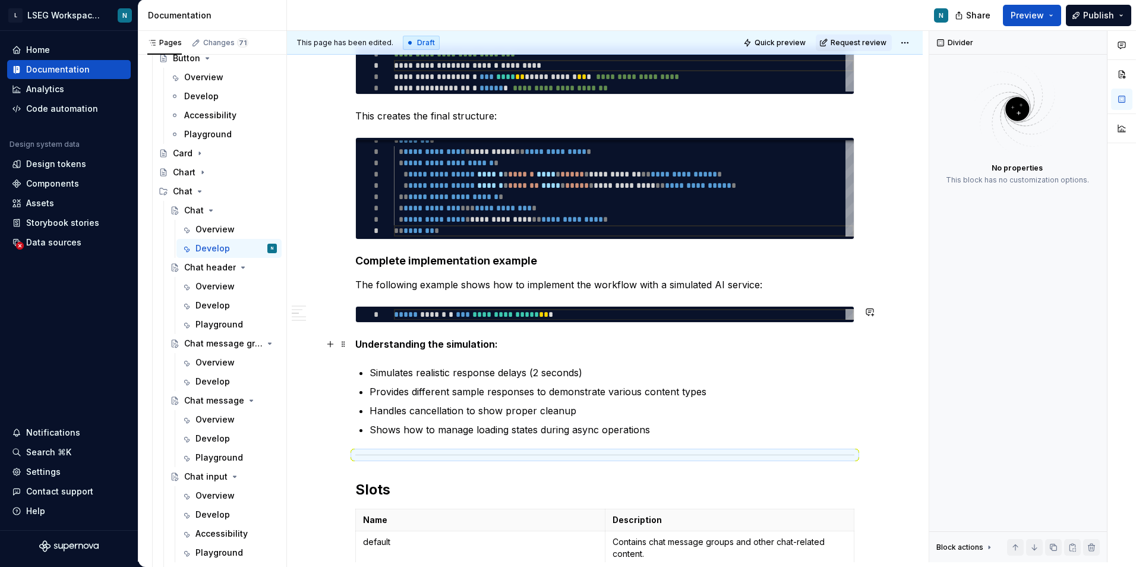
scroll to position [1248, 0]
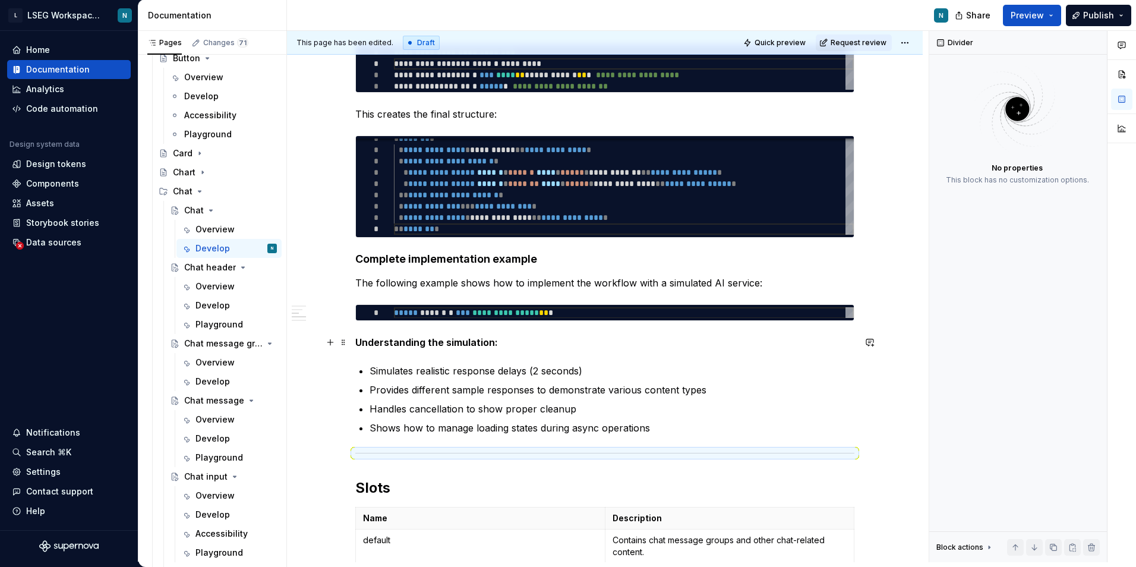
click at [433, 335] on p "Understanding the simulation:" at bounding box center [604, 342] width 499 height 14
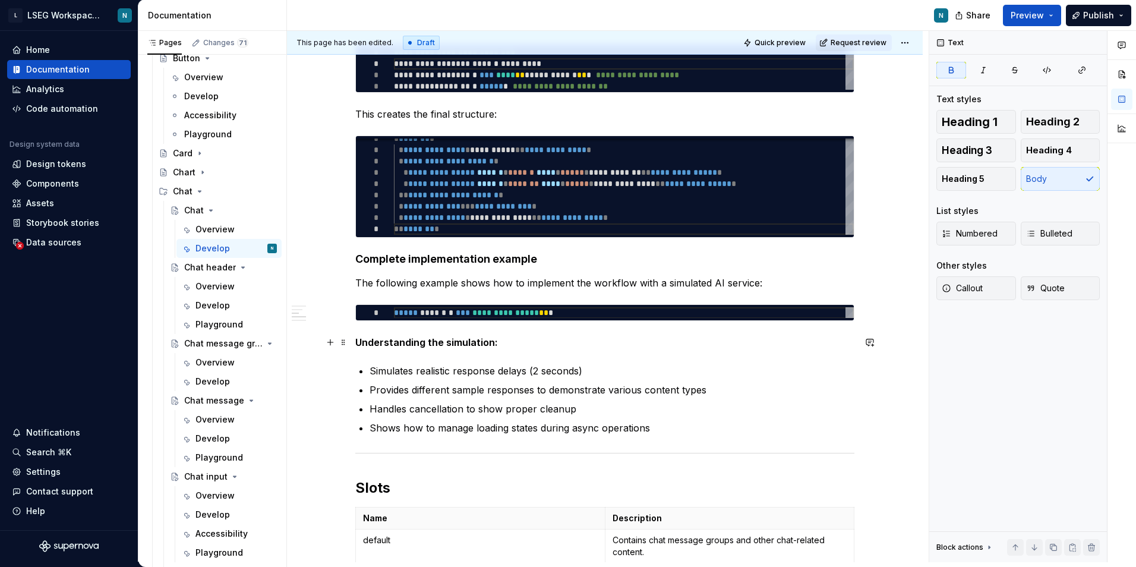
click at [524, 344] on p "Understanding the simulation:" at bounding box center [604, 342] width 499 height 14
click at [427, 257] on h4 "Complete implementation example" at bounding box center [604, 259] width 499 height 14
click at [531, 346] on p "Understanding the simulation:" at bounding box center [604, 342] width 499 height 14
click at [508, 371] on p "Simulates realistic response delays (2 seconds)" at bounding box center [612, 371] width 485 height 14
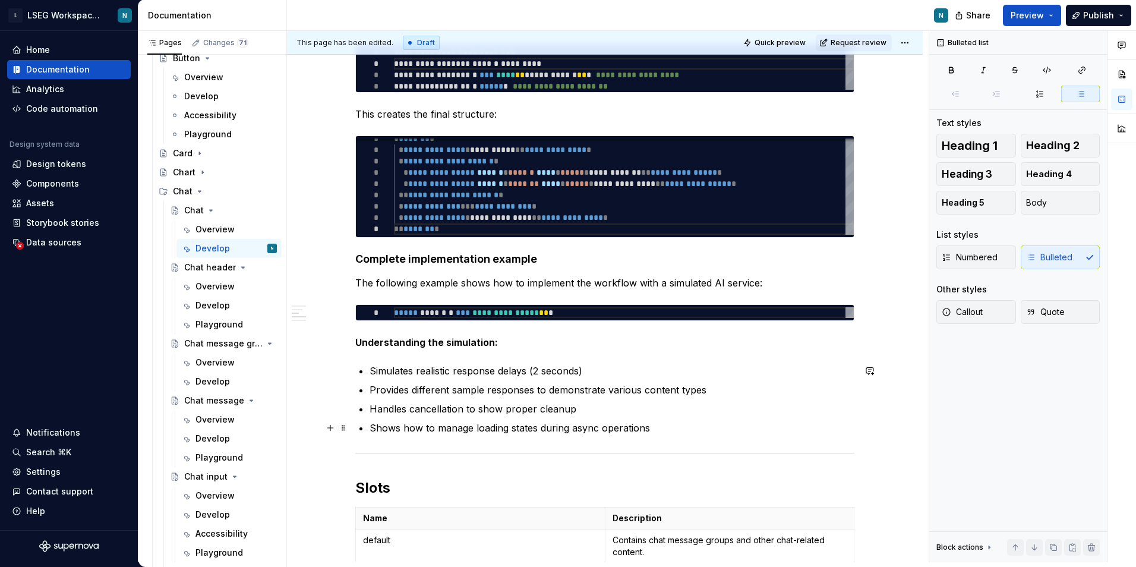
click at [672, 423] on p "Shows how to manage loading states during async operations" at bounding box center [612, 428] width 485 height 14
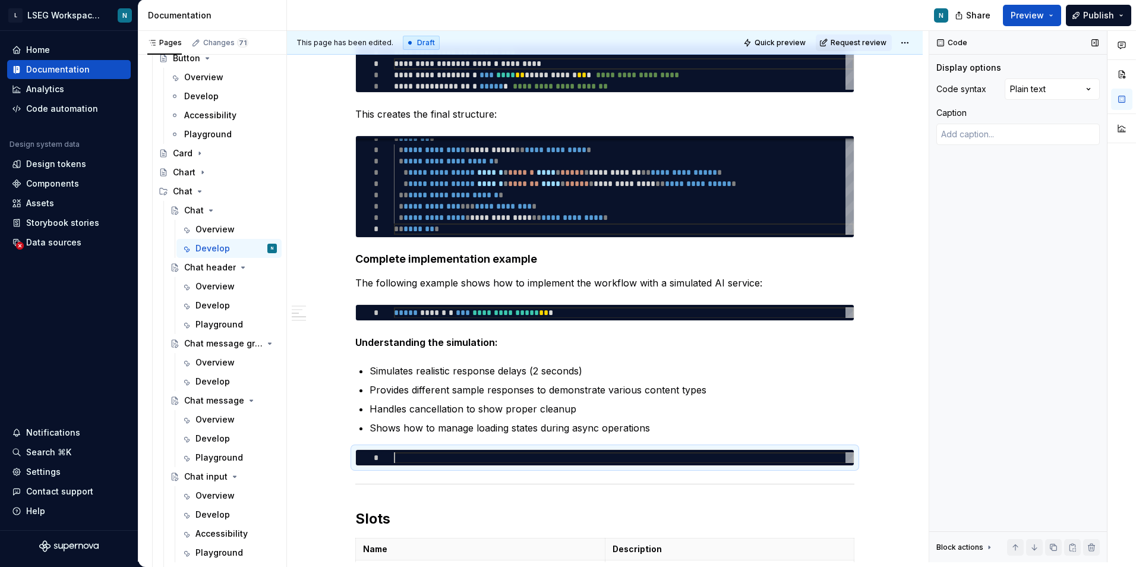
click at [1067, 100] on div "Code syntax Plain text Caption" at bounding box center [1018, 116] width 163 height 76
click at [1066, 87] on div "Comments Open comments No comments yet Select ‘Comment’ from the block context …" at bounding box center [1032, 296] width 207 height 531
drag, startPoint x: 1047, startPoint y: 197, endPoint x: 858, endPoint y: 313, distance: 220.9
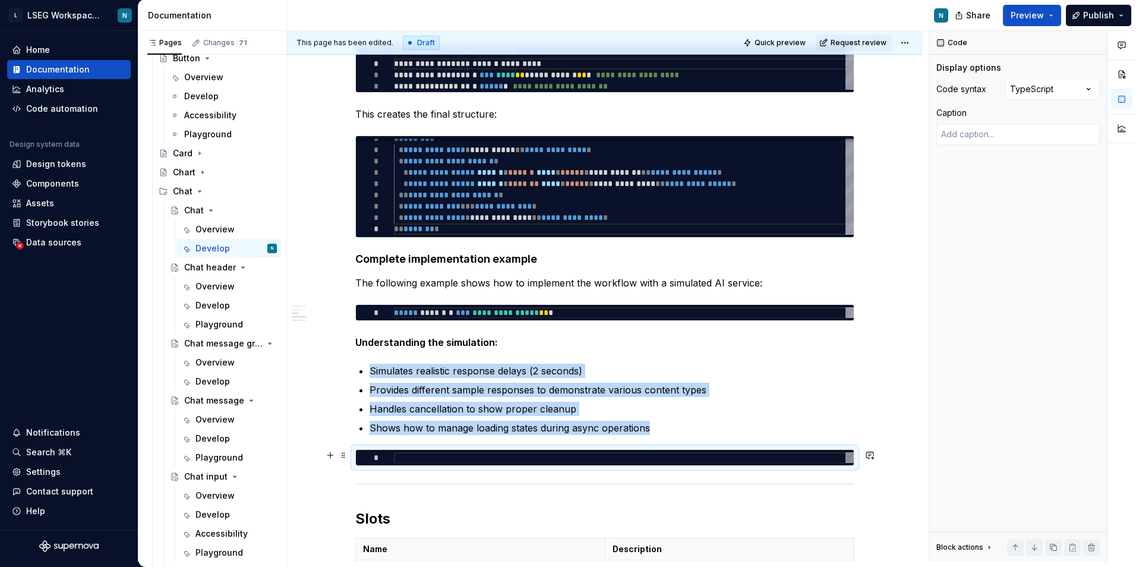
type textarea "*"
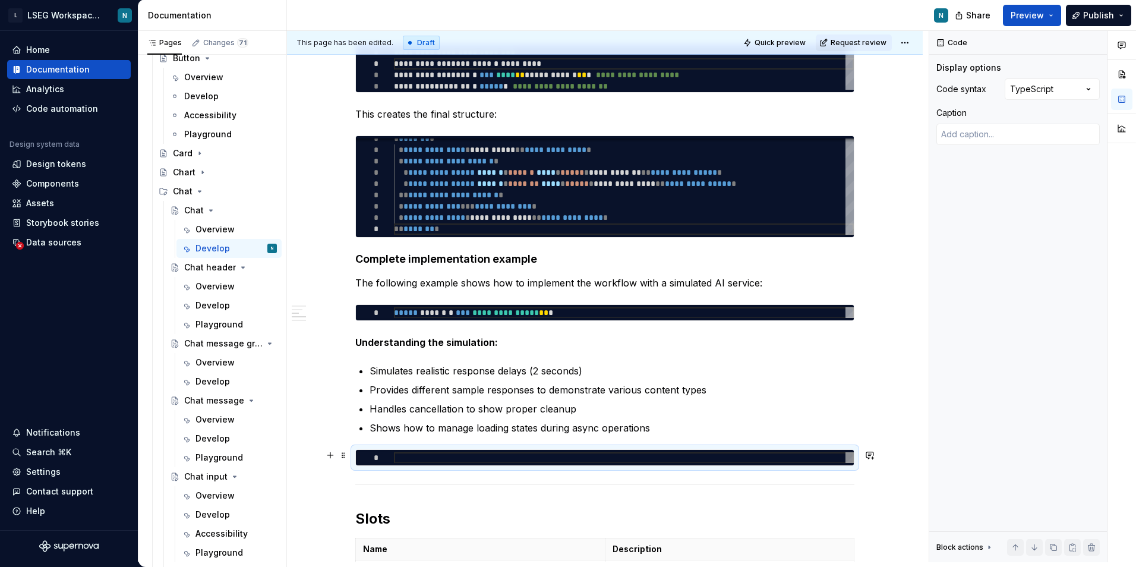
click at [568, 461] on div at bounding box center [624, 457] width 460 height 11
type textarea "**********"
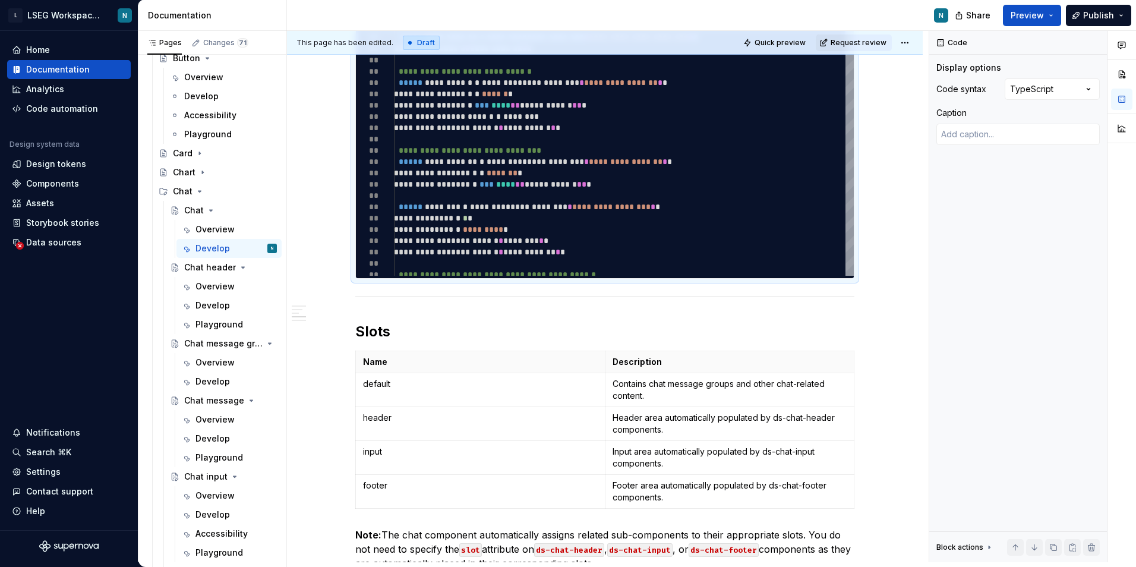
scroll to position [1545, 0]
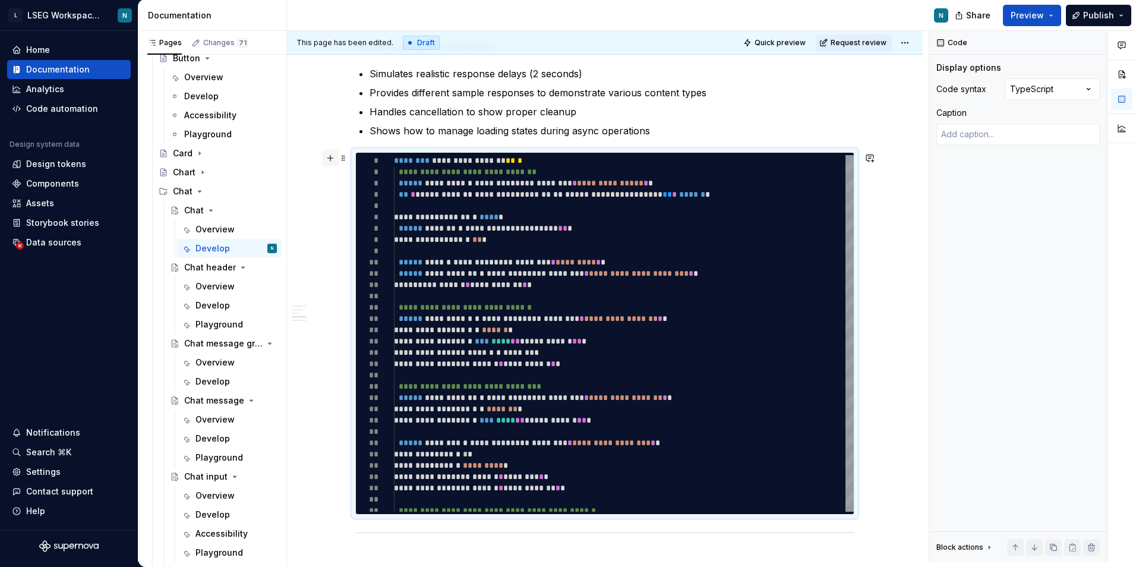
click at [334, 160] on button "button" at bounding box center [330, 158] width 17 height 17
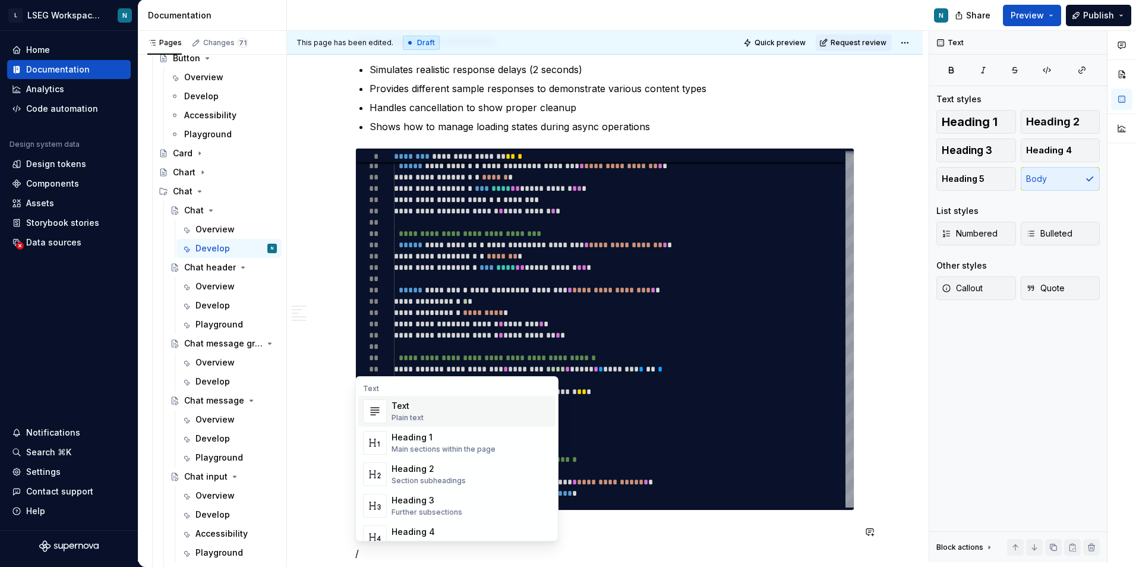
scroll to position [1606, 0]
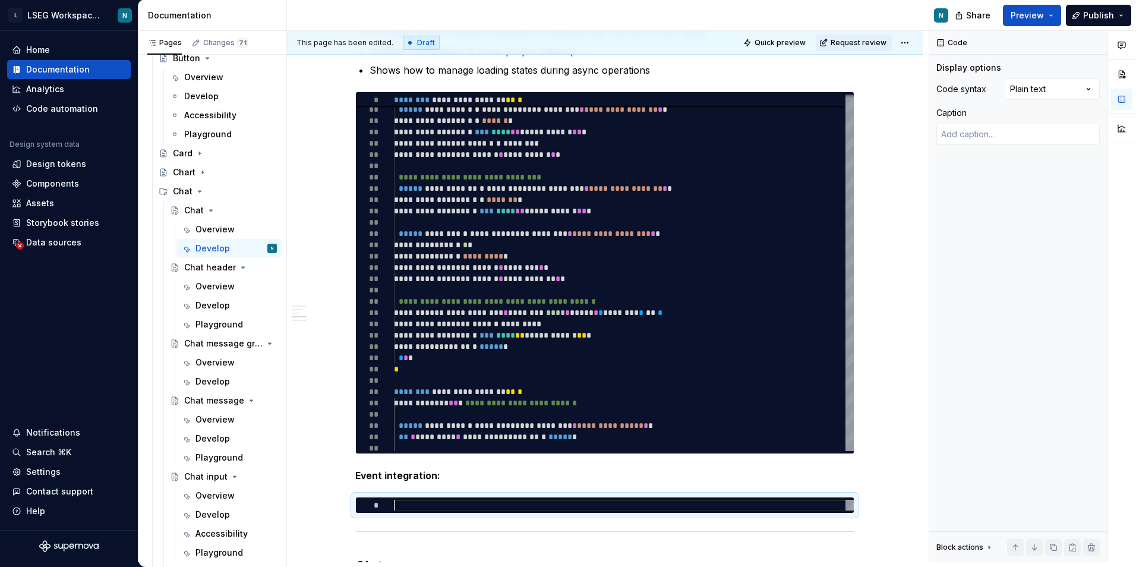
click at [1056, 90] on div "Comments Open comments No comments yet Select ‘Comment’ from the block context …" at bounding box center [1032, 296] width 207 height 531
type textarea "*"
click at [590, 499] on div "*" at bounding box center [605, 504] width 498 height 15
click at [590, 506] on div at bounding box center [624, 505] width 460 height 11
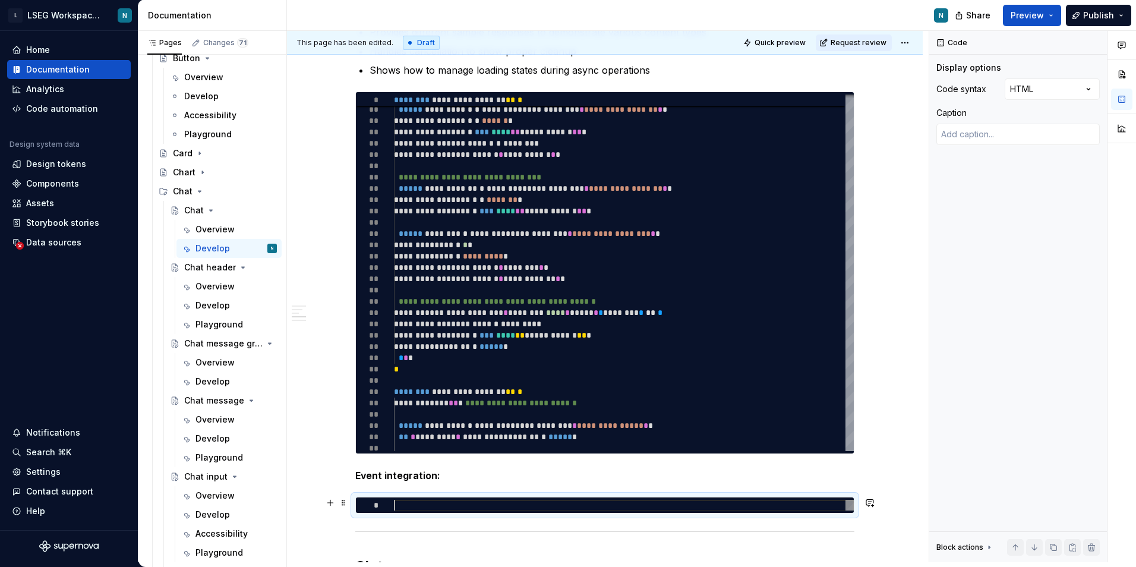
type textarea "**********"
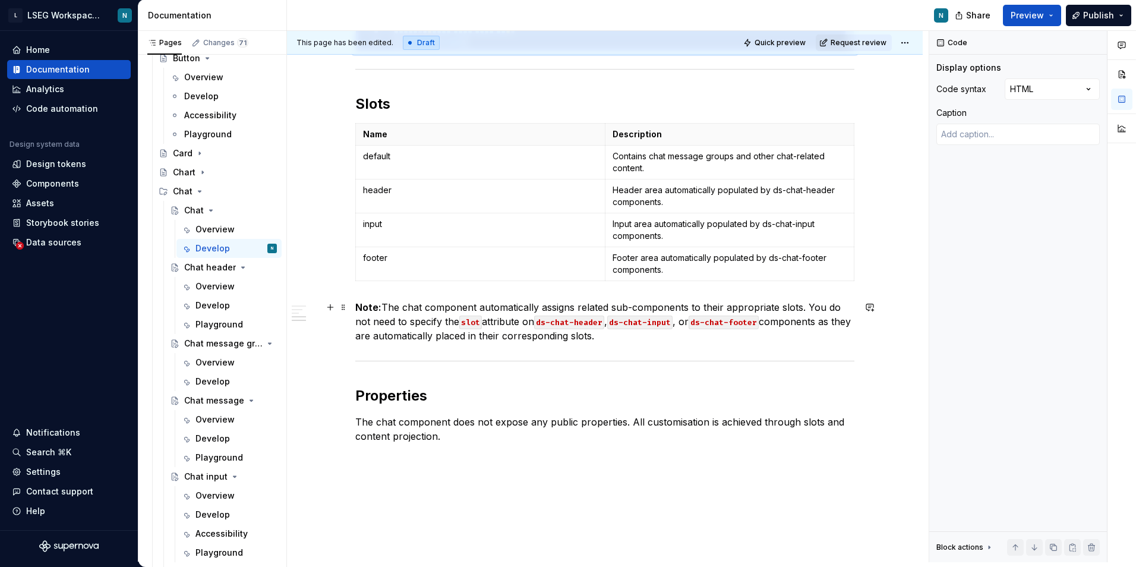
scroll to position [2141, 0]
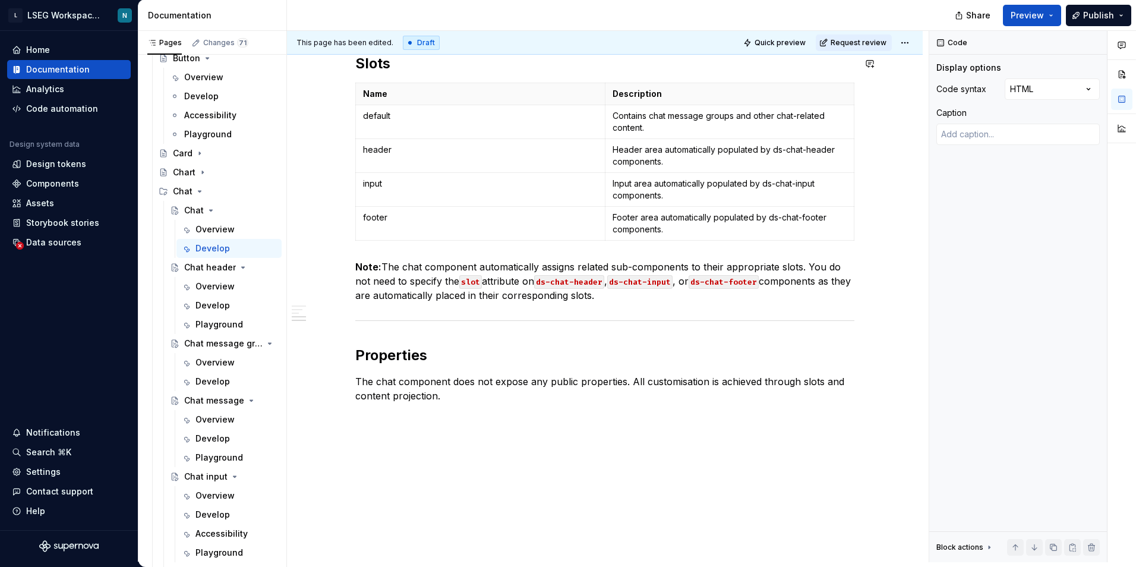
type textarea "*"
